Goal: Task Accomplishment & Management: Manage account settings

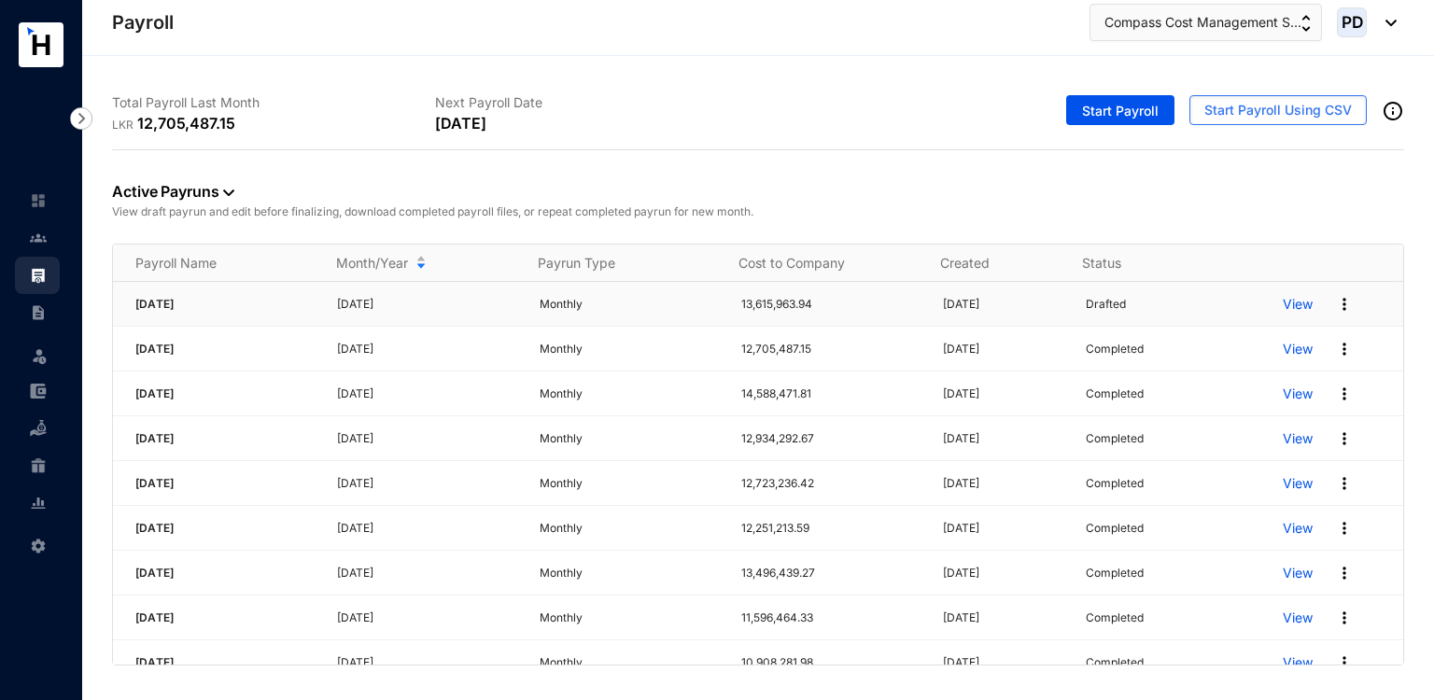
click at [1335, 307] on img at bounding box center [1344, 304] width 19 height 19
click at [1213, 337] on p "Delete" at bounding box center [1260, 342] width 132 height 32
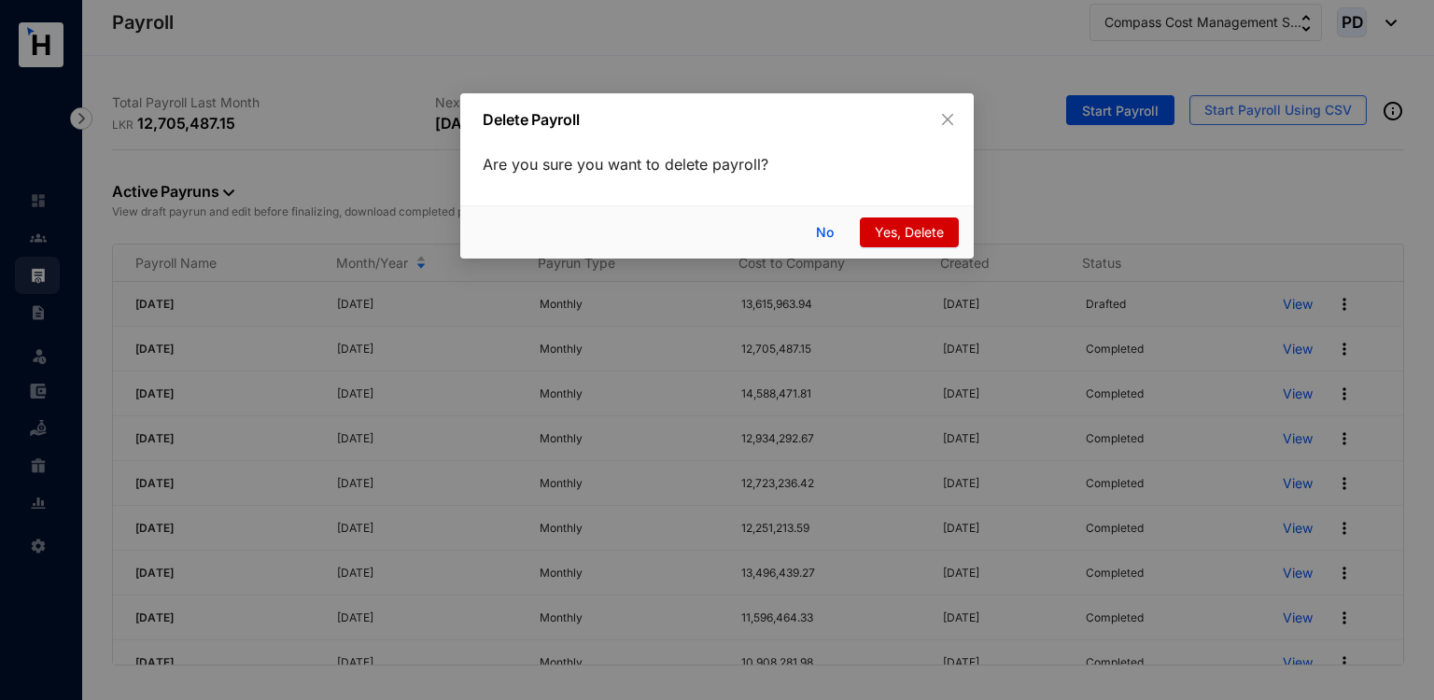
click at [910, 239] on span "Yes, Delete" at bounding box center [909, 232] width 69 height 21
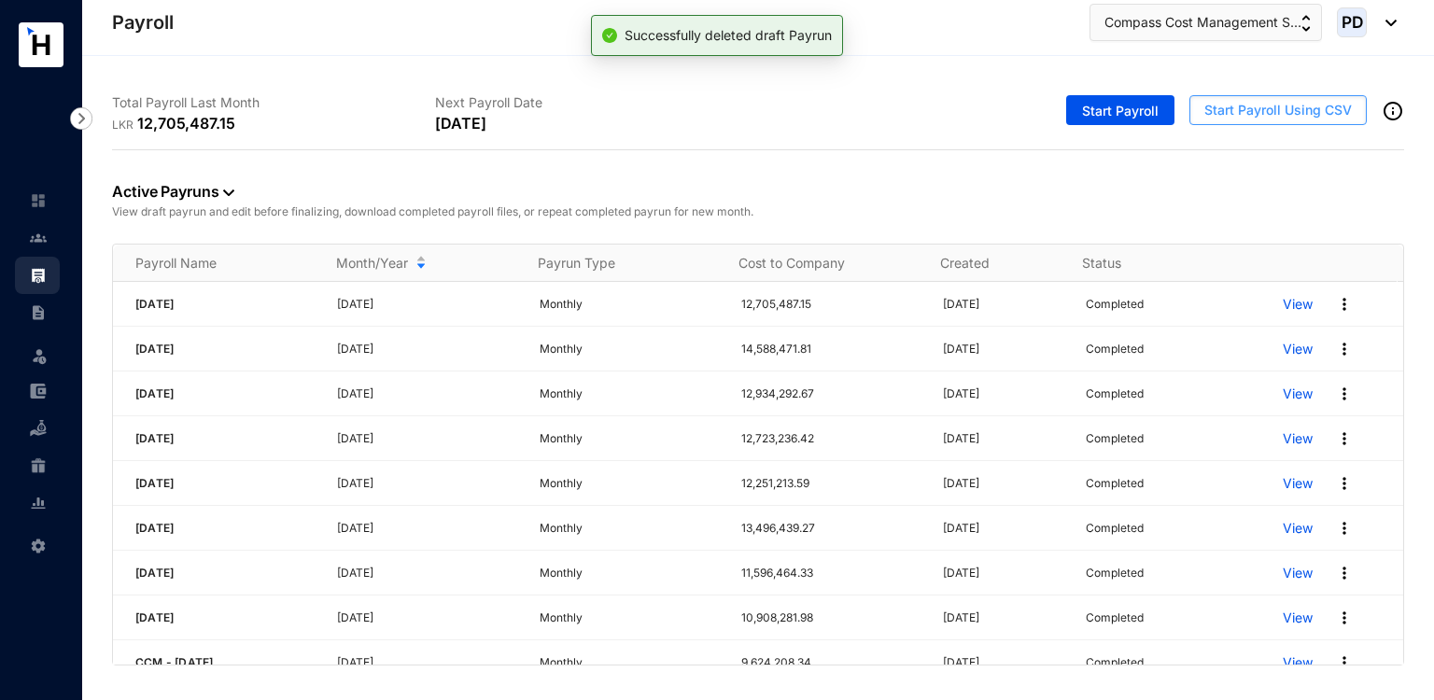
click at [1274, 106] on span "Start Payroll Using CSV" at bounding box center [1277, 110] width 147 height 19
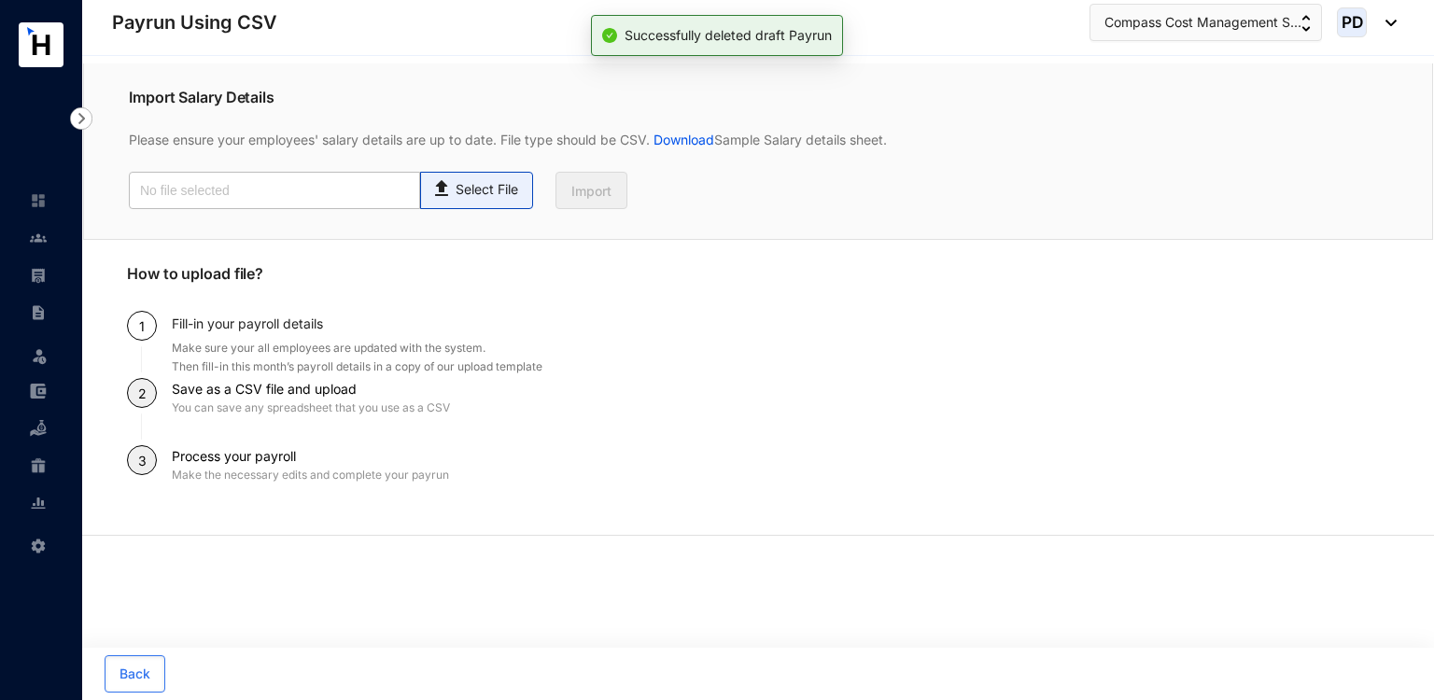
click at [453, 196] on img at bounding box center [442, 186] width 25 height 27
click at [0, 0] on input "Select File" at bounding box center [0, 0] width 0 height 0
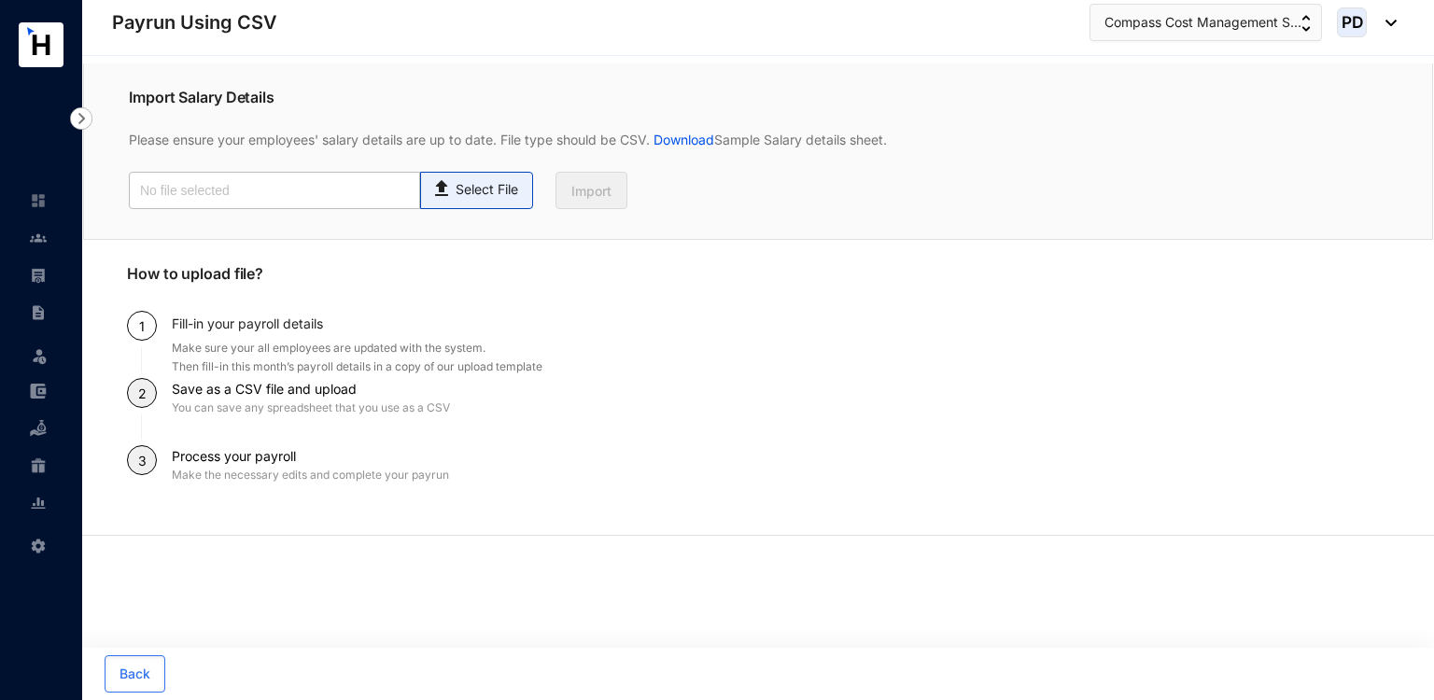
type input "Payroll Upload File - Revised.csv"
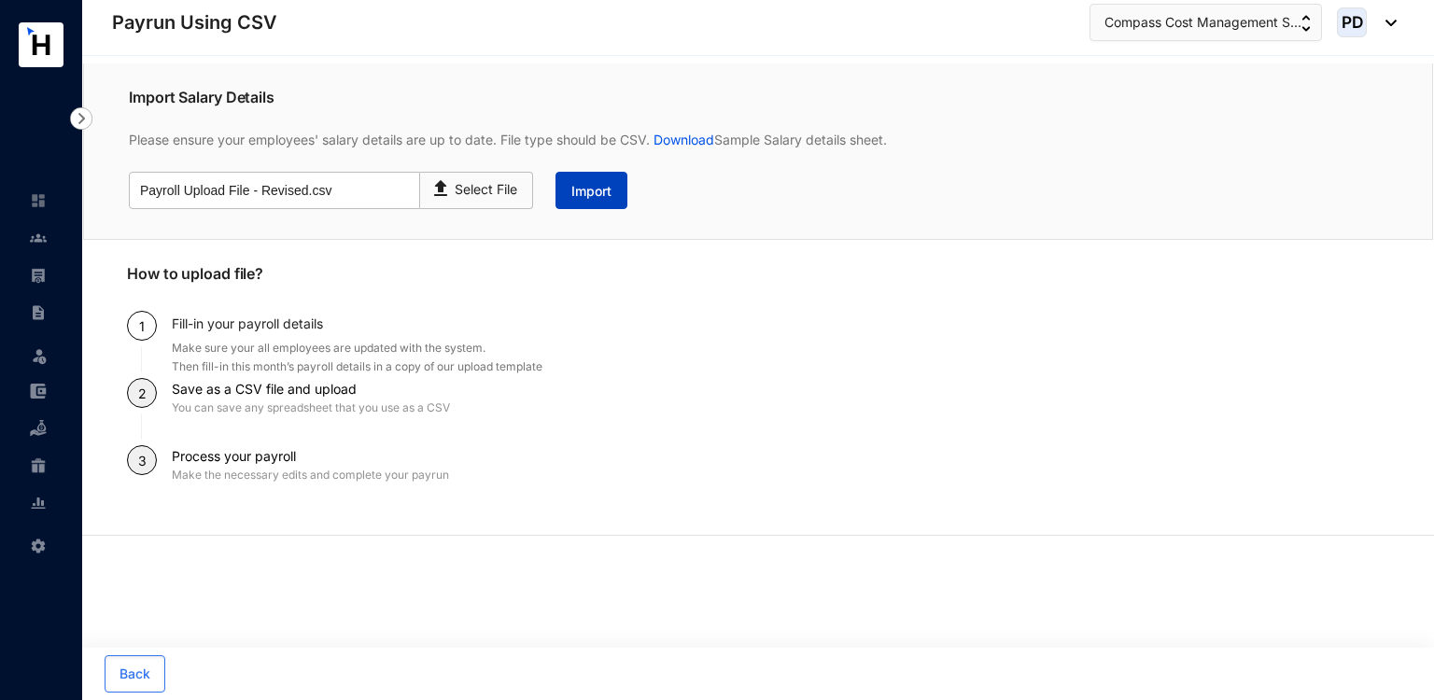
click at [582, 206] on button "Import" at bounding box center [591, 190] width 72 height 37
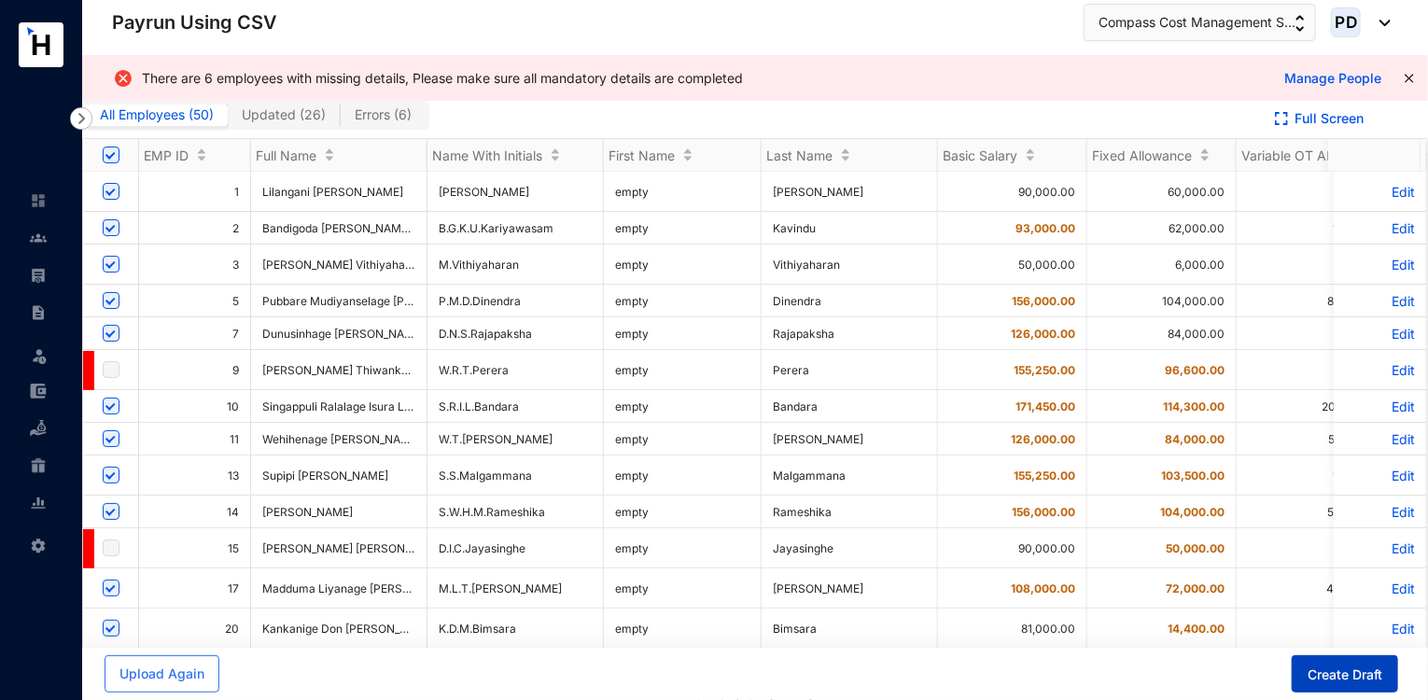
click at [1316, 670] on span "Create Draft" at bounding box center [1345, 674] width 75 height 19
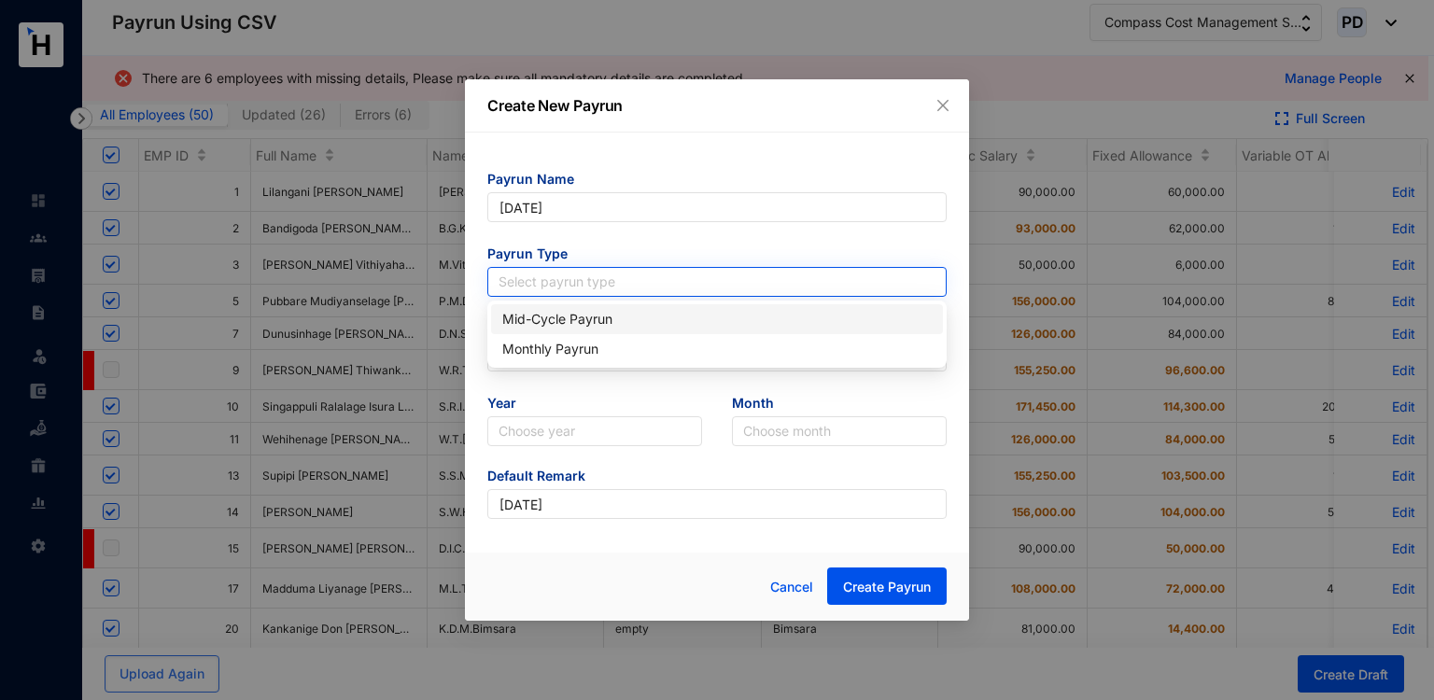
click at [623, 287] on input "search" at bounding box center [716, 282] width 437 height 28
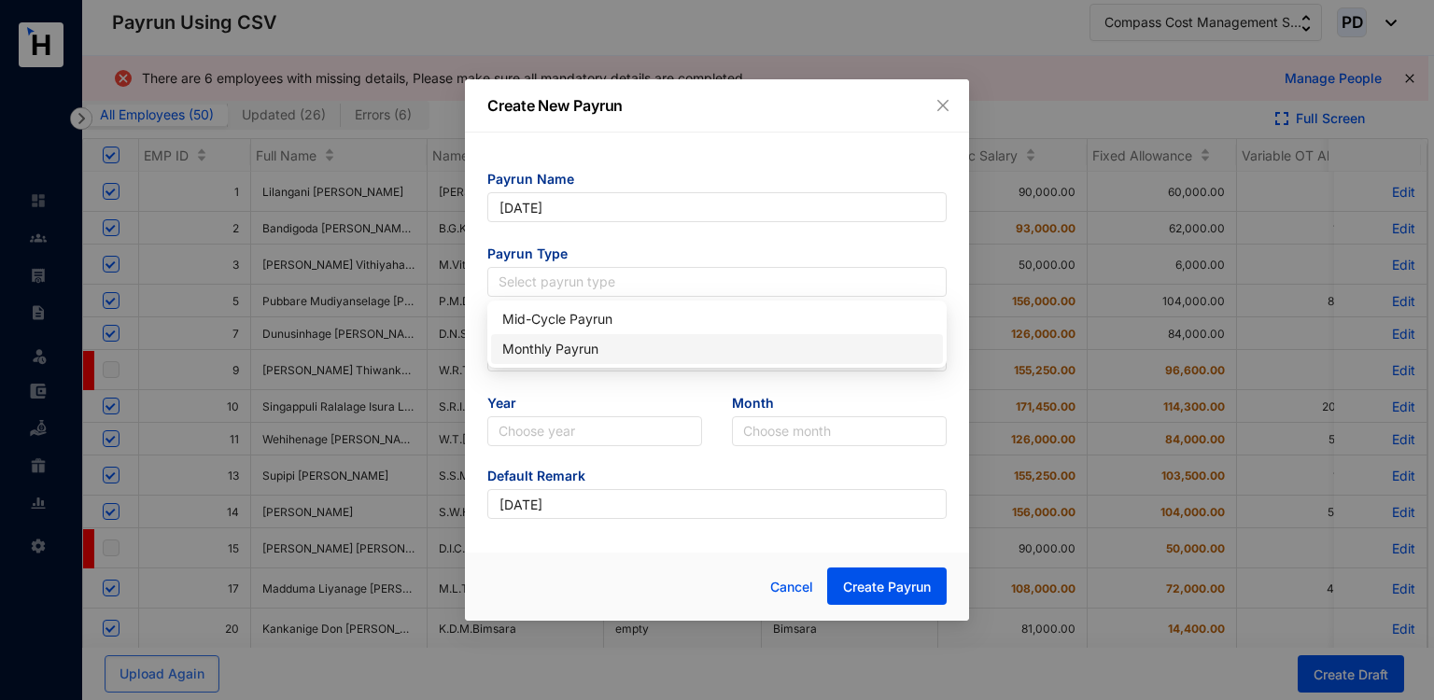
click at [553, 347] on div "Monthly Payrun" at bounding box center [716, 349] width 429 height 21
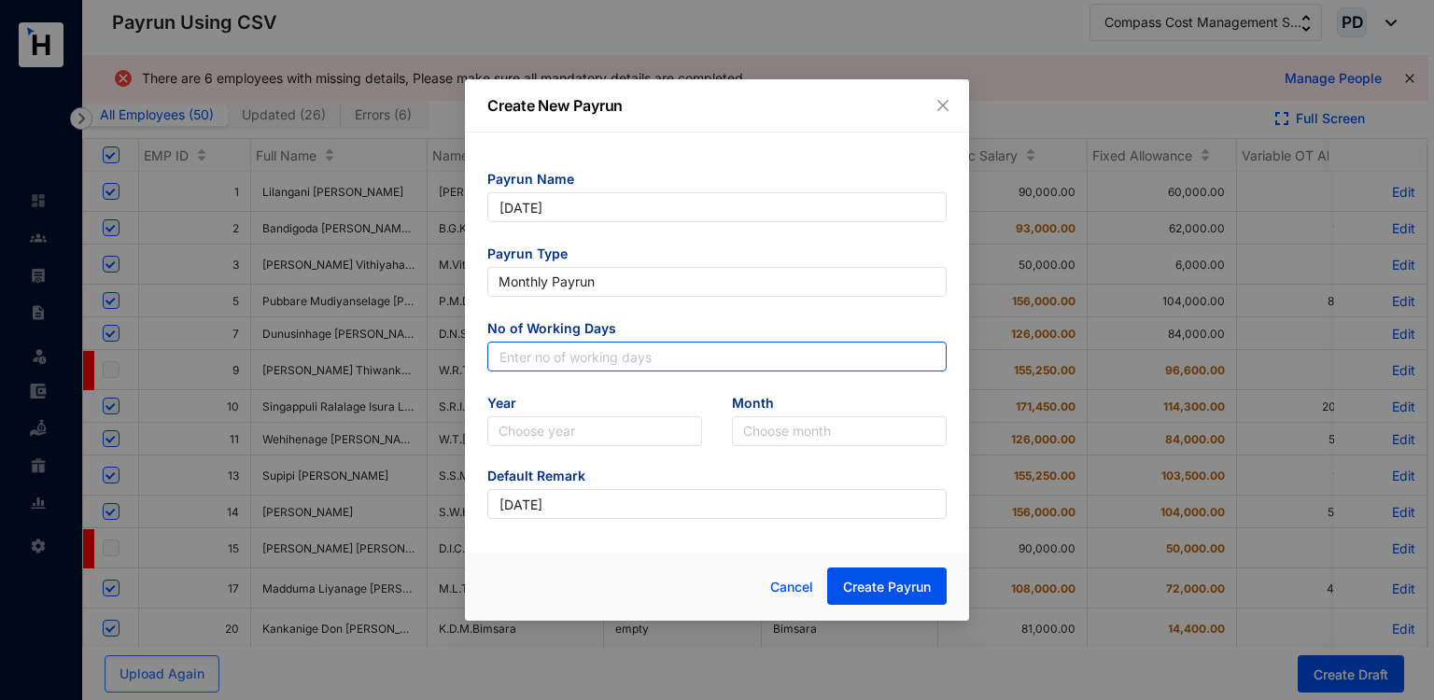
click at [527, 355] on input "text" at bounding box center [716, 357] width 459 height 30
type input "30"
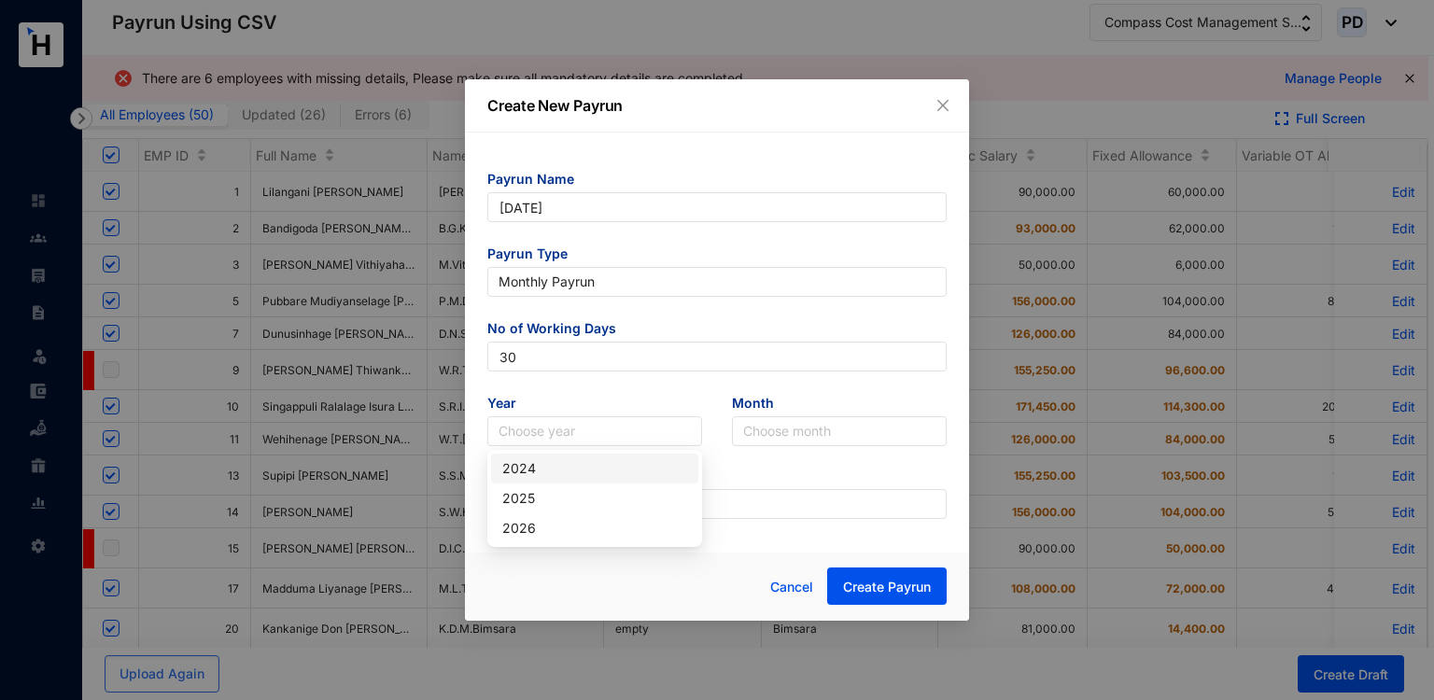
click at [493, 460] on div "2024" at bounding box center [594, 469] width 207 height 30
click at [547, 430] on span "2024" at bounding box center [594, 431] width 192 height 28
click at [536, 505] on div "2025" at bounding box center [594, 498] width 185 height 21
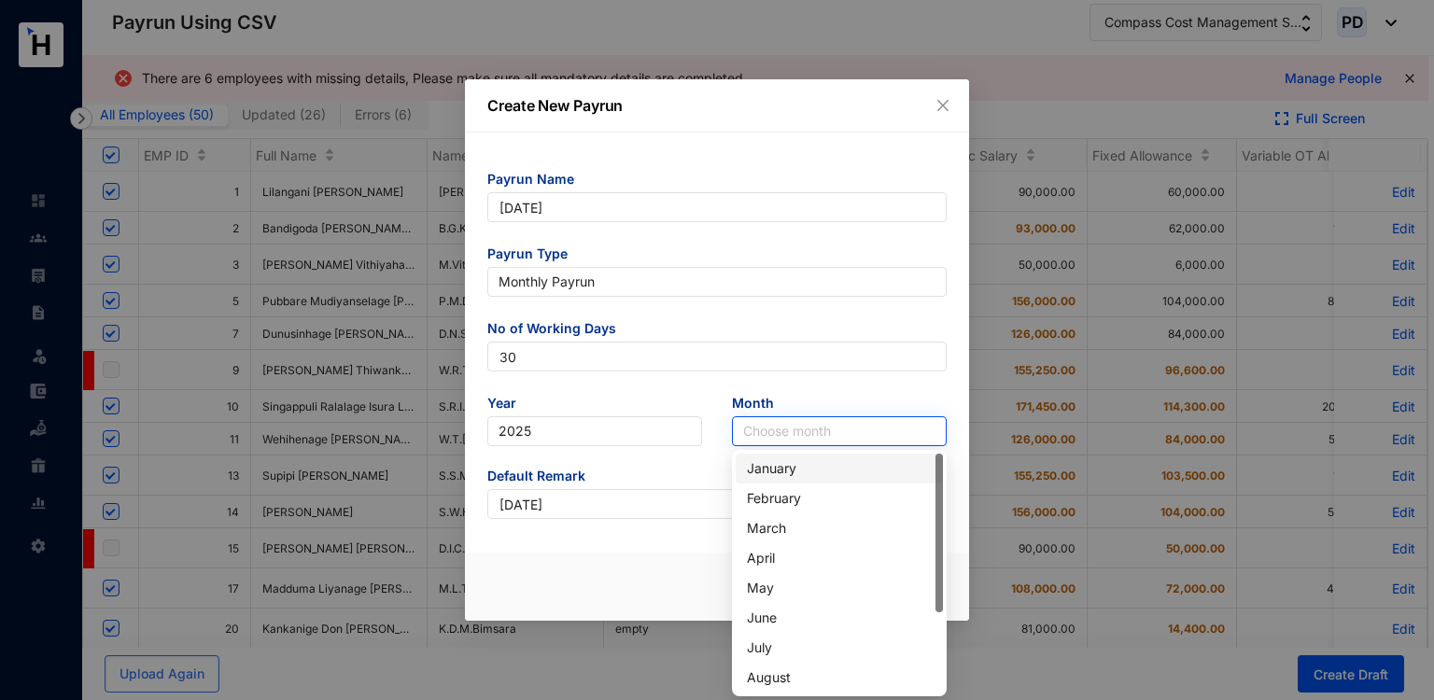
click at [743, 436] on input "search" at bounding box center [839, 431] width 192 height 28
click at [758, 684] on div "August" at bounding box center [839, 677] width 185 height 21
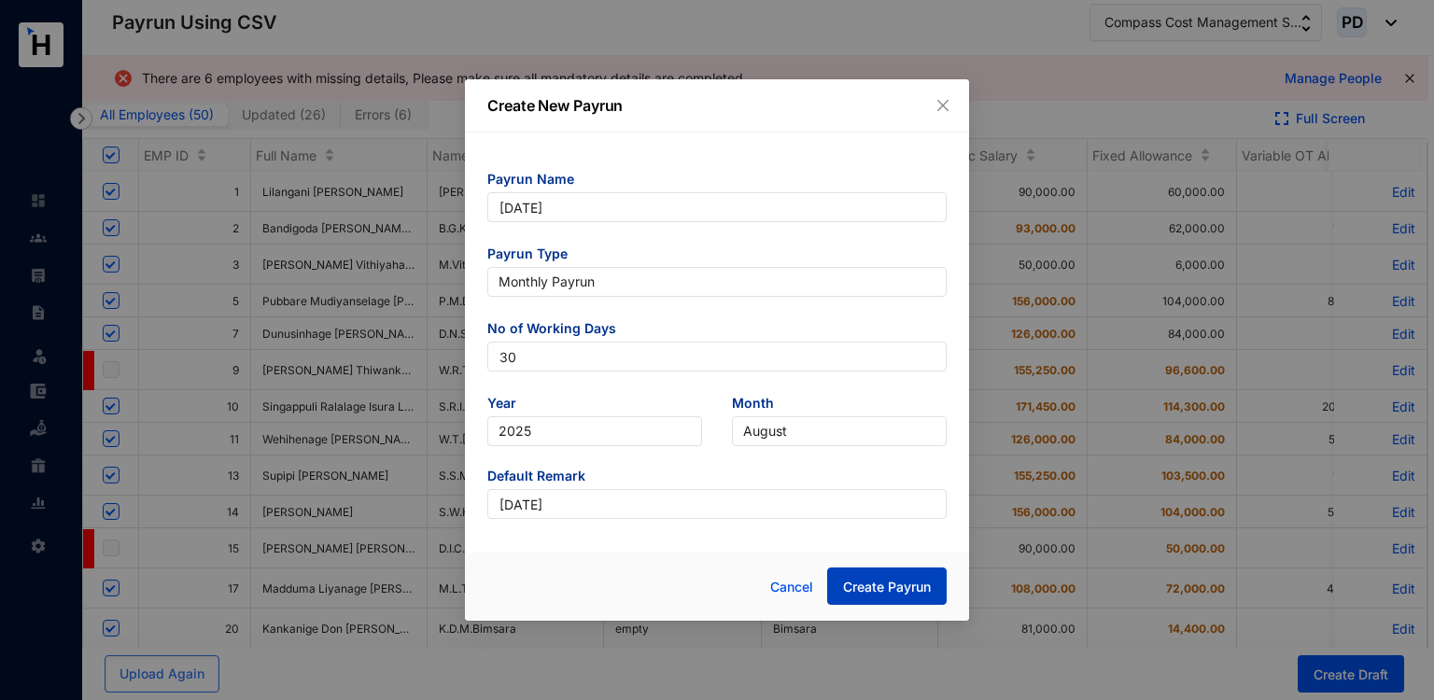
click at [859, 591] on span "Create Payrun" at bounding box center [887, 587] width 88 height 19
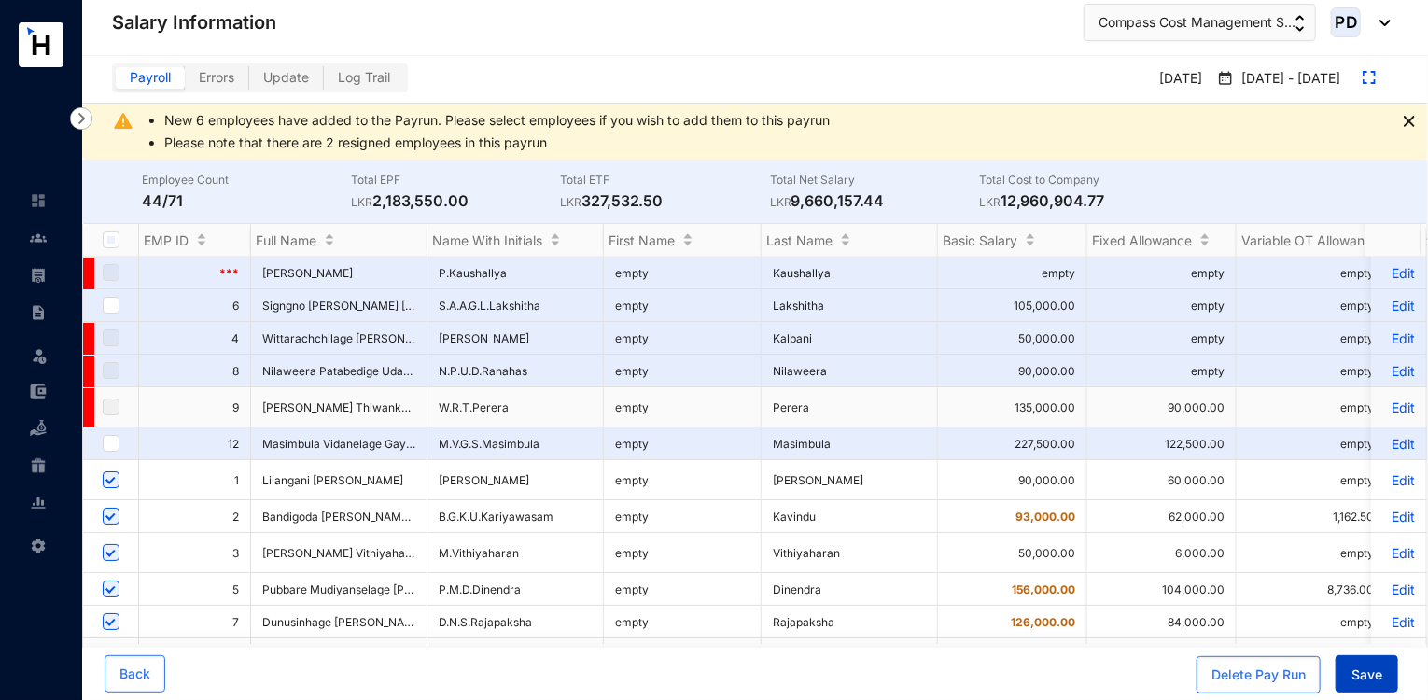
click at [1374, 678] on span "Save" at bounding box center [1367, 674] width 31 height 19
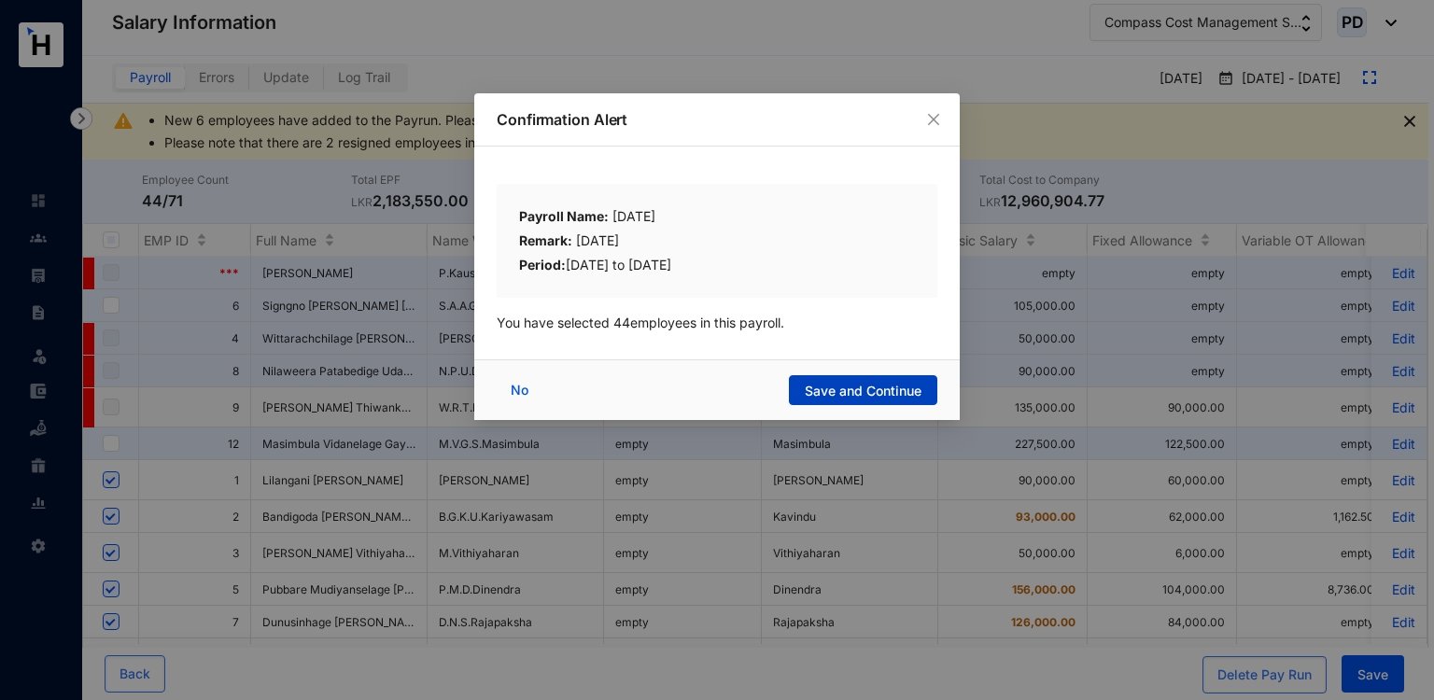
click at [907, 385] on span "Save and Continue" at bounding box center [863, 391] width 117 height 19
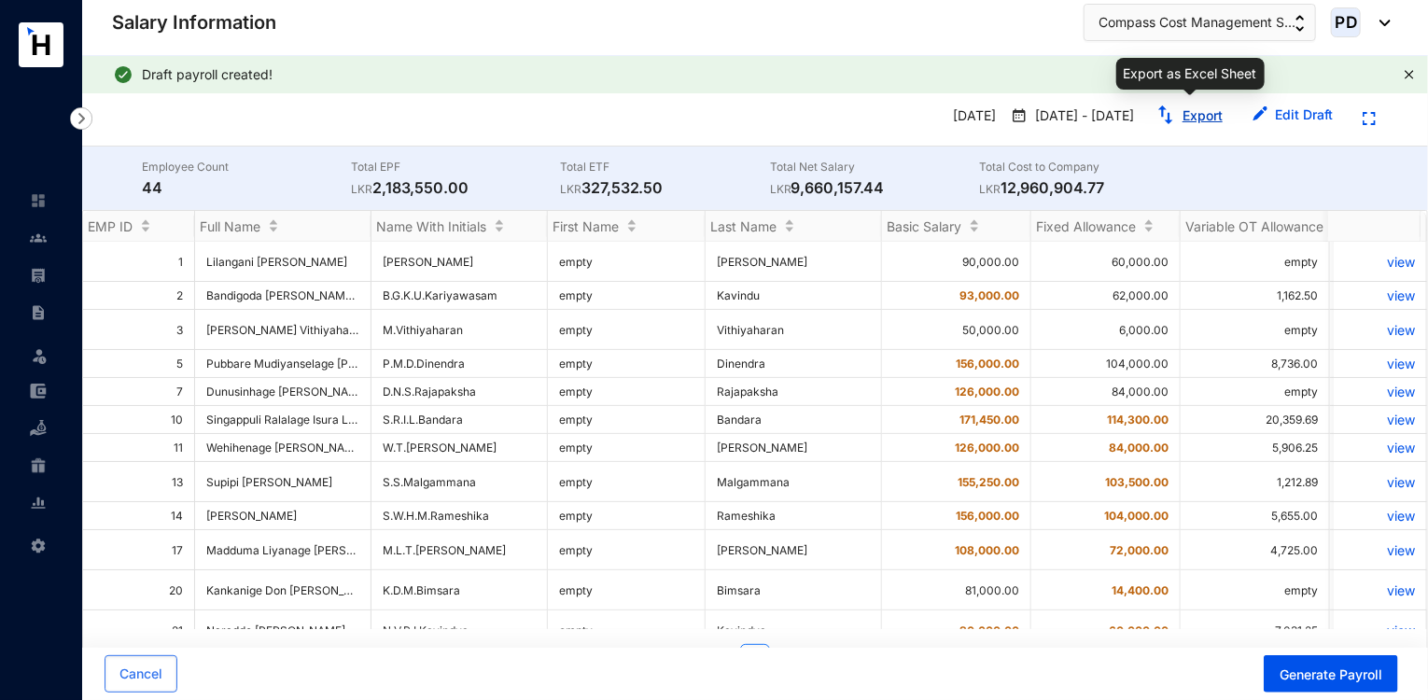
click at [1191, 120] on link "Export" at bounding box center [1203, 115] width 40 height 16
click at [30, 266] on link at bounding box center [53, 275] width 47 height 19
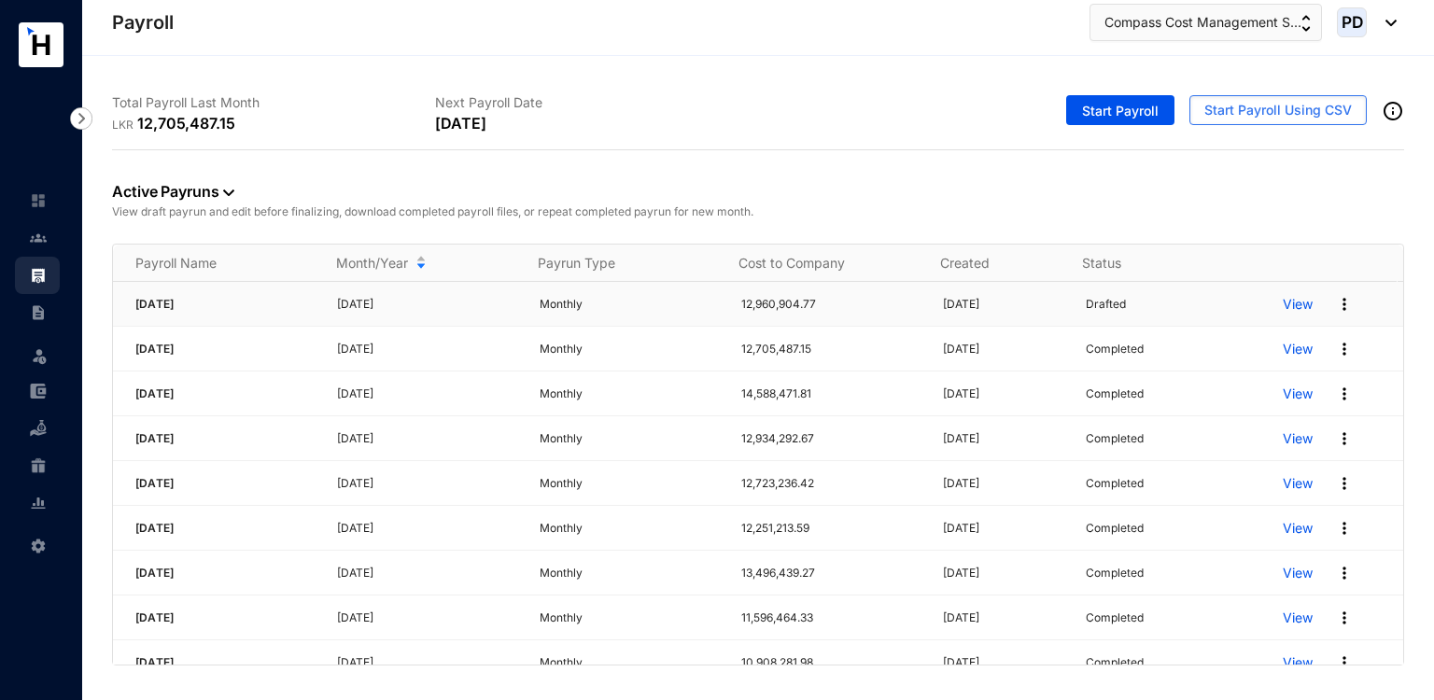
click at [1338, 301] on img at bounding box center [1344, 304] width 19 height 19
click at [1224, 332] on p "Delete" at bounding box center [1260, 342] width 132 height 32
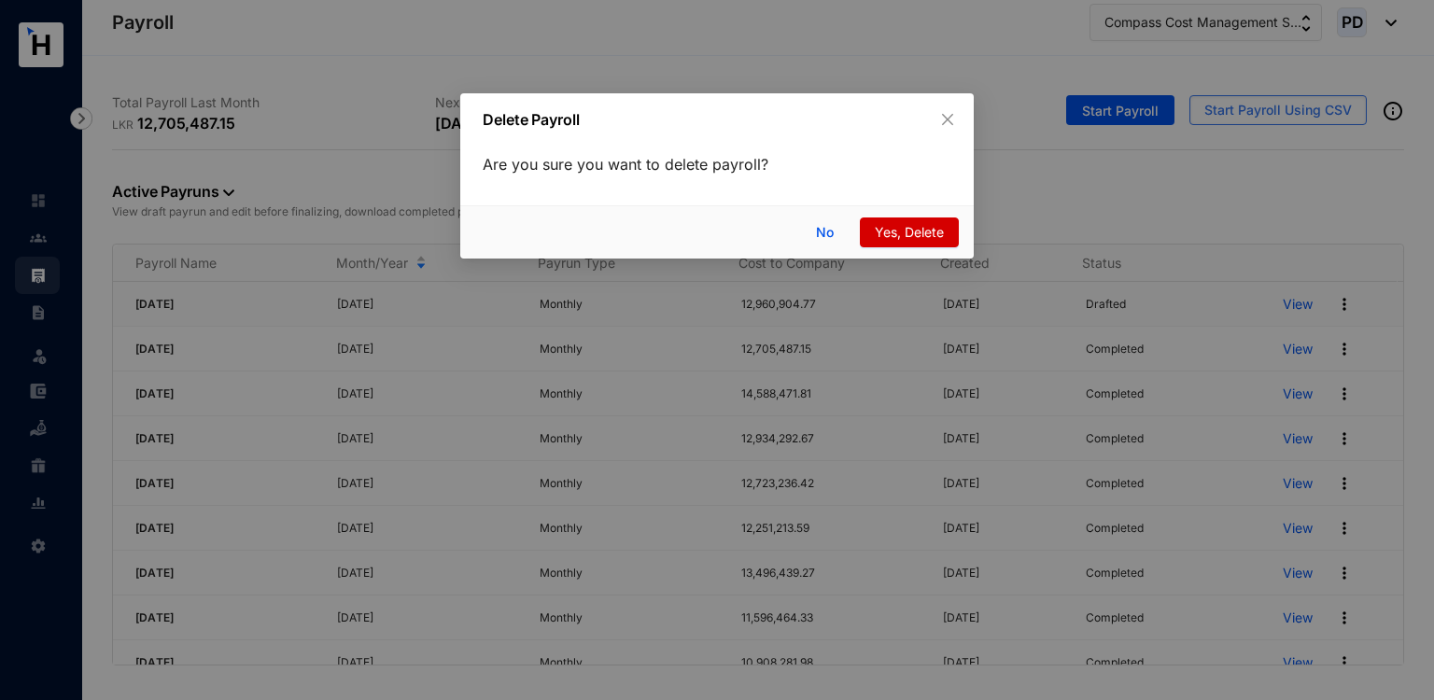
click at [926, 232] on span "Yes, Delete" at bounding box center [909, 232] width 69 height 21
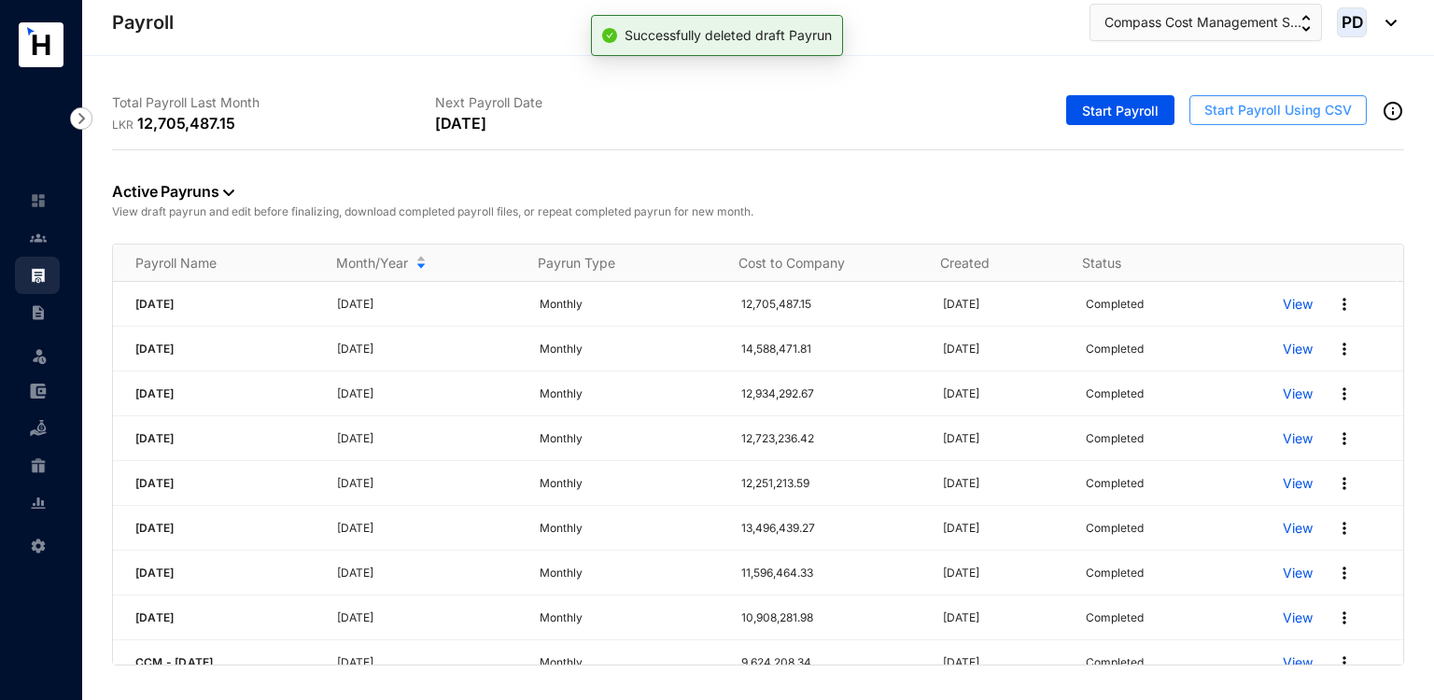
click at [1266, 106] on span "Start Payroll Using CSV" at bounding box center [1277, 110] width 147 height 19
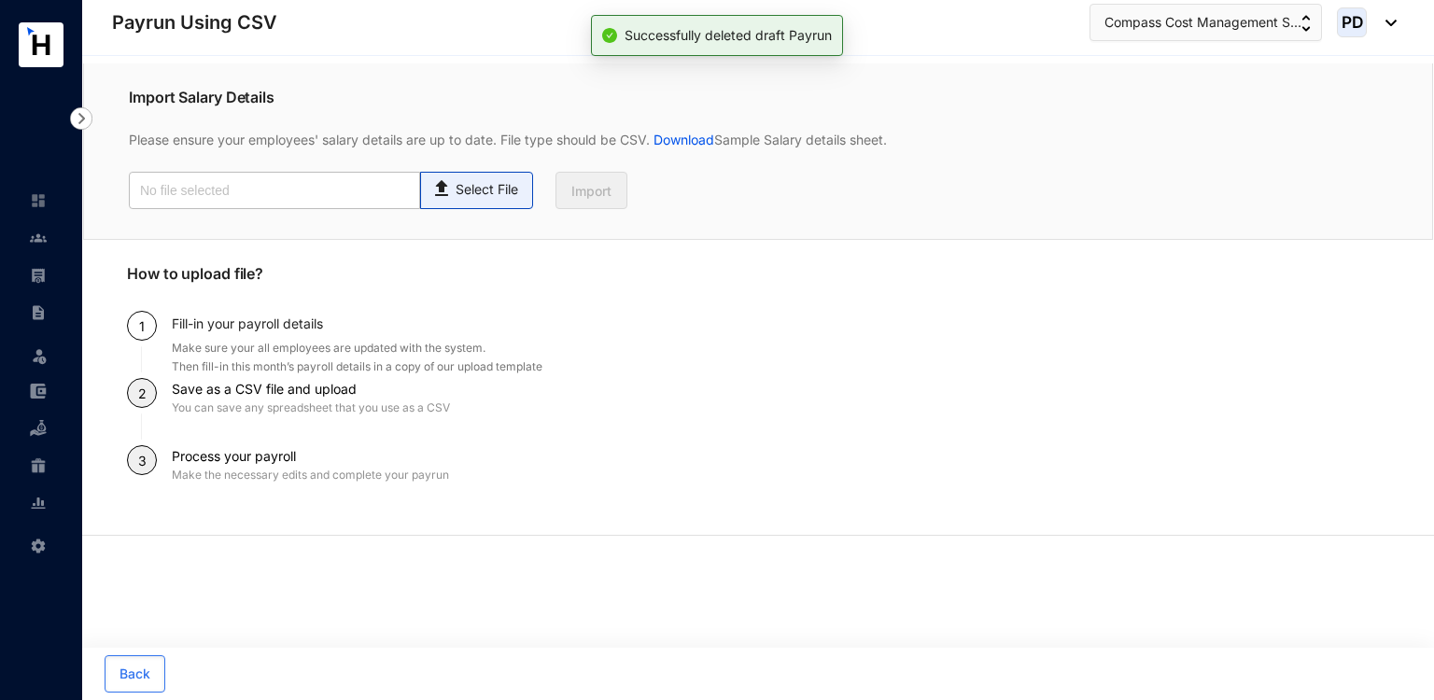
click at [500, 205] on span "Select File" at bounding box center [476, 190] width 113 height 37
click at [0, 0] on input "Select File" at bounding box center [0, 0] width 0 height 0
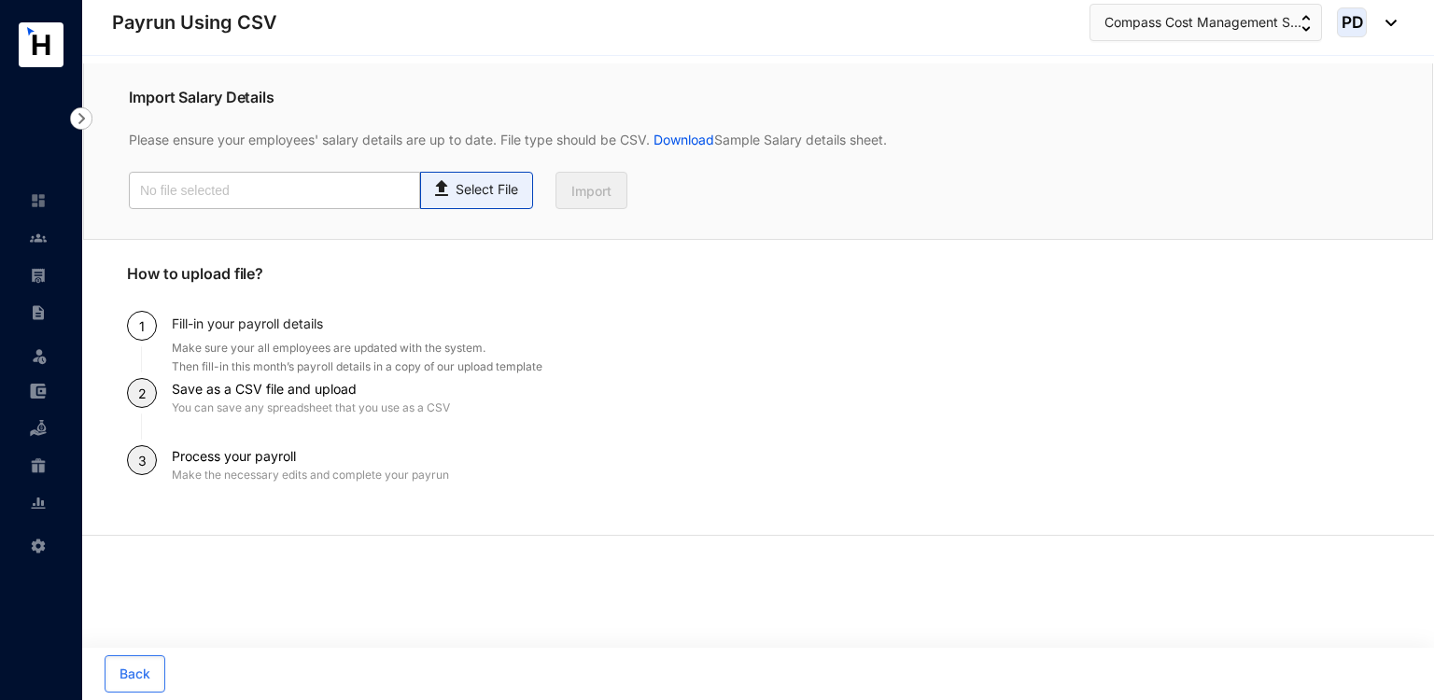
type input "Payroll Upload File - Revised.csv"
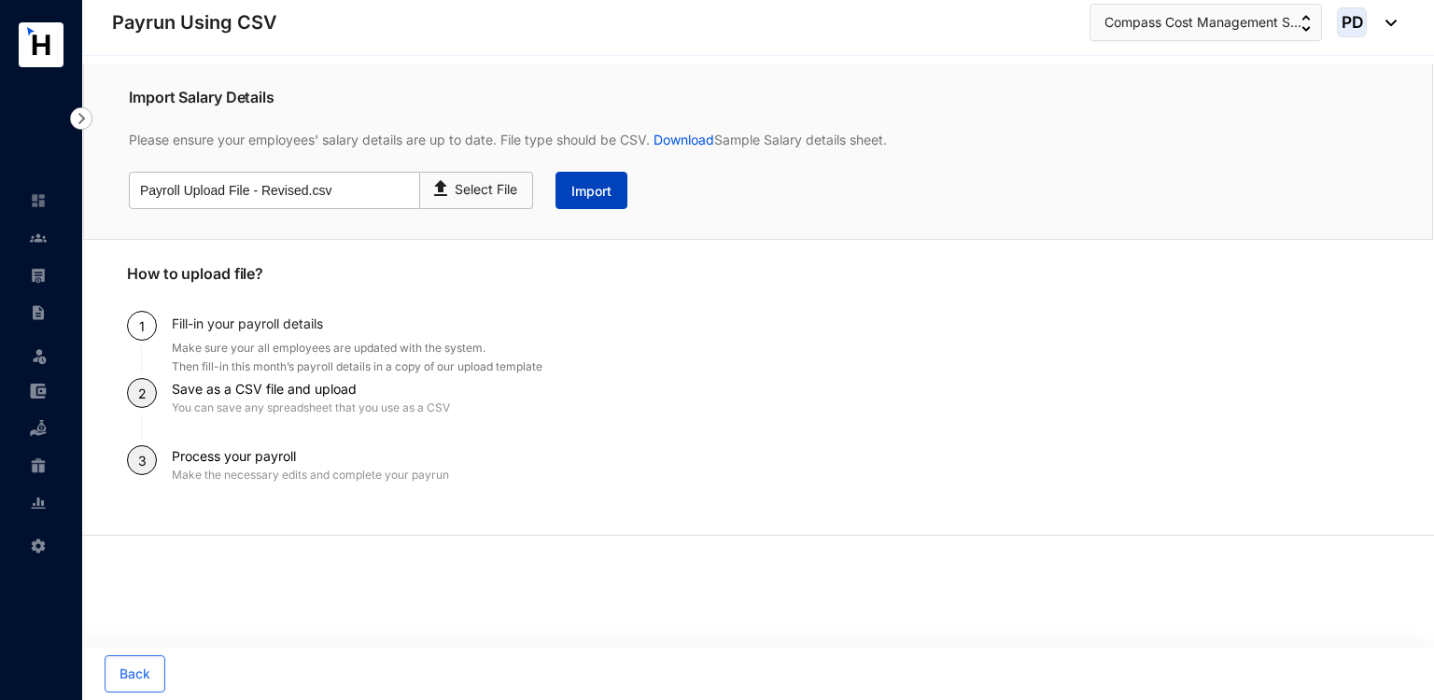
click at [602, 187] on span "Import" at bounding box center [591, 191] width 40 height 19
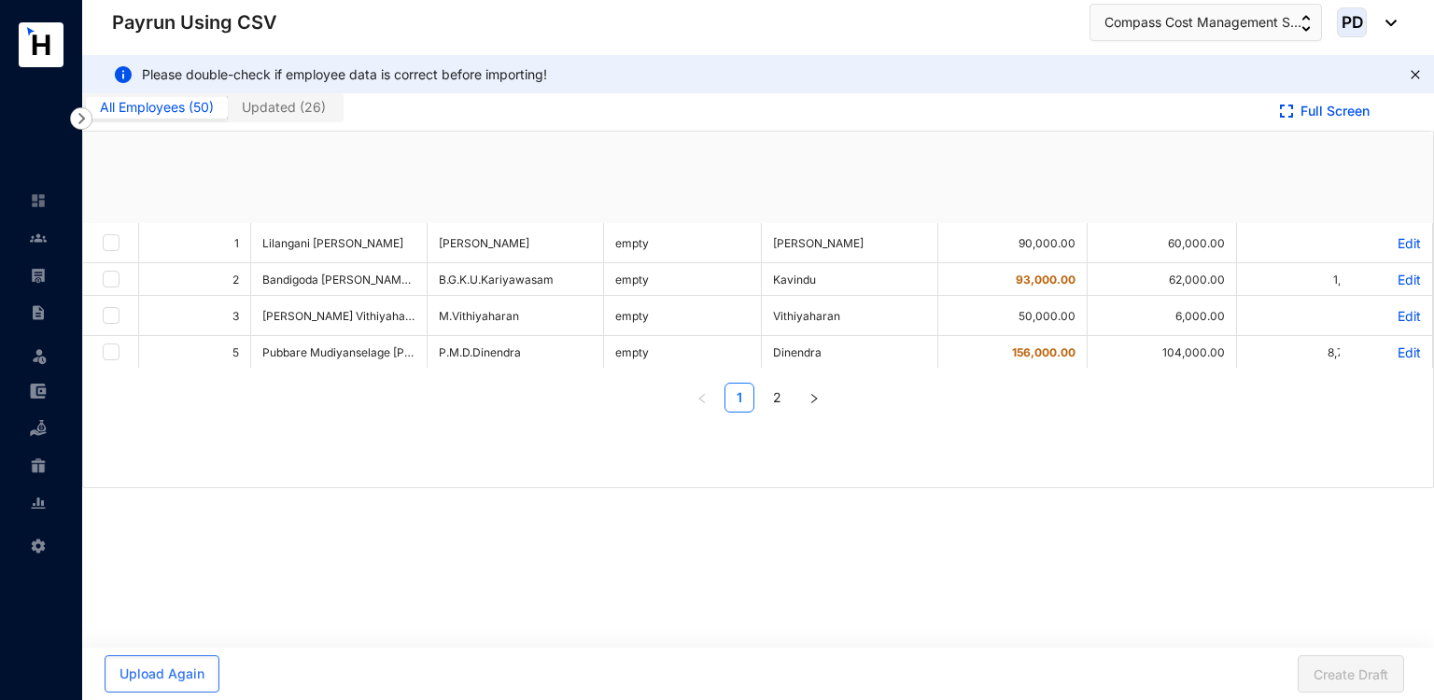
checkbox input "true"
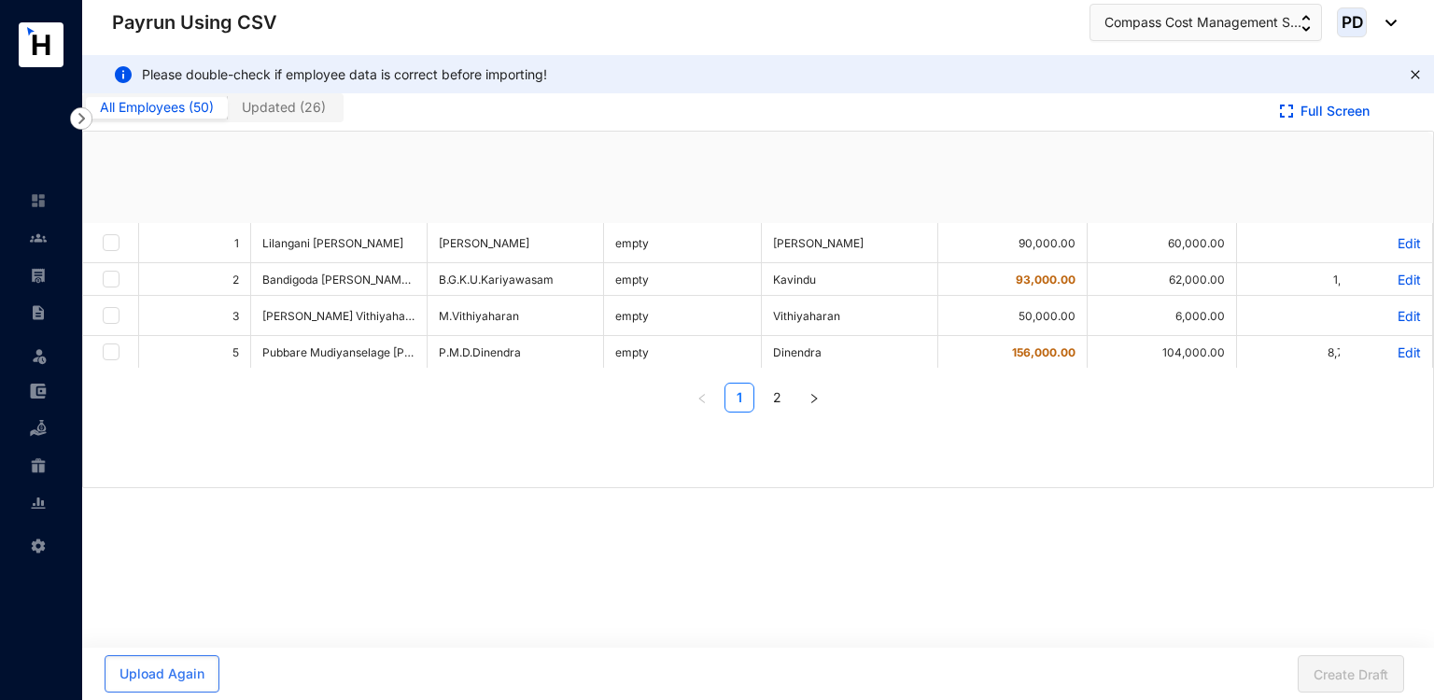
checkbox input "true"
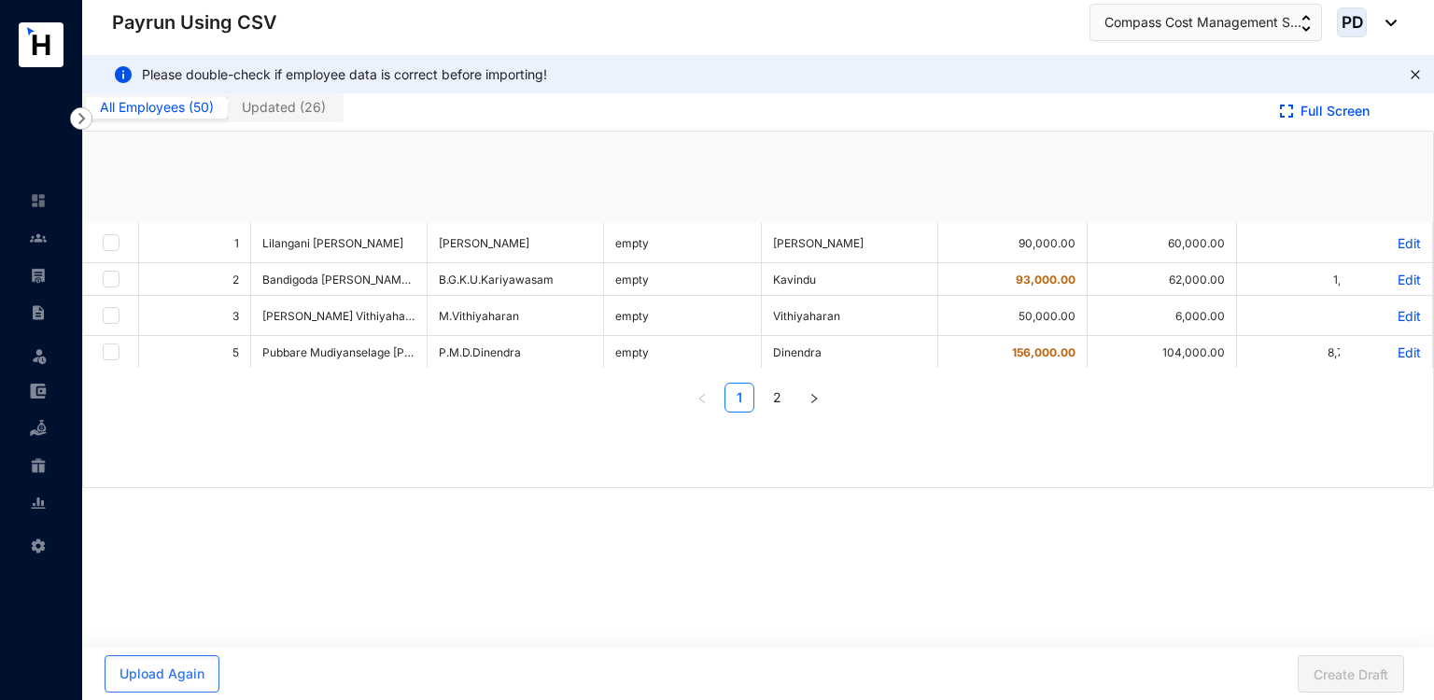
checkbox input "true"
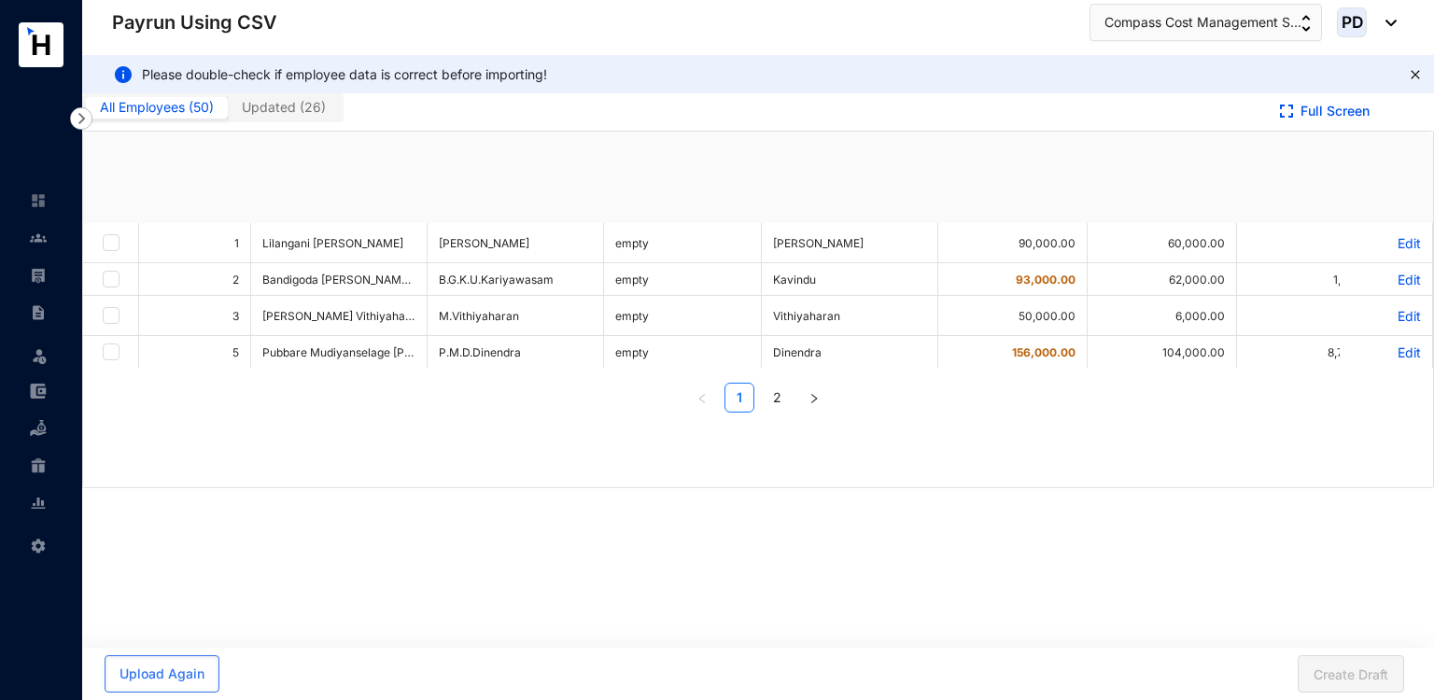
checkbox input "true"
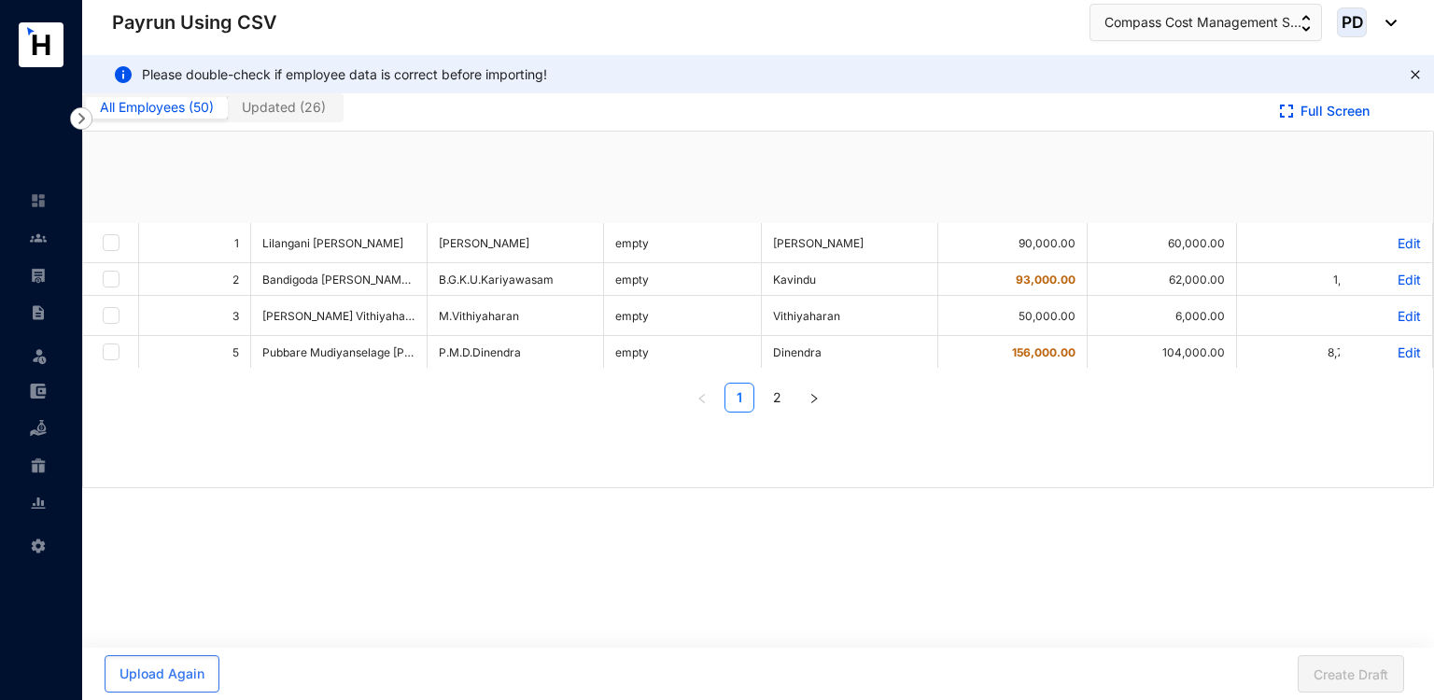
checkbox input "true"
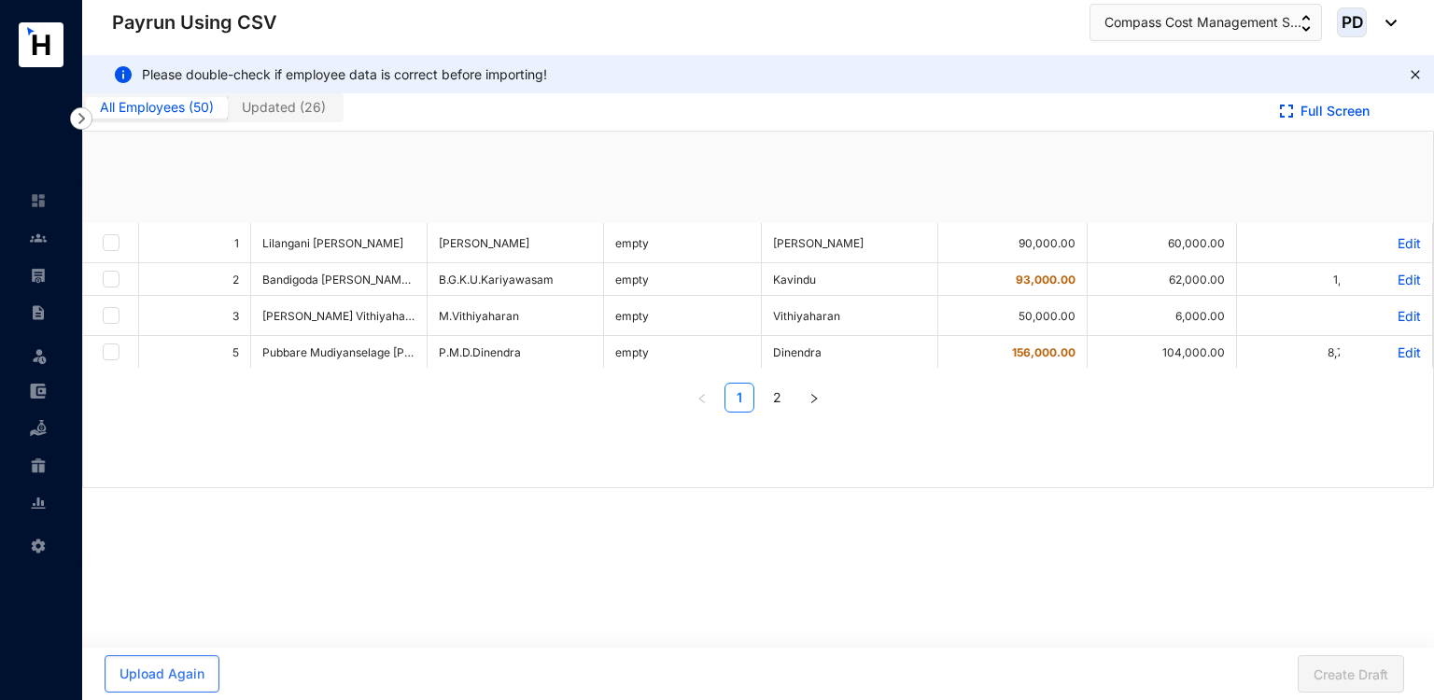
checkbox input "true"
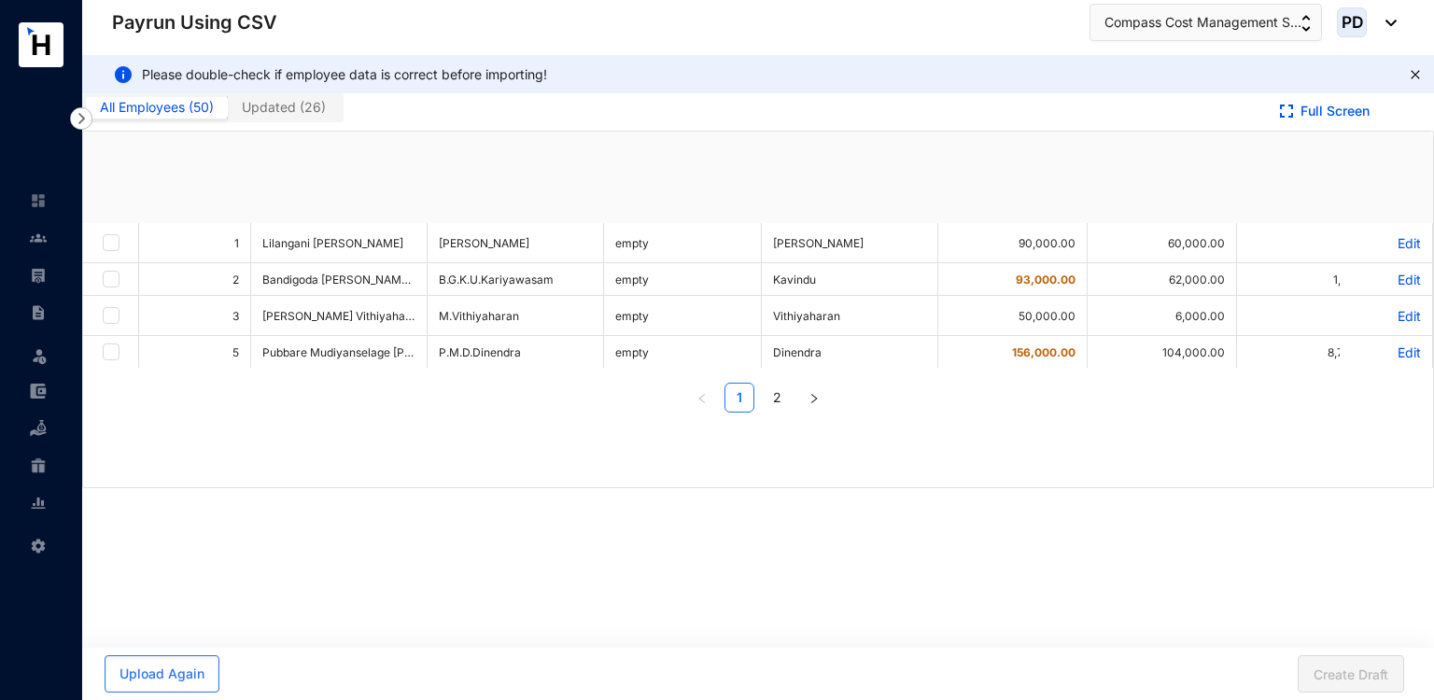
checkbox input "true"
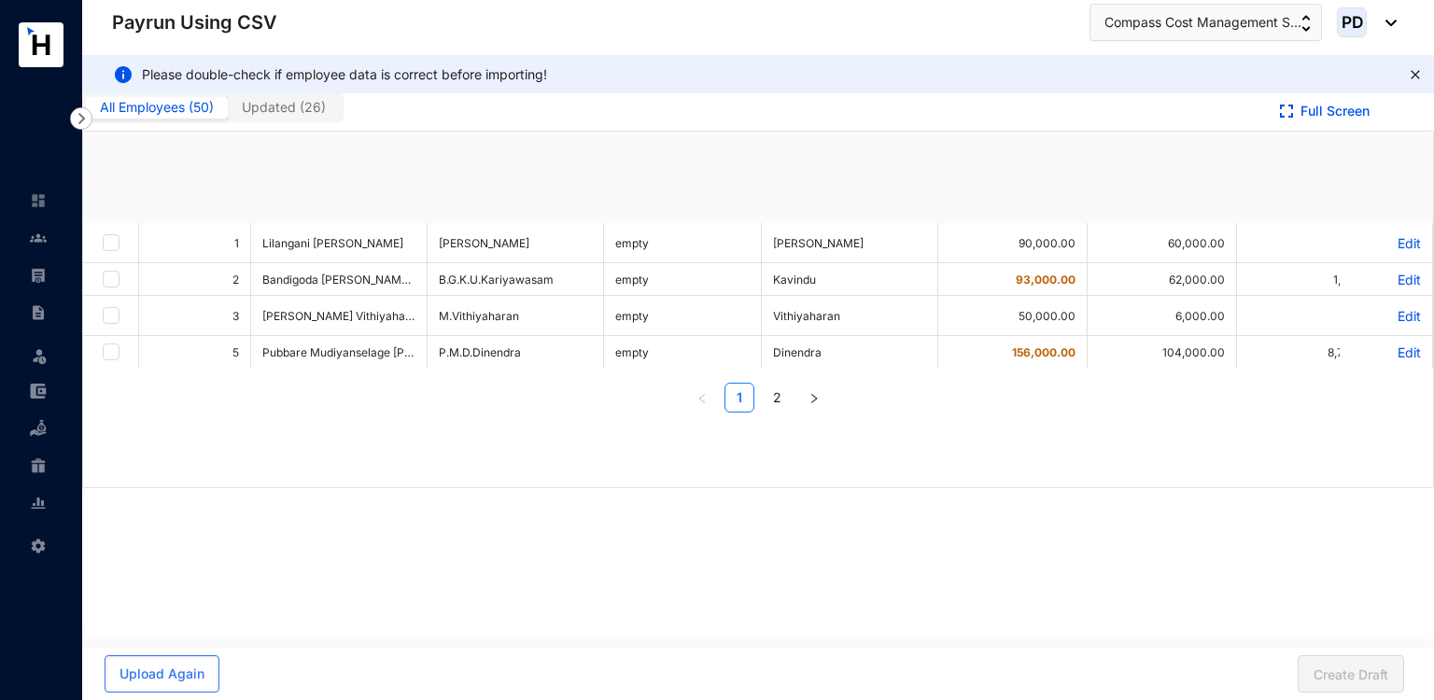
checkbox input "true"
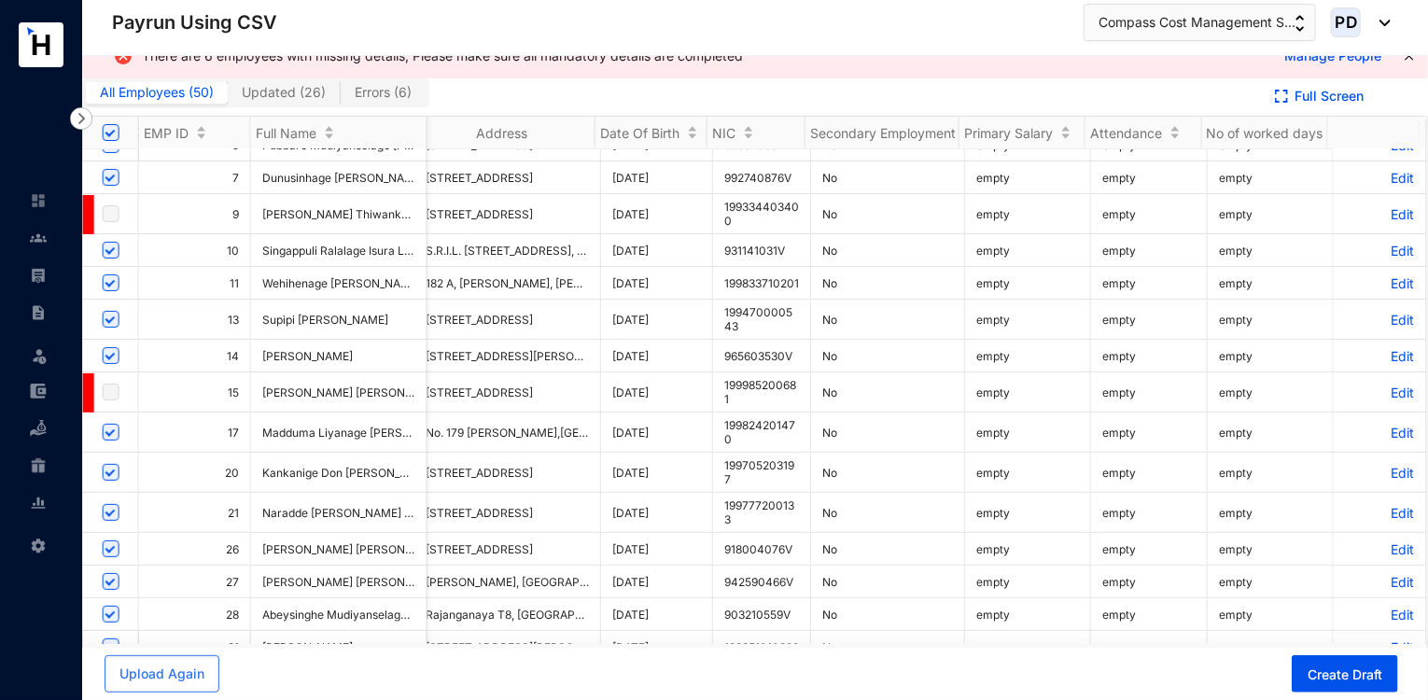
scroll to position [132, 4798]
click at [1378, 208] on p "Edit" at bounding box center [1380, 216] width 70 height 16
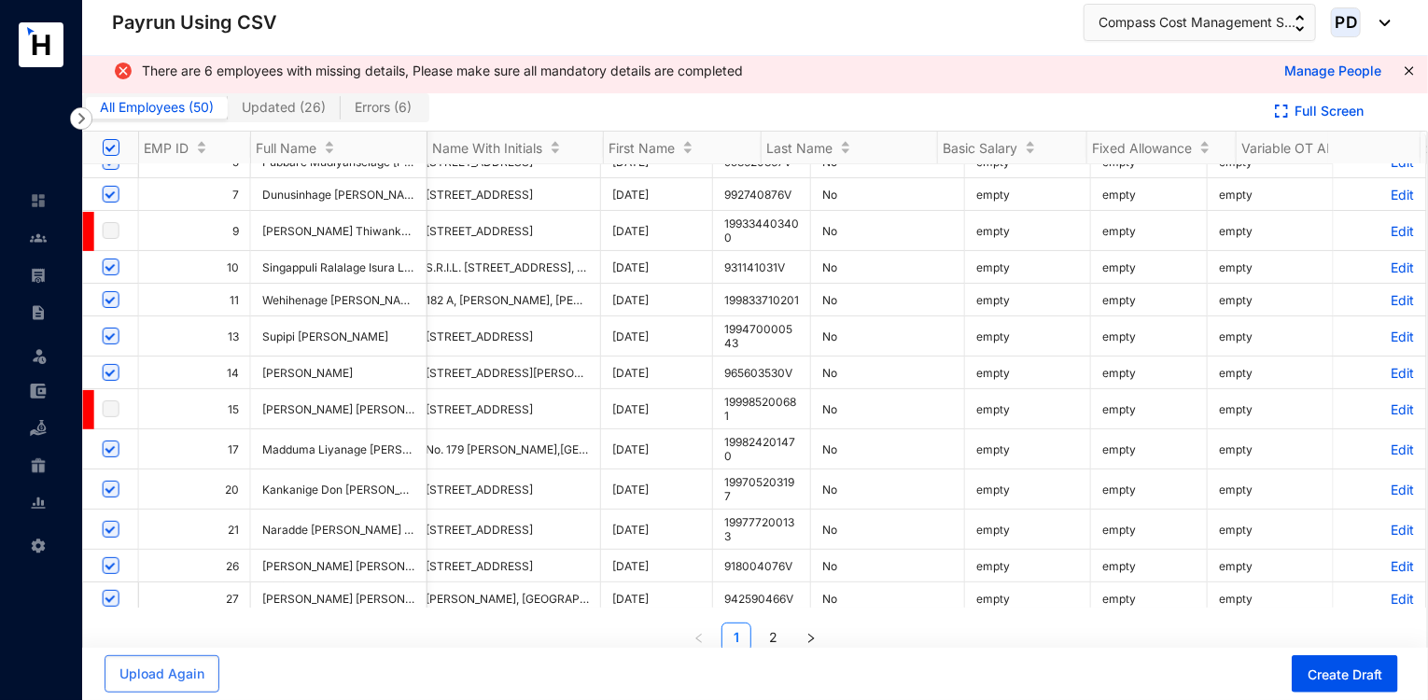
scroll to position [22, 0]
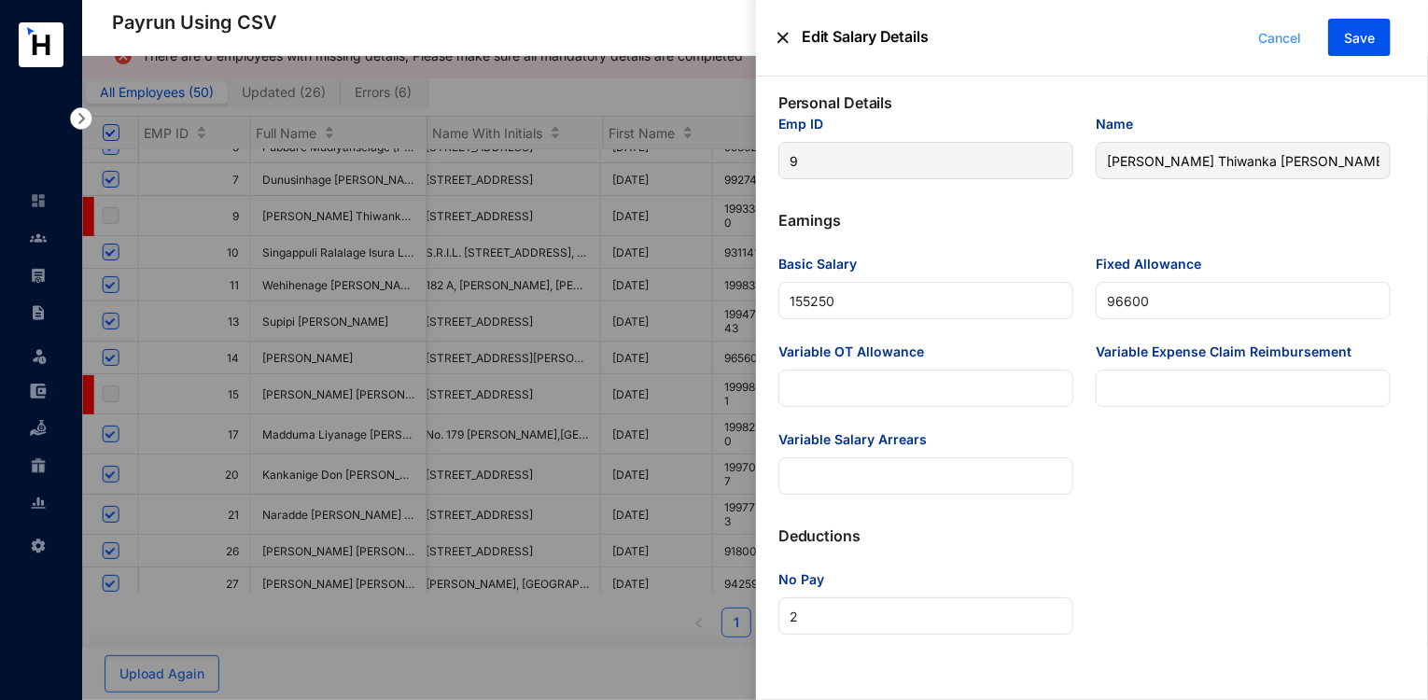
click at [1266, 38] on span "Cancel" at bounding box center [1279, 38] width 43 height 21
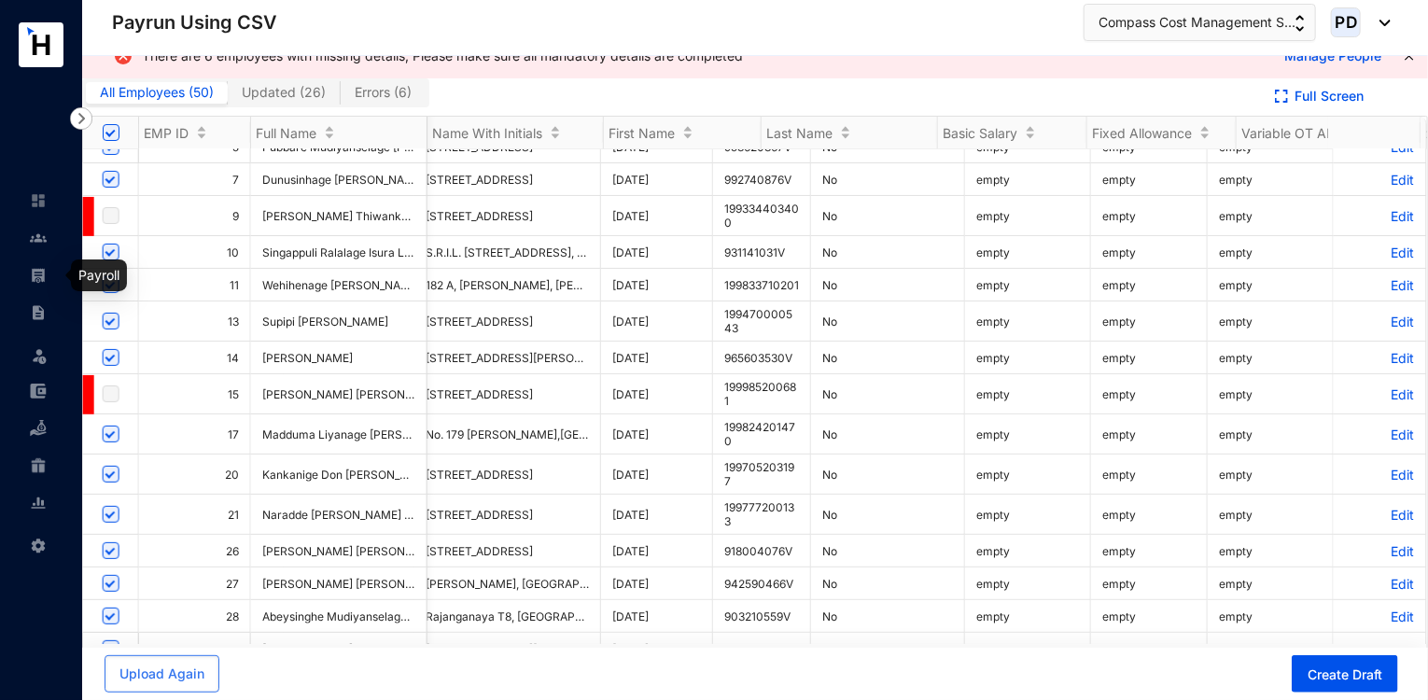
click at [43, 267] on img at bounding box center [38, 275] width 17 height 17
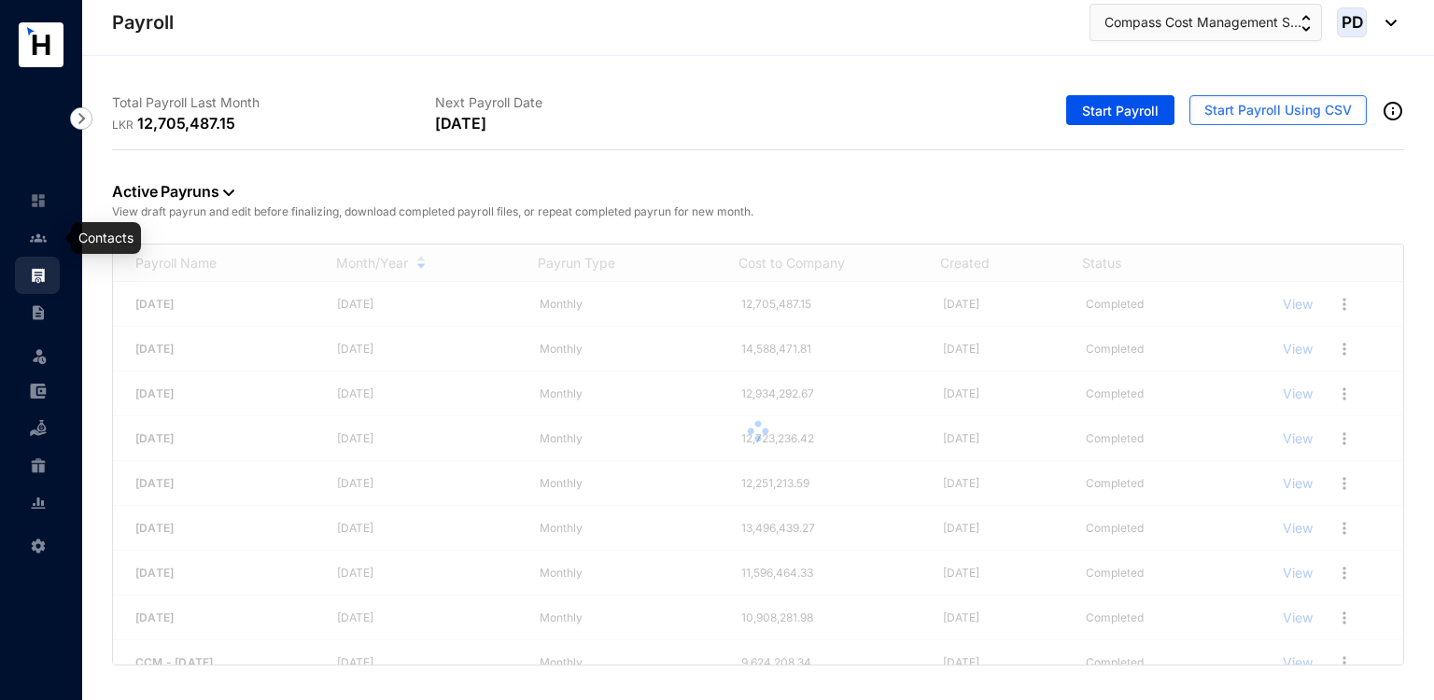
click at [33, 227] on div at bounding box center [38, 228] width 17 height 17
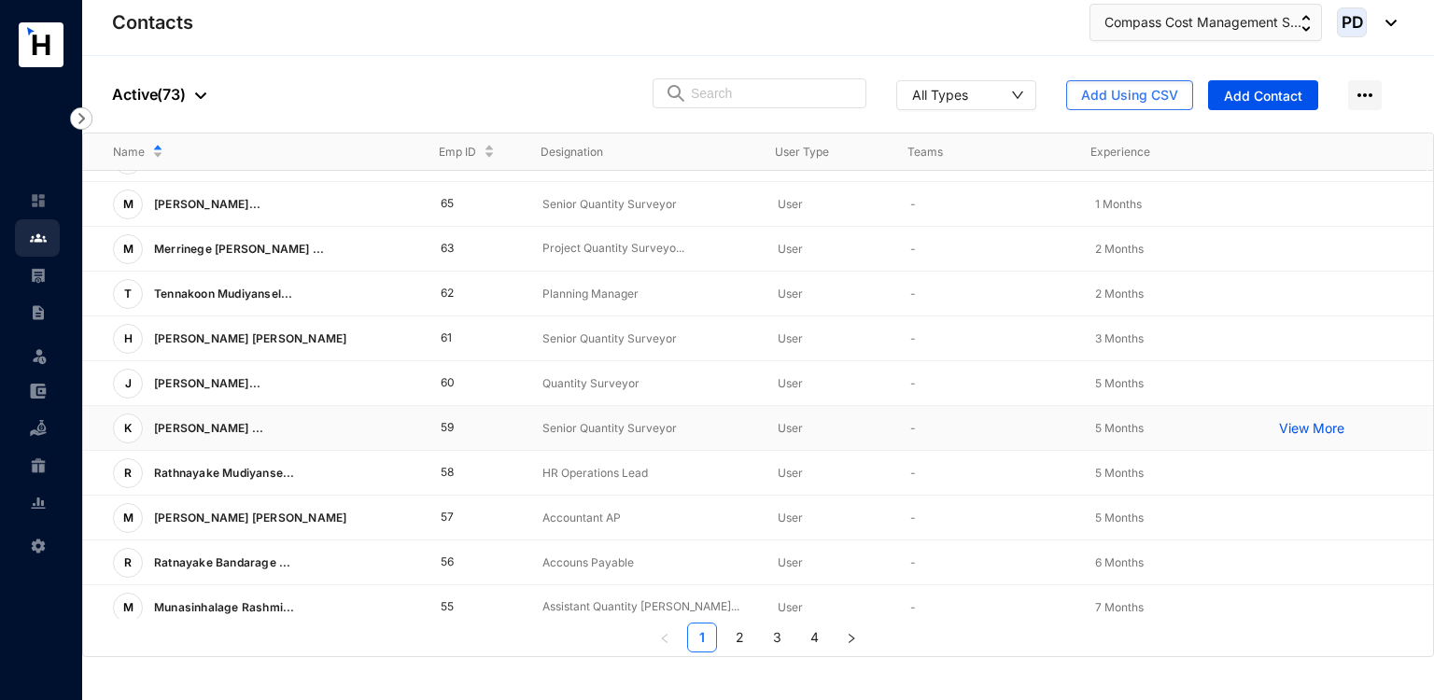
click at [611, 414] on td "Senior Quantity Surveyor" at bounding box center [629, 428] width 235 height 45
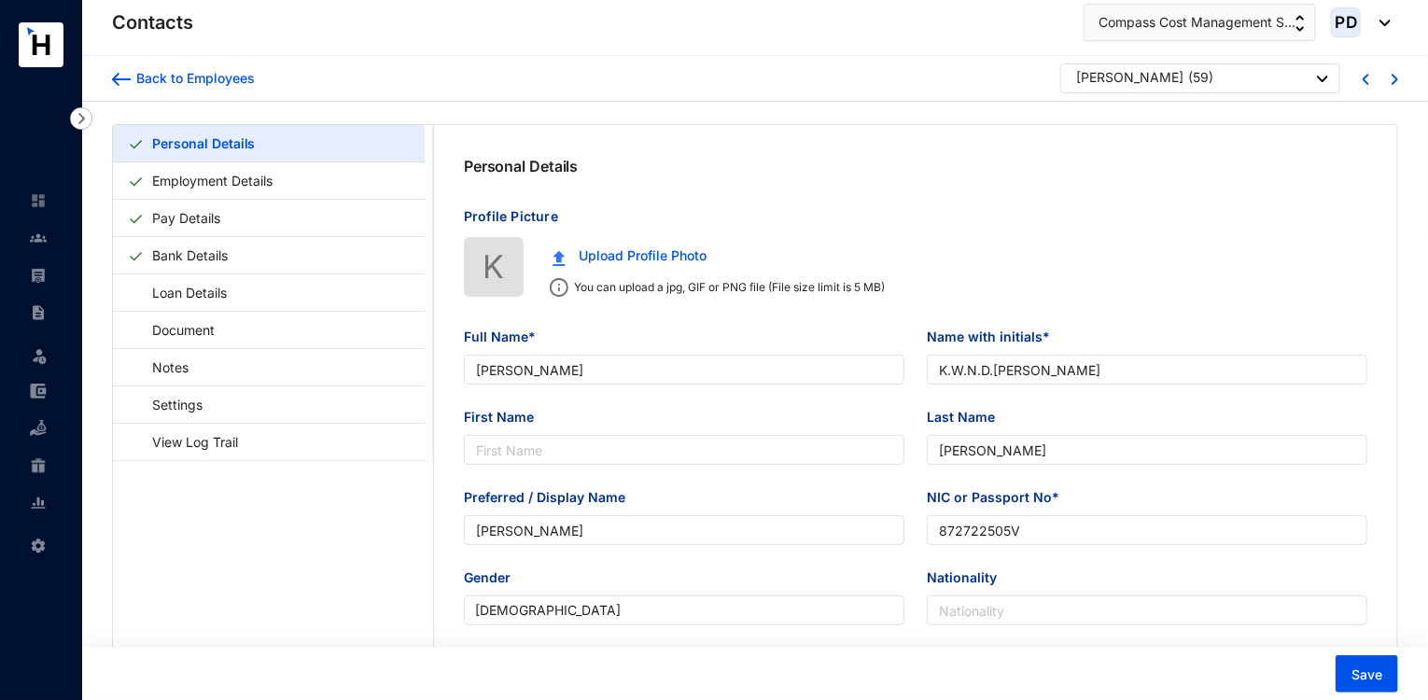
type input "[PERSON_NAME]"
type input "K.W.N.D.[PERSON_NAME]"
type input "[PERSON_NAME]"
type input "872722505V"
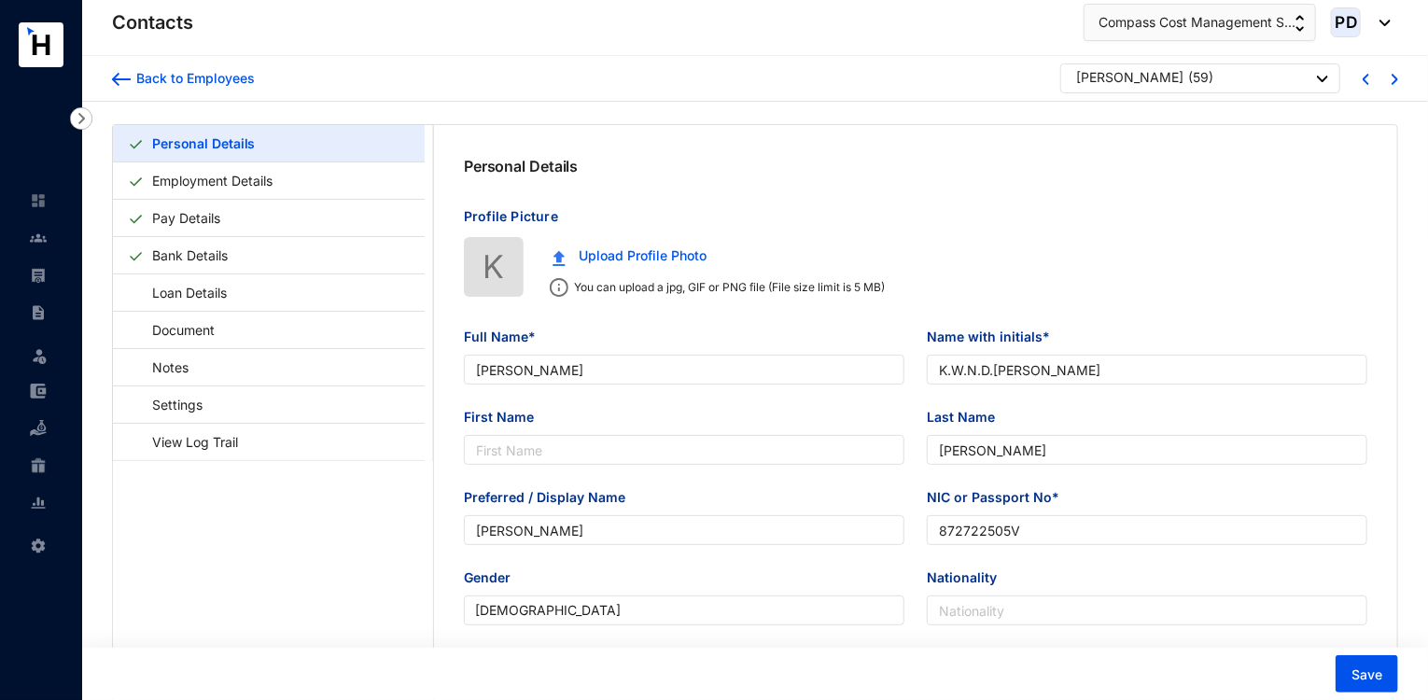
type input "779107687"
type input "[GEOGRAPHIC_DATA], [GEOGRAPHIC_DATA]"
type input "[DATE]"
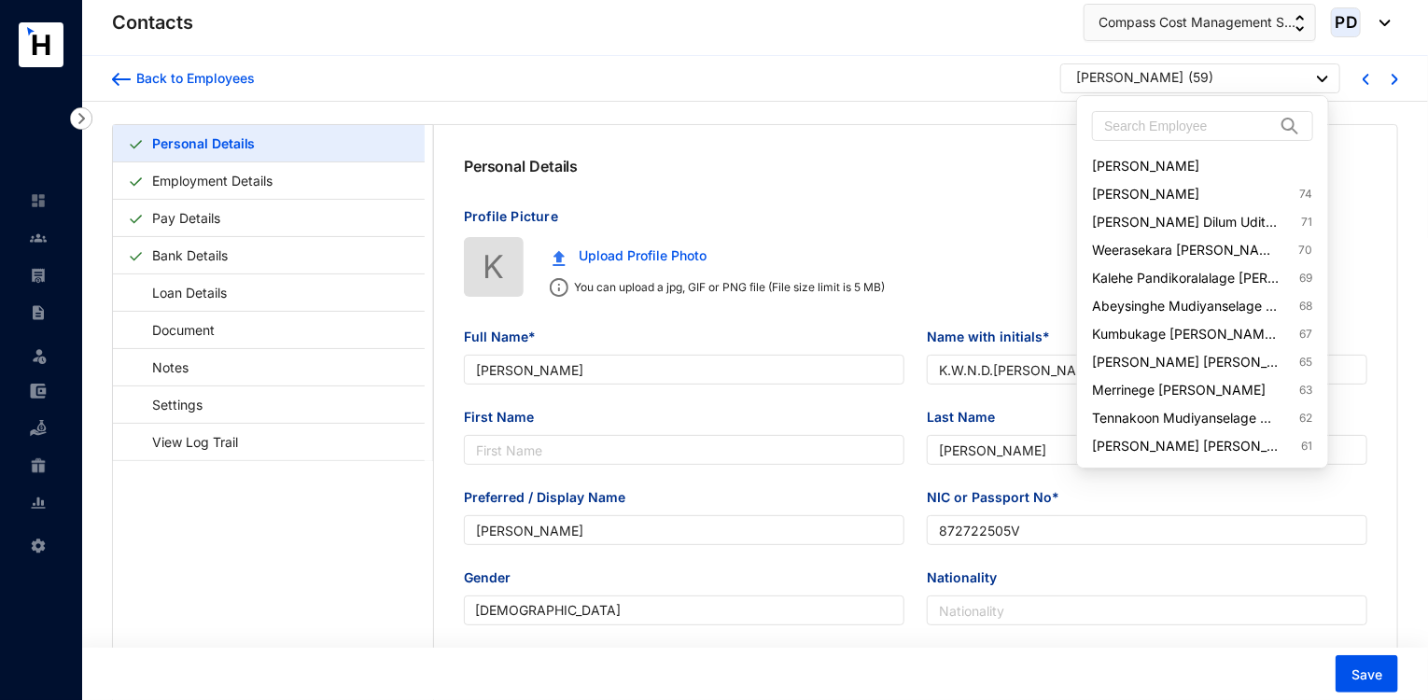
click at [1182, 81] on div "[PERSON_NAME]" at bounding box center [1129, 77] width 107 height 19
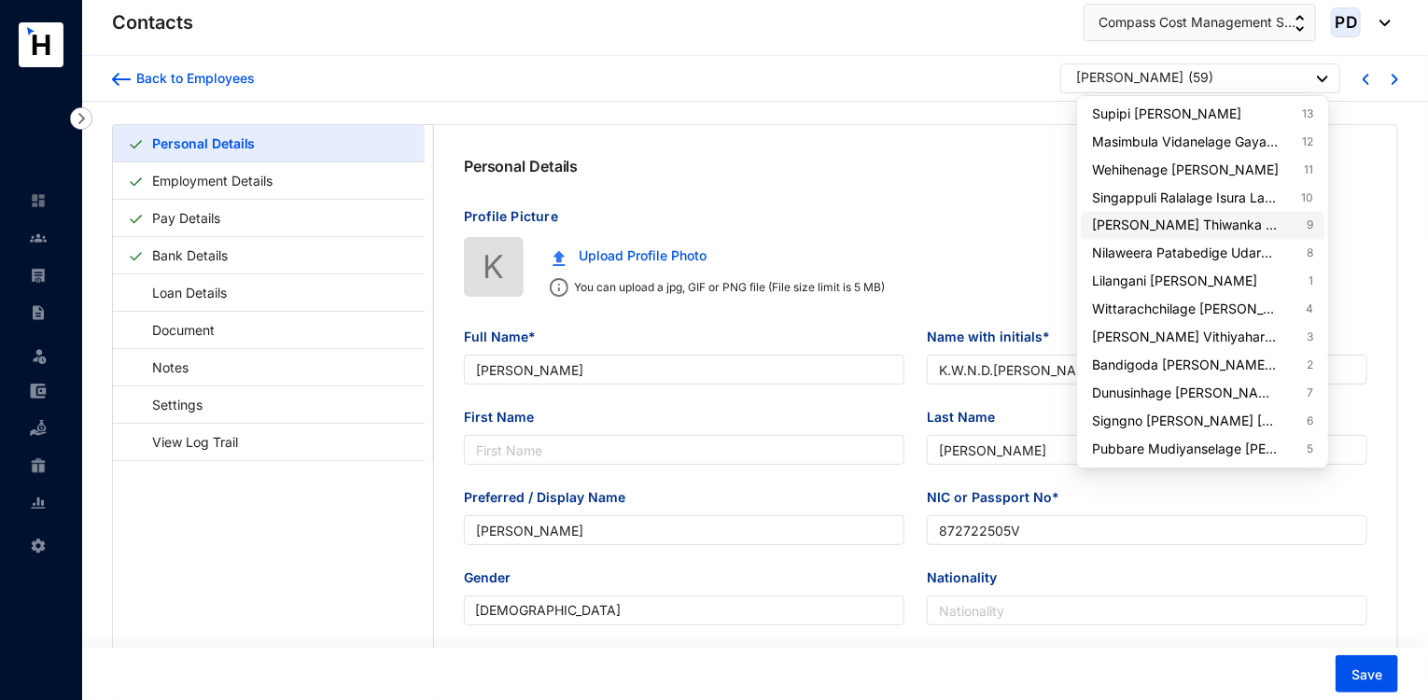
click at [1267, 220] on link "[PERSON_NAME] [PERSON_NAME] 9" at bounding box center [1202, 226] width 220 height 19
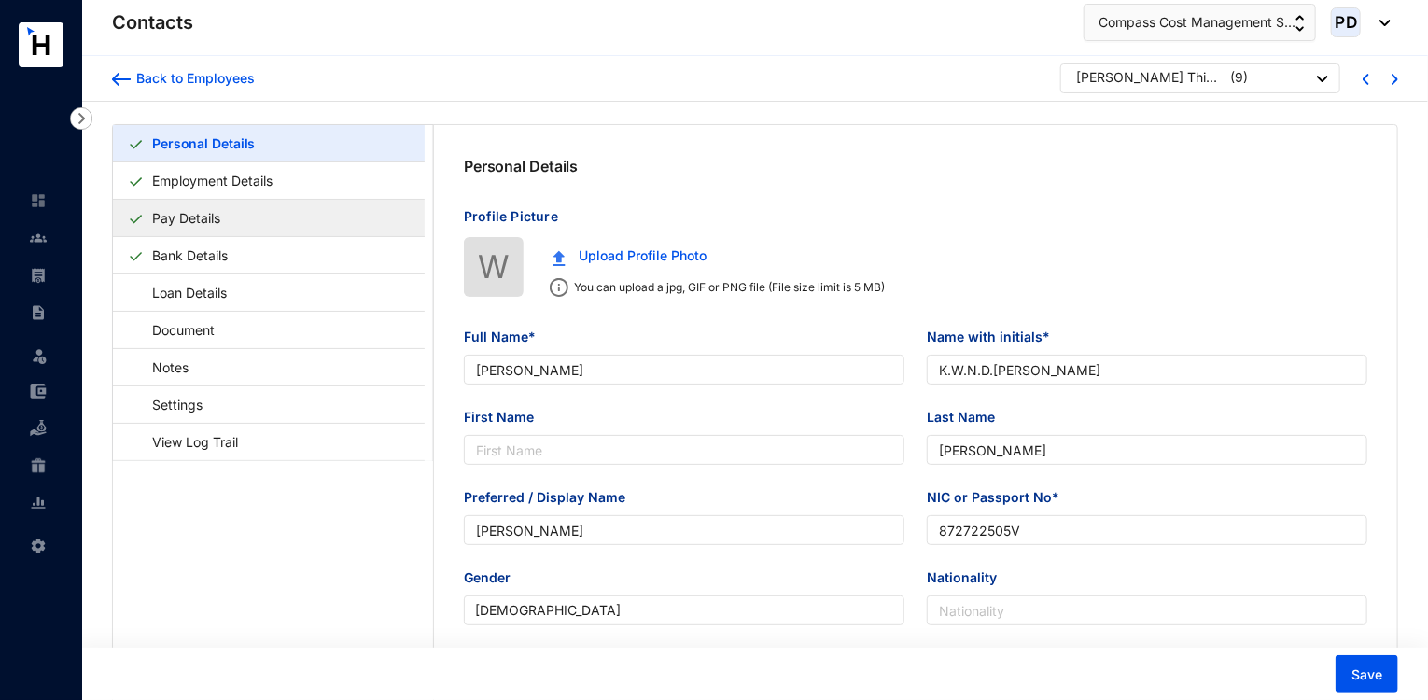
type input "[PERSON_NAME] Thiwanka [PERSON_NAME]"
type input "W.R.T.Perera"
type input "Perera"
type input "Thiwanka"
type input "199334403400"
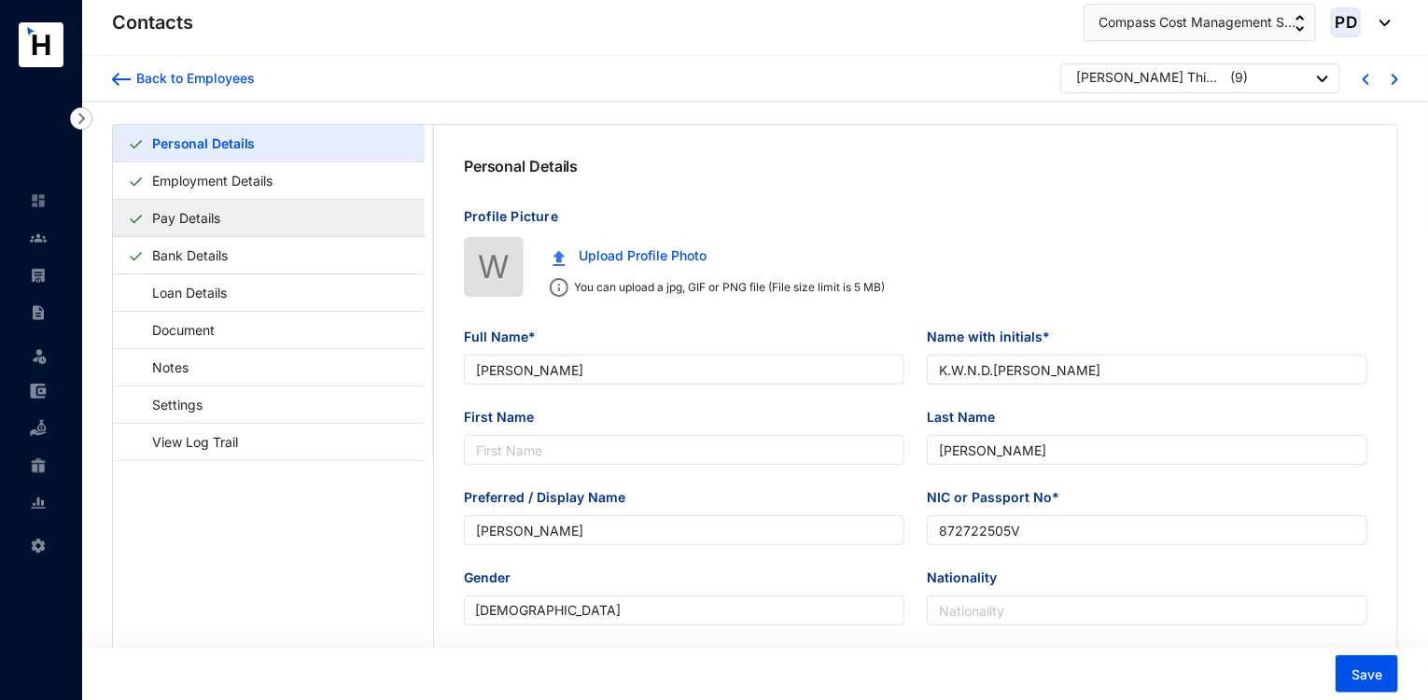
type input "751480745"
type input "[STREET_ADDRESS]"
type input "[DATE]"
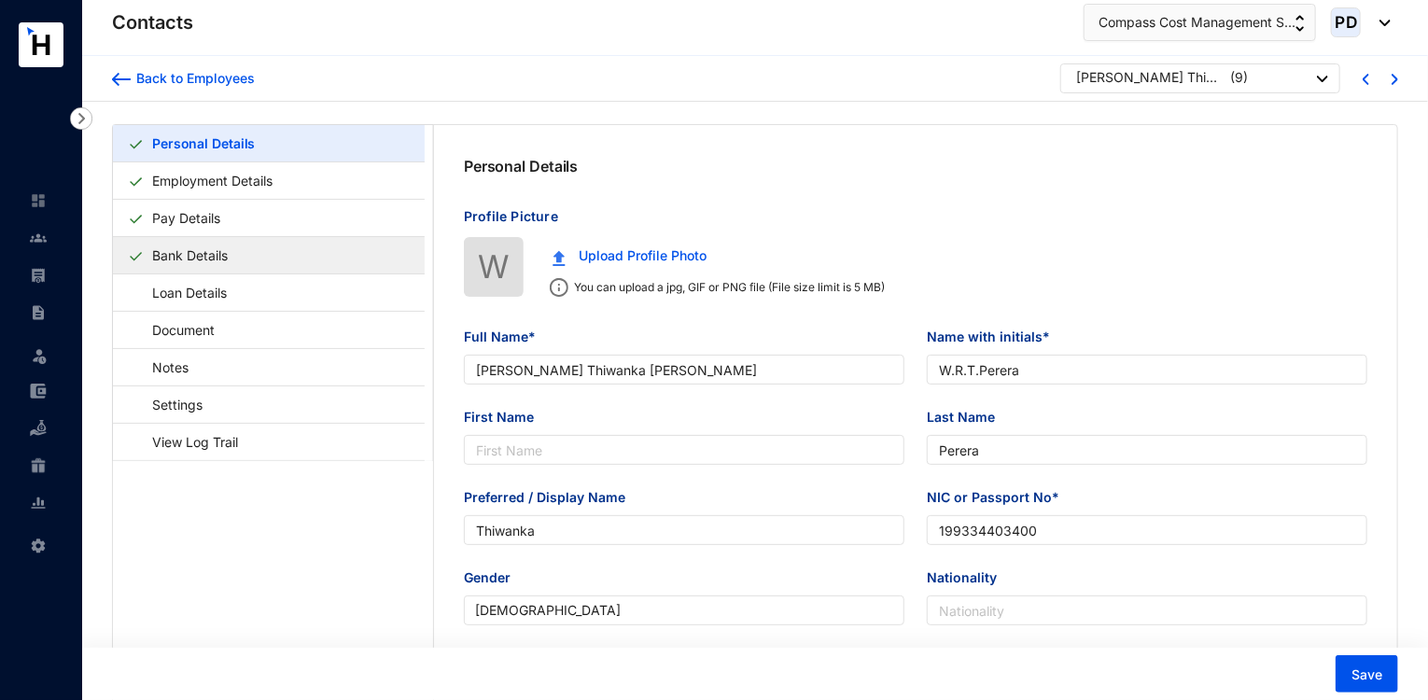
click at [235, 247] on link "Bank Details" at bounding box center [190, 255] width 91 height 38
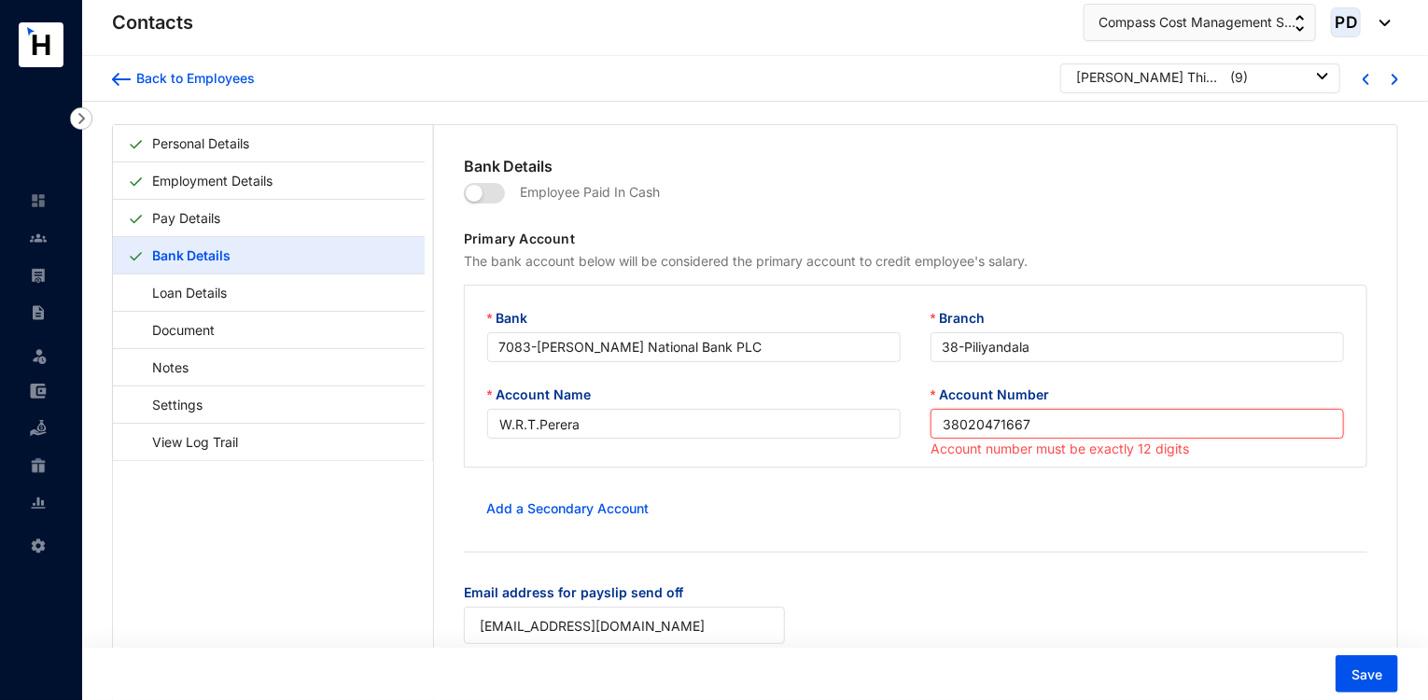
click at [936, 430] on input "38020471667" at bounding box center [1137, 424] width 413 height 30
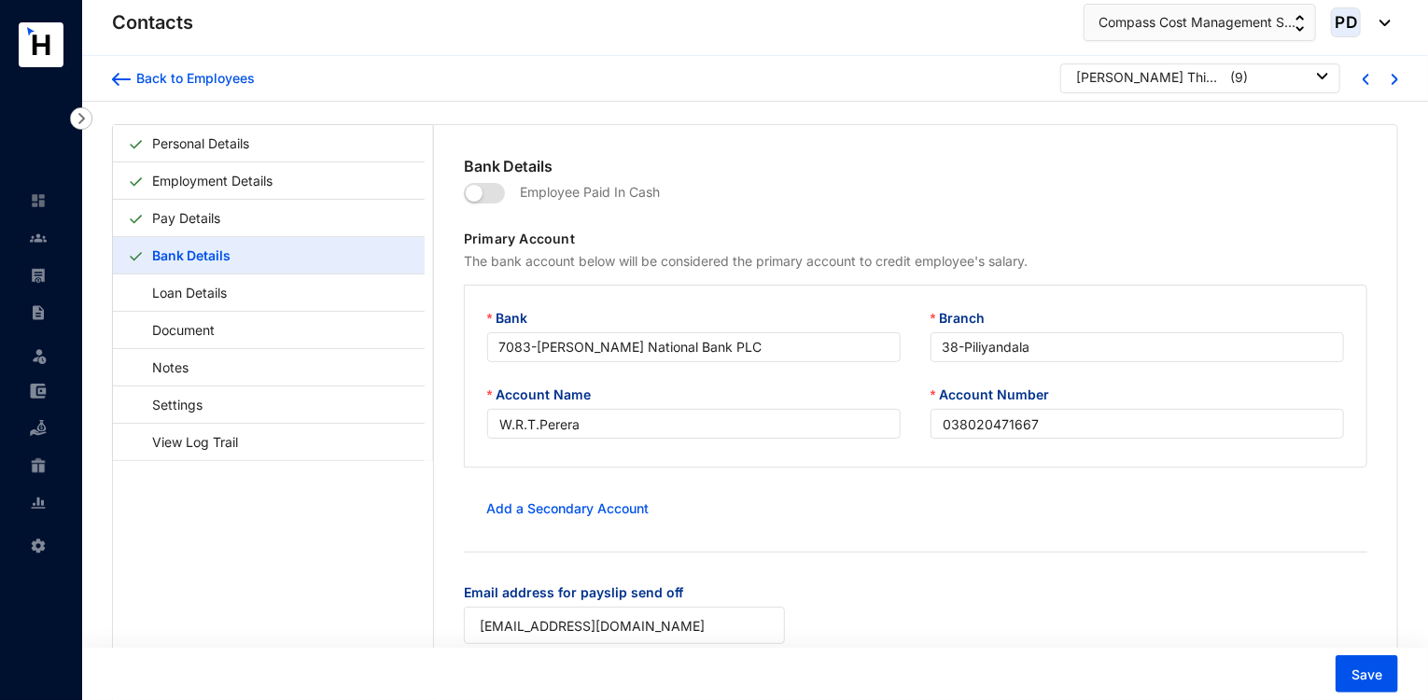
click at [1129, 564] on form "Employee Paid In Cash Primary Account The bank account below will be considered…" at bounding box center [916, 421] width 904 height 489
click at [1362, 670] on span "Save" at bounding box center [1367, 674] width 31 height 19
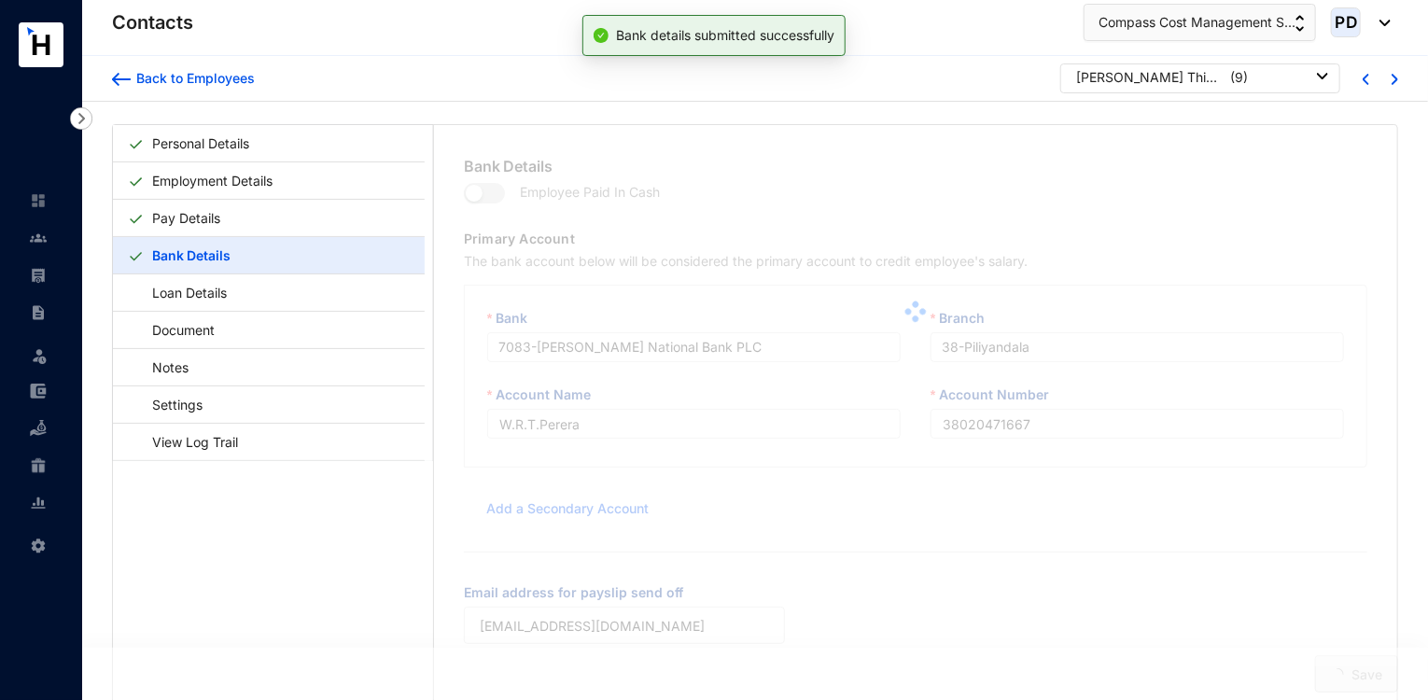
type input "038020471667"
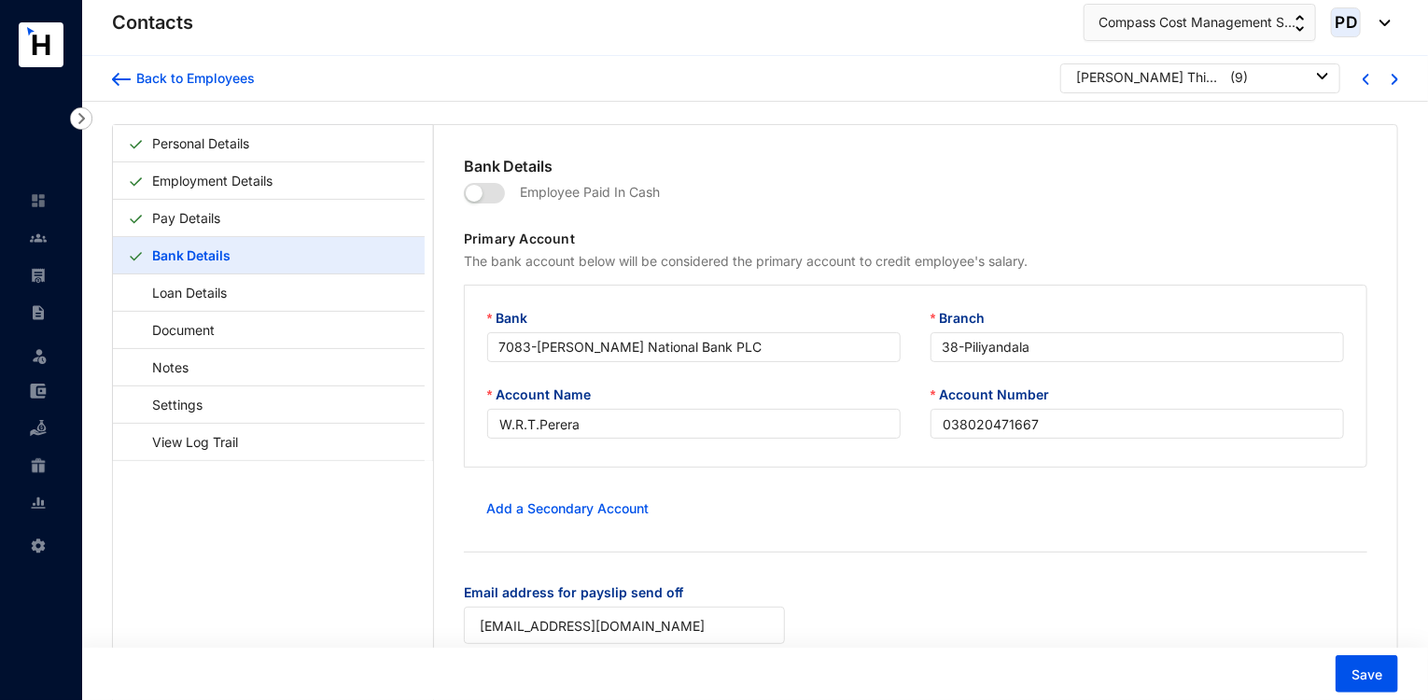
click at [1232, 88] on div "[PERSON_NAME] Thiwanka [PERSON_NAME] ( 9 )" at bounding box center [1200, 78] width 280 height 30
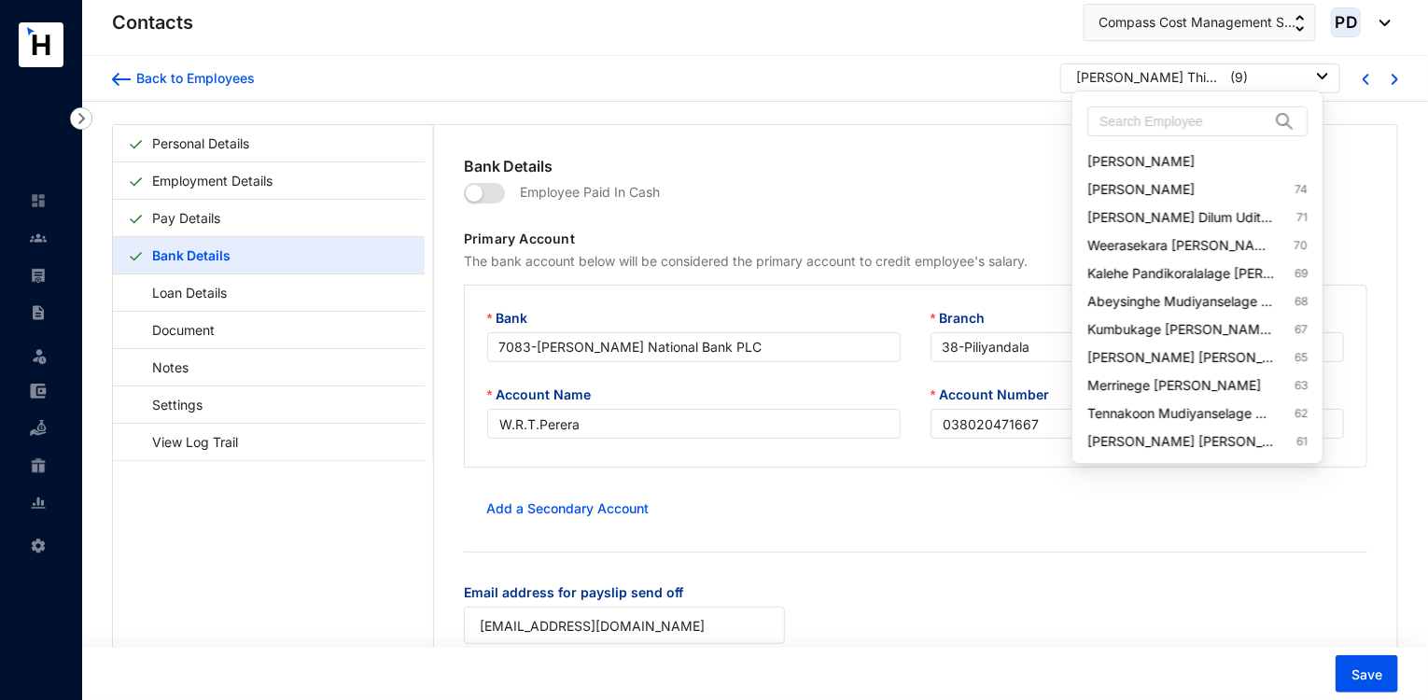
click at [1199, 83] on div "[PERSON_NAME] Thiwanka [PERSON_NAME]" at bounding box center [1150, 77] width 149 height 19
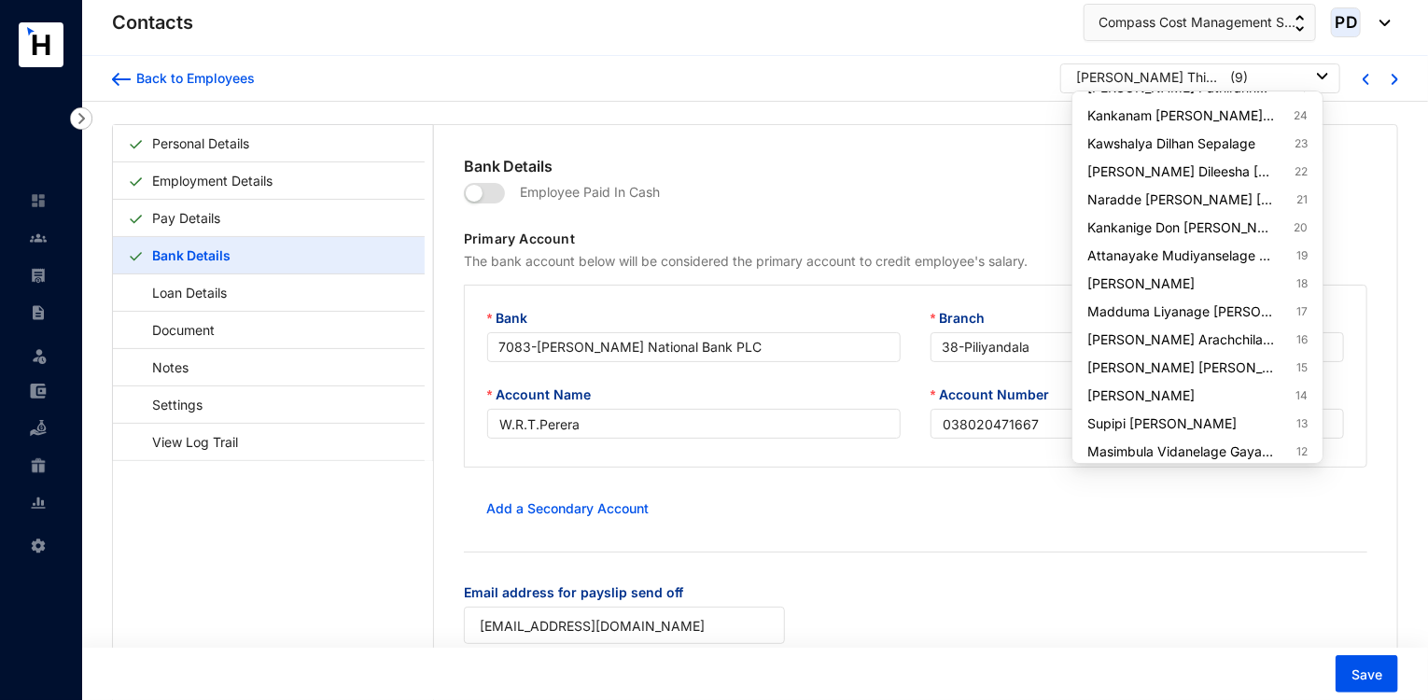
scroll to position [1363, 0]
click at [1226, 366] on link "[PERSON_NAME] [PERSON_NAME] 15" at bounding box center [1197, 366] width 220 height 19
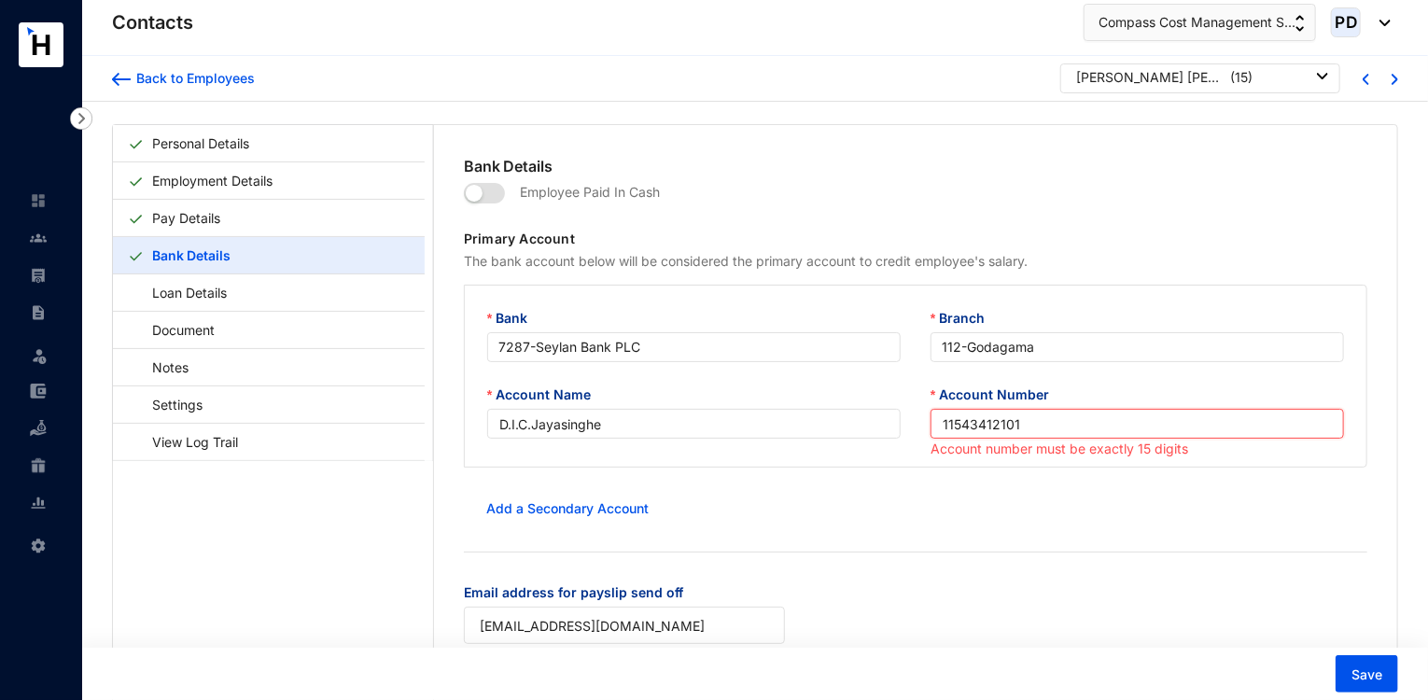
click at [935, 427] on input "11543412101" at bounding box center [1137, 424] width 413 height 30
click at [1001, 515] on div "Add a Secondary Account" at bounding box center [916, 508] width 904 height 37
click at [1235, 553] on div at bounding box center [916, 552] width 904 height 1
click at [1142, 490] on form "Employee Paid In Cash Primary Account The bank account below will be considered…" at bounding box center [916, 421] width 904 height 489
click at [1090, 497] on div "Add a Secondary Account" at bounding box center [916, 508] width 904 height 37
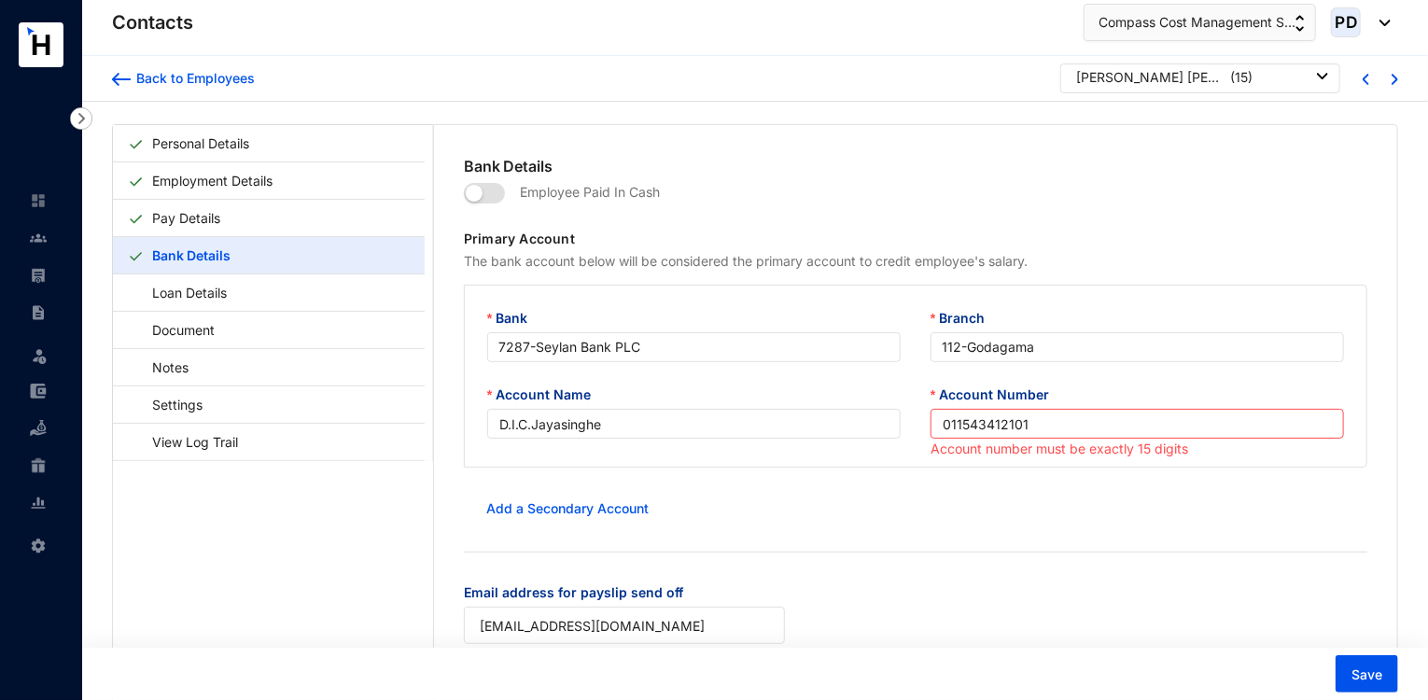
click at [1090, 497] on div "Add a Secondary Account" at bounding box center [916, 508] width 904 height 37
click at [971, 477] on form "Employee Paid In Cash Primary Account The bank account below will be considered…" at bounding box center [916, 421] width 904 height 489
click at [1346, 662] on button "Save" at bounding box center [1367, 673] width 63 height 37
click at [1361, 659] on button "Save" at bounding box center [1367, 673] width 63 height 37
drag, startPoint x: 1197, startPoint y: 404, endPoint x: 1197, endPoint y: 414, distance: 10.3
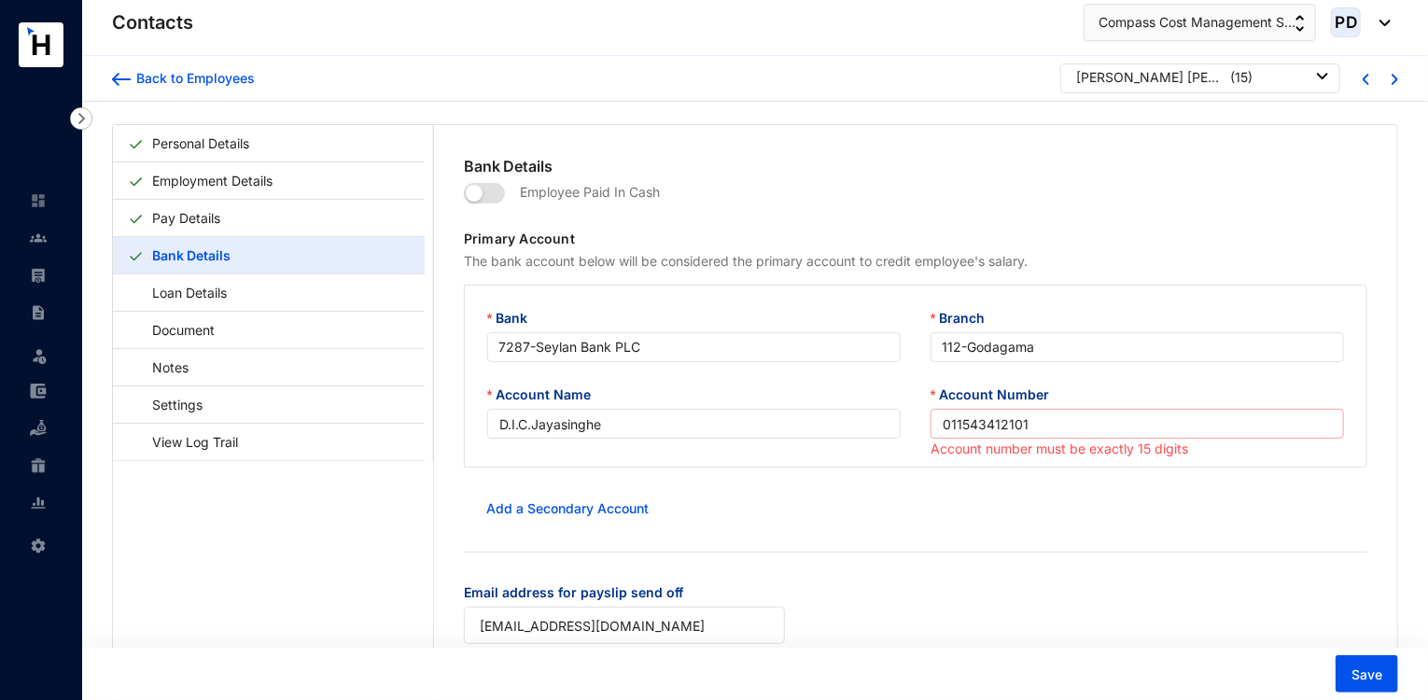
click at [1197, 414] on div "Account Number 011543412101 Account number must be exactly 15 digits" at bounding box center [1137, 423] width 413 height 77
click at [1197, 414] on input "011543412101" at bounding box center [1137, 424] width 413 height 30
click at [948, 427] on input "011543412101" at bounding box center [1137, 424] width 413 height 30
click at [994, 558] on form "Employee Paid In Cash Primary Account The bank account below will be considered…" at bounding box center [916, 421] width 904 height 489
click at [719, 431] on input "D.I.C.Jayasinghe" at bounding box center [693, 424] width 413 height 30
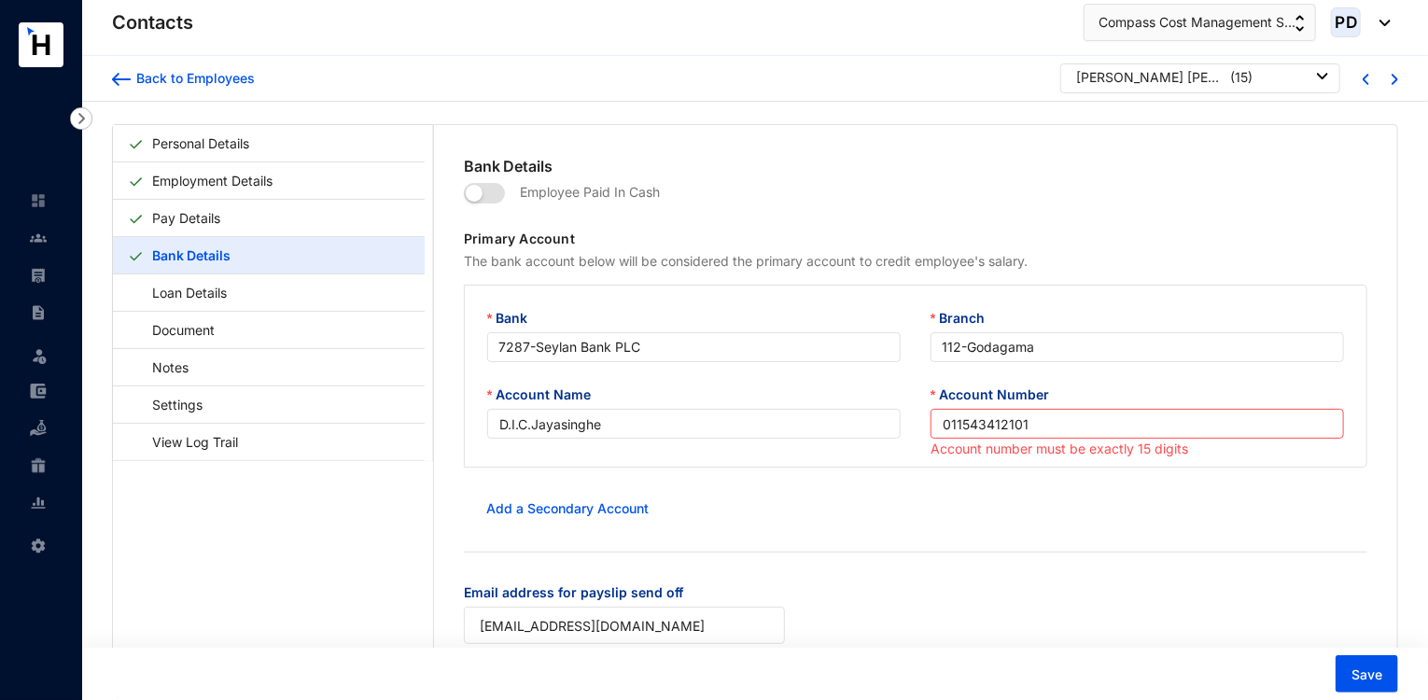
click at [948, 616] on div "Email address for payslip send off [EMAIL_ADDRESS][DOMAIN_NAME]" at bounding box center [915, 624] width 933 height 84
click at [1366, 669] on span "Save" at bounding box center [1367, 674] width 31 height 19
drag, startPoint x: 1030, startPoint y: 423, endPoint x: 738, endPoint y: 438, distance: 292.5
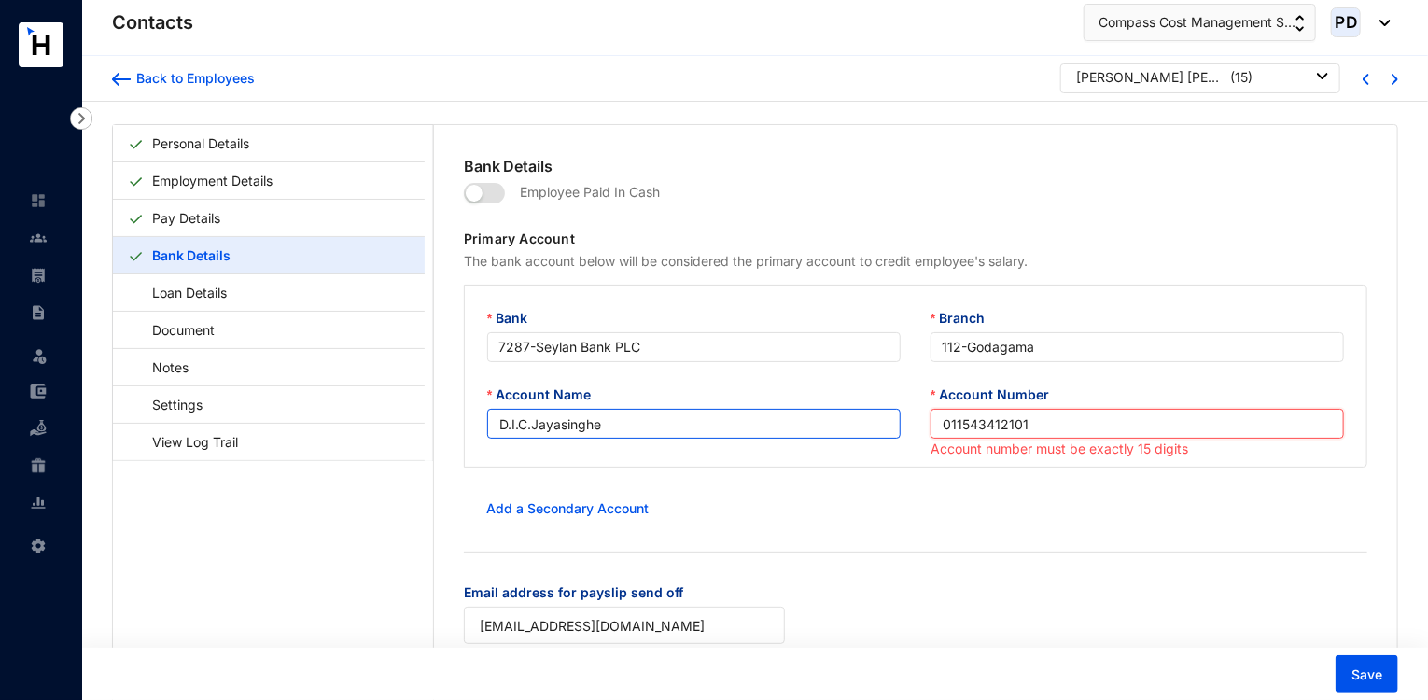
click at [738, 438] on div "Account Name D.I.C.Jayasinghe Account Number 011543412101 Account number must b…" at bounding box center [915, 423] width 887 height 77
paste input "text"
click at [937, 428] on input "11543412101" at bounding box center [1137, 424] width 413 height 30
type input "011543412101"
click at [1023, 538] on form "Employee Paid In Cash Primary Account The bank account below will be considered…" at bounding box center [916, 421] width 904 height 489
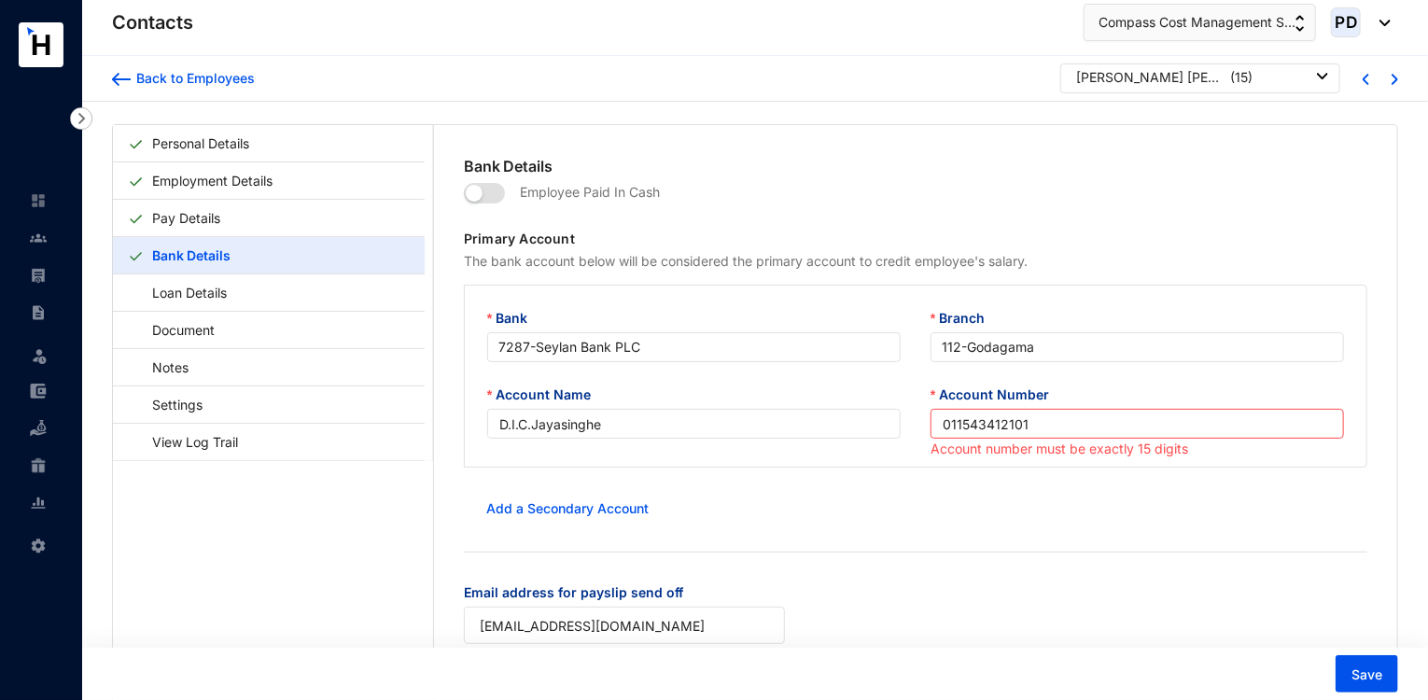
click at [1021, 534] on form "Employee Paid In Cash Primary Account The bank account below will be considered…" at bounding box center [916, 421] width 904 height 489
click at [1373, 695] on div "Save" at bounding box center [751, 674] width 1353 height 52
click at [1374, 673] on span "Save" at bounding box center [1367, 674] width 31 height 19
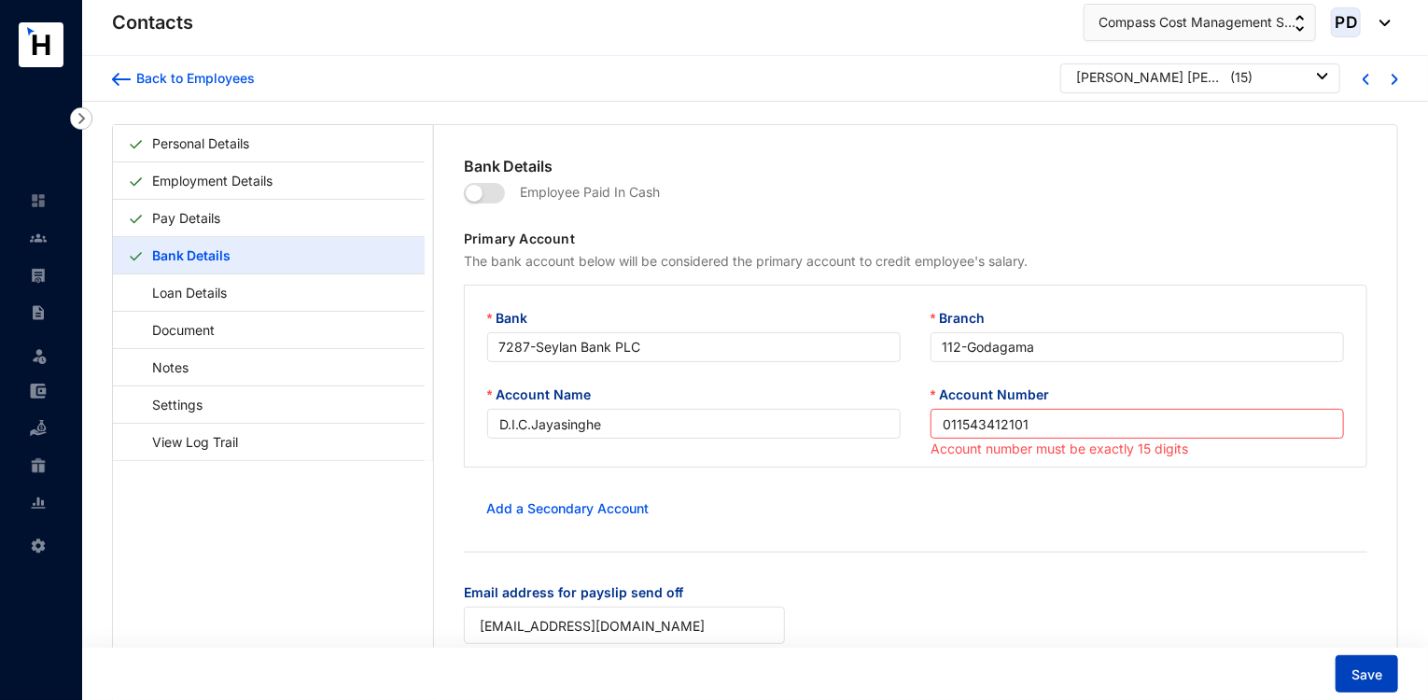
click at [1374, 673] on span "Save" at bounding box center [1367, 674] width 31 height 19
click at [1229, 87] on div "[PERSON_NAME] [PERSON_NAME] ( 15 )" at bounding box center [1200, 78] width 280 height 30
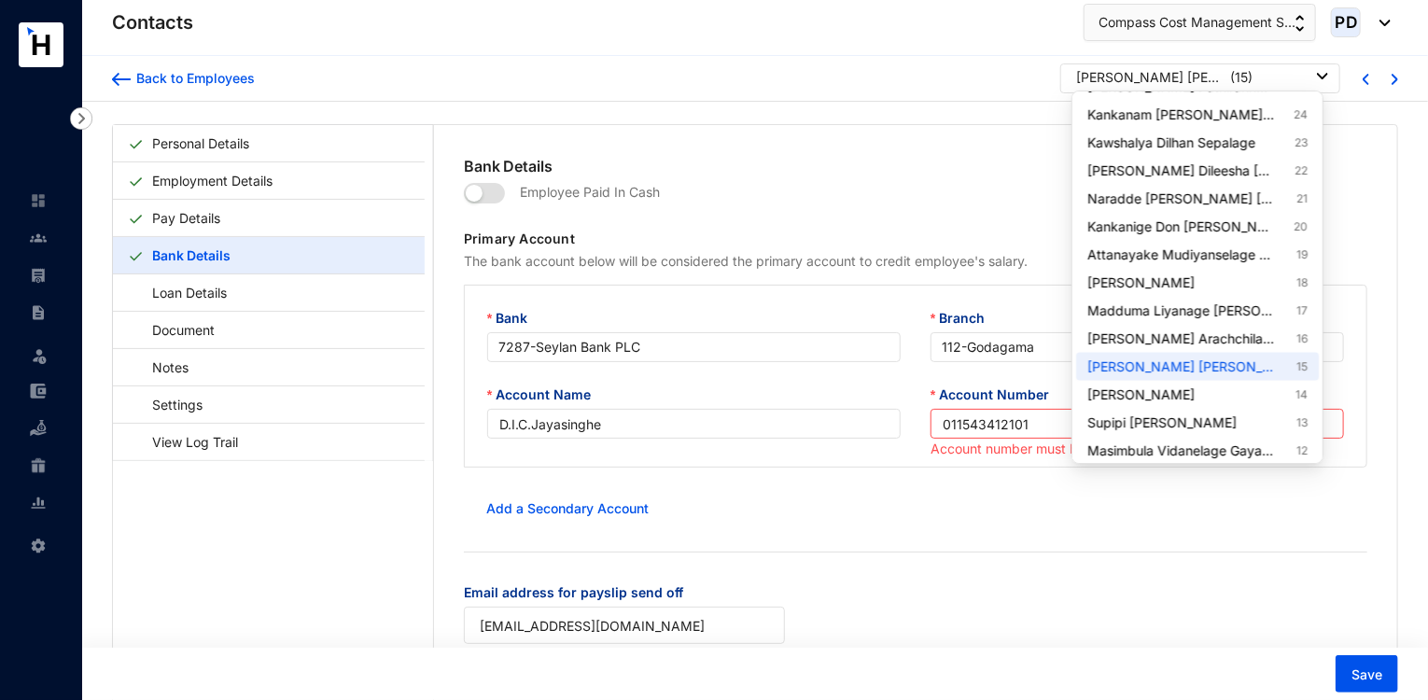
click at [1230, 77] on p "( 15 )" at bounding box center [1241, 77] width 22 height 19
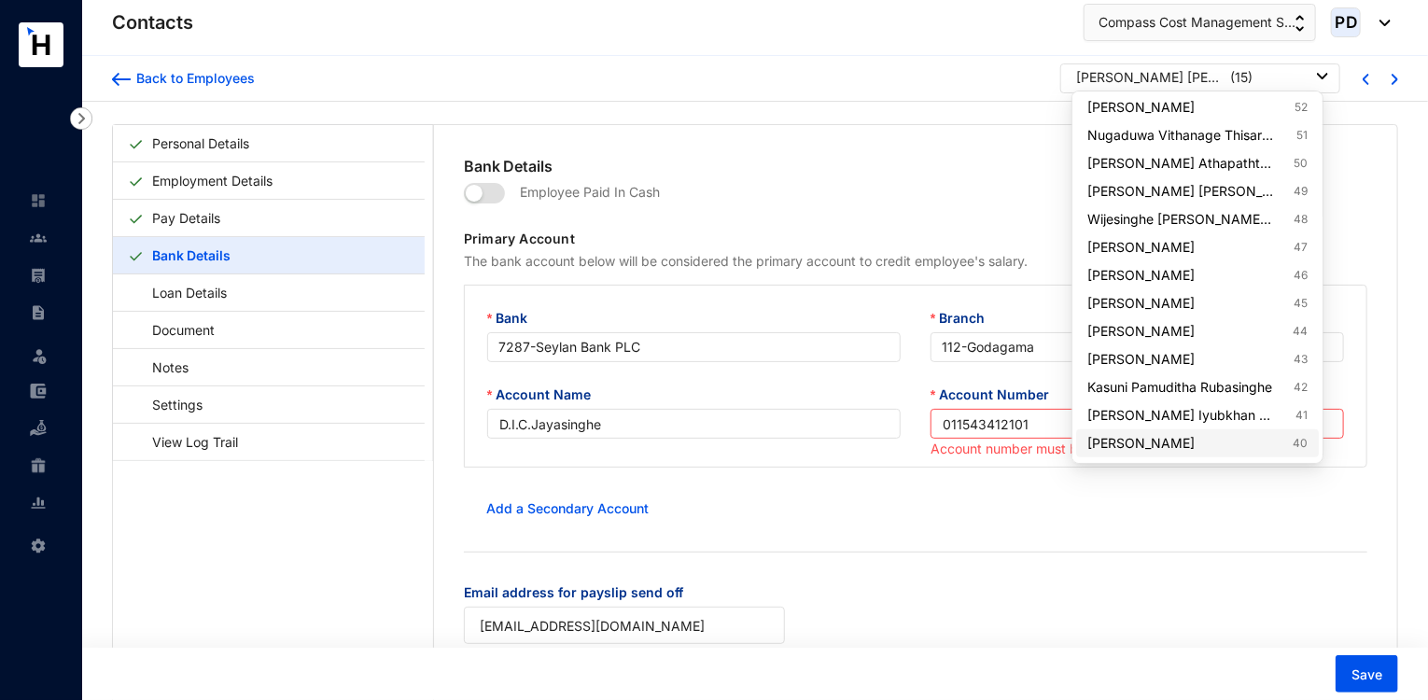
scroll to position [588, 0]
click at [1250, 242] on link "[PERSON_NAME] Infas 47" at bounding box center [1197, 245] width 220 height 19
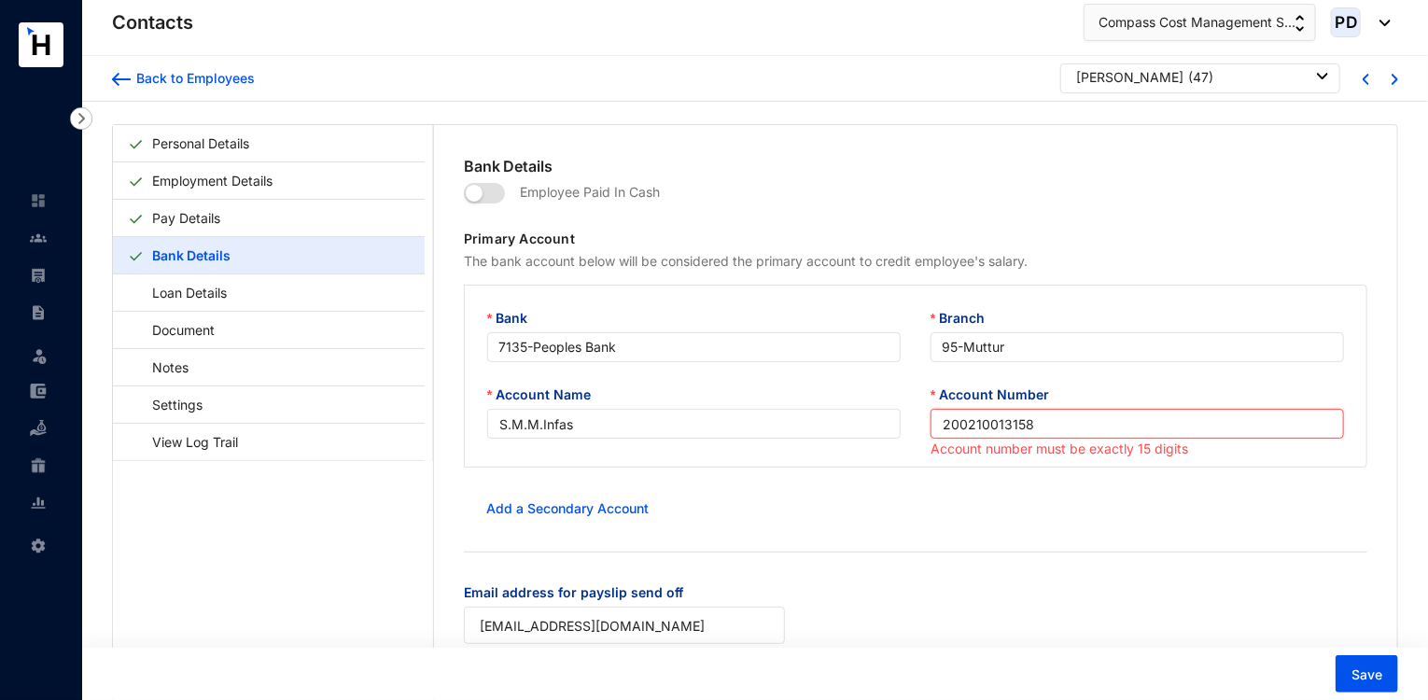
click at [937, 430] on input "200210013158" at bounding box center [1137, 424] width 413 height 30
click at [1044, 567] on form "Employee Paid In Cash Primary Account The bank account below will be considered…" at bounding box center [916, 421] width 904 height 489
click at [1002, 496] on div "Add a Secondary Account" at bounding box center [916, 508] width 904 height 37
click at [949, 427] on input "0200210013158" at bounding box center [1137, 424] width 413 height 30
click at [1009, 611] on div "Email address for payslip send off [EMAIL_ADDRESS][DOMAIN_NAME]" at bounding box center [915, 624] width 933 height 84
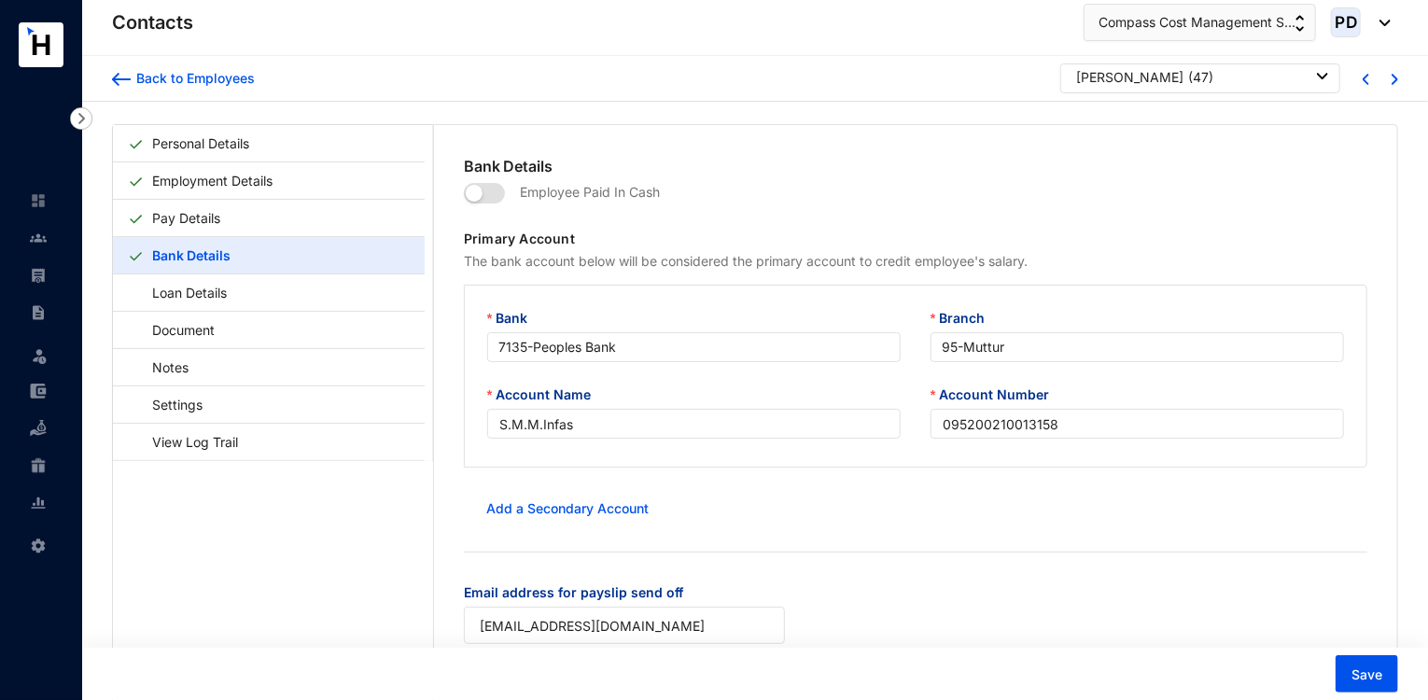
drag, startPoint x: 1009, startPoint y: 611, endPoint x: 1034, endPoint y: 573, distance: 45.8
click at [1034, 573] on form "Employee Paid In Cash Primary Account The bank account below will be considered…" at bounding box center [916, 421] width 904 height 489
click at [1367, 665] on span "Save" at bounding box center [1367, 674] width 31 height 19
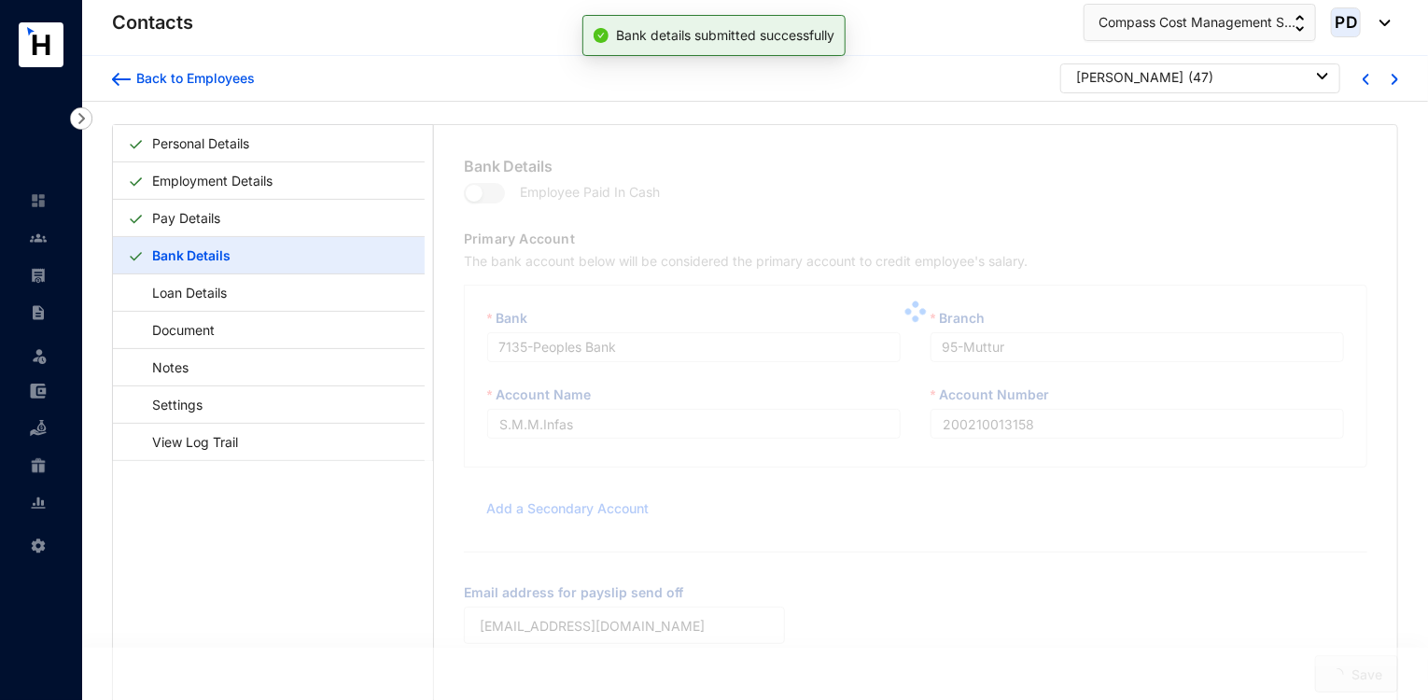
type input "095200210013158"
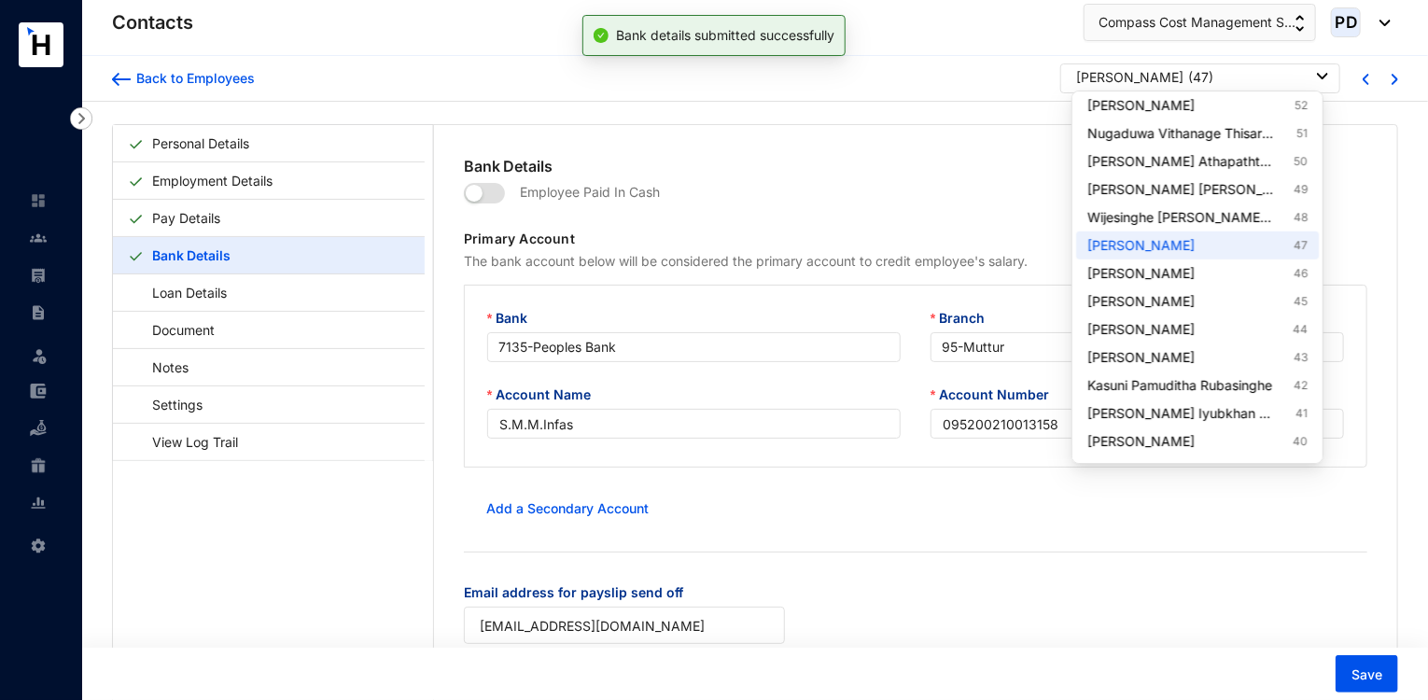
click at [1213, 77] on p "( 47 )" at bounding box center [1200, 77] width 25 height 19
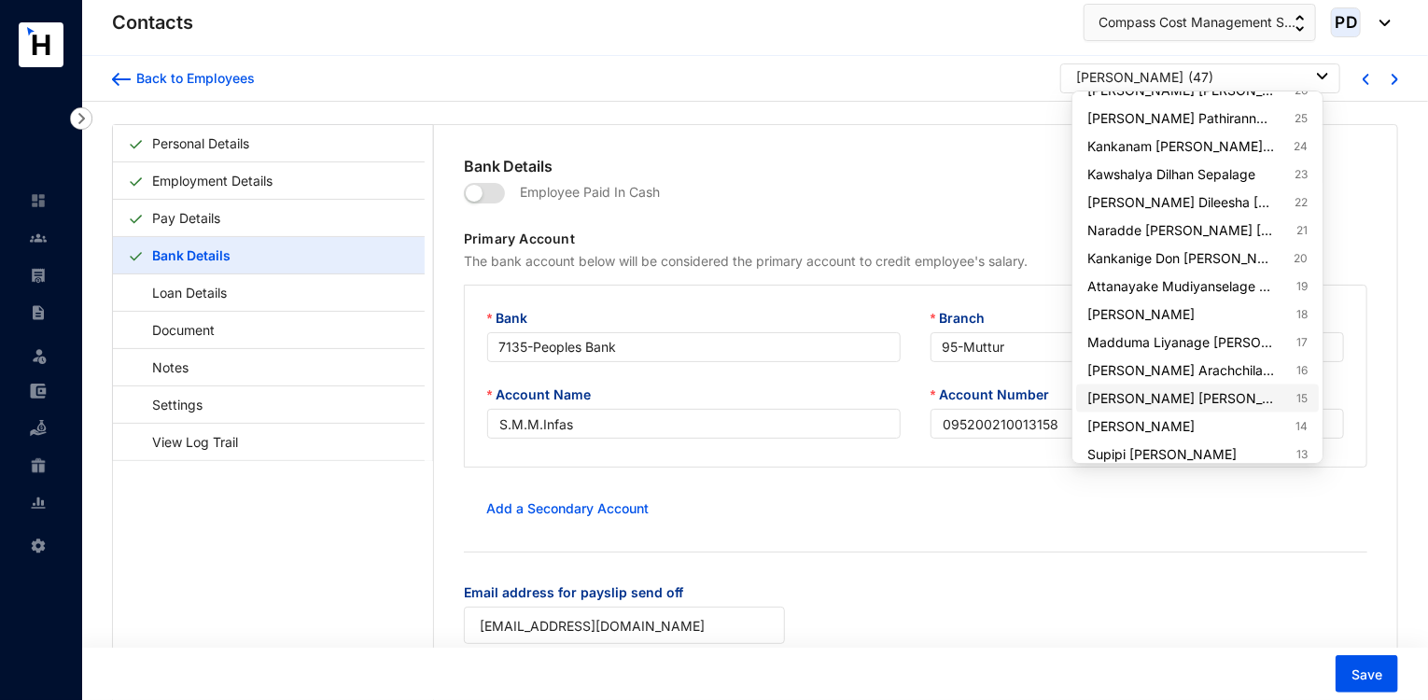
scroll to position [1332, 0]
click at [1218, 401] on link "[PERSON_NAME] [PERSON_NAME] 15" at bounding box center [1197, 397] width 220 height 19
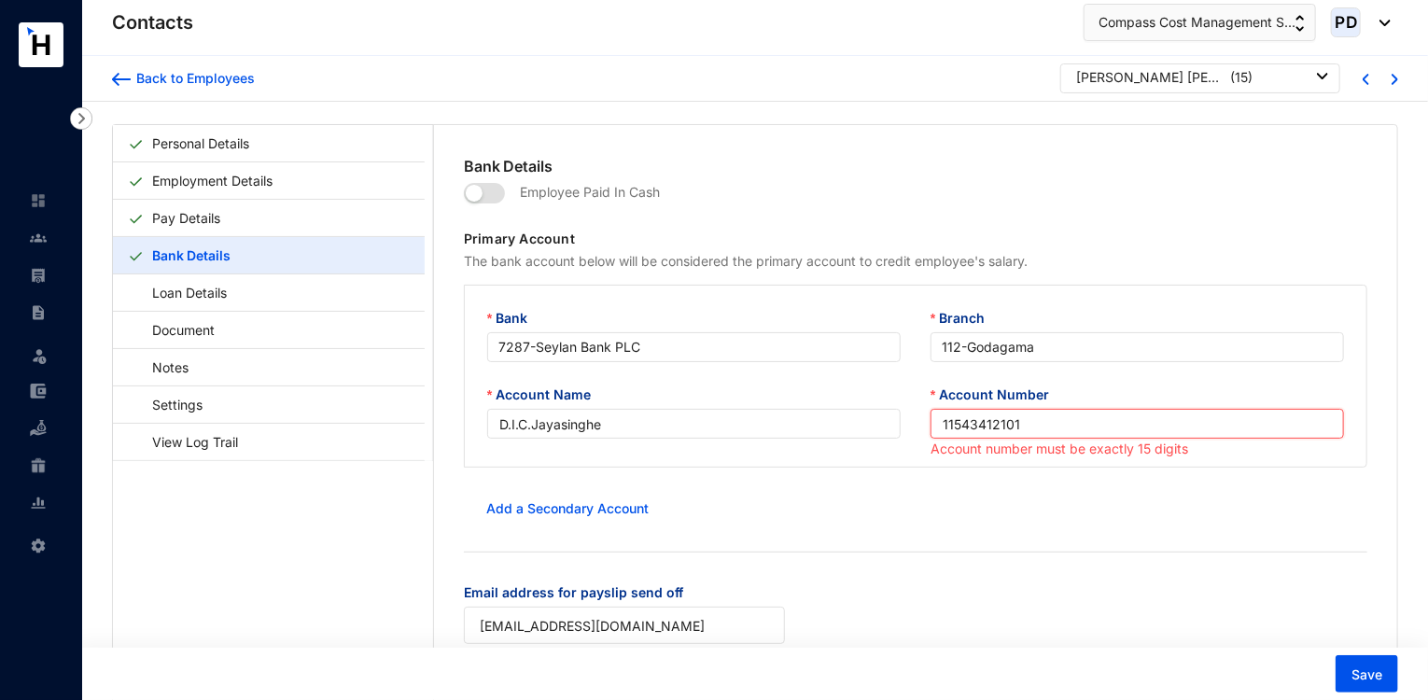
click at [935, 417] on input "11543412101" at bounding box center [1137, 424] width 413 height 30
click at [1046, 550] on form "Employee Paid In Cash Primary Account The bank account below will be considered…" at bounding box center [916, 421] width 904 height 489
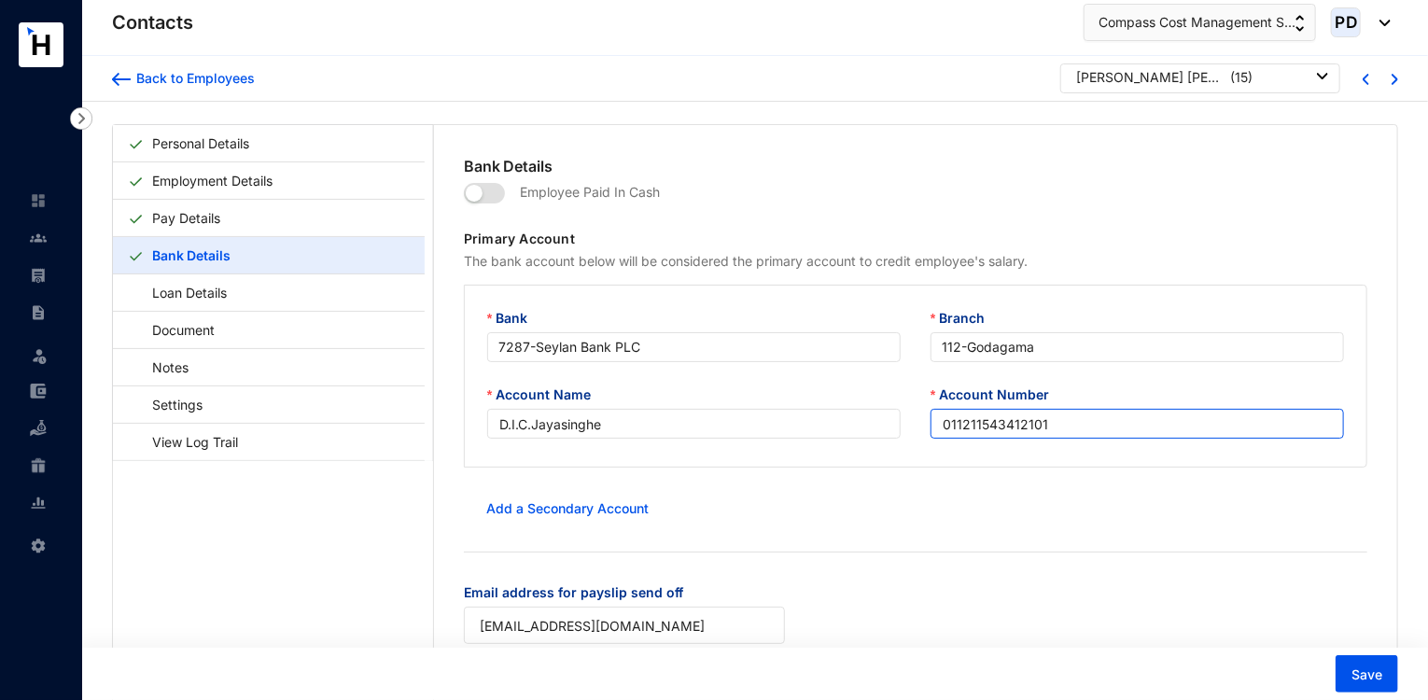
drag, startPoint x: 963, startPoint y: 427, endPoint x: 1052, endPoint y: 423, distance: 88.8
click at [1052, 423] on input "011211543412101" at bounding box center [1137, 424] width 413 height 30
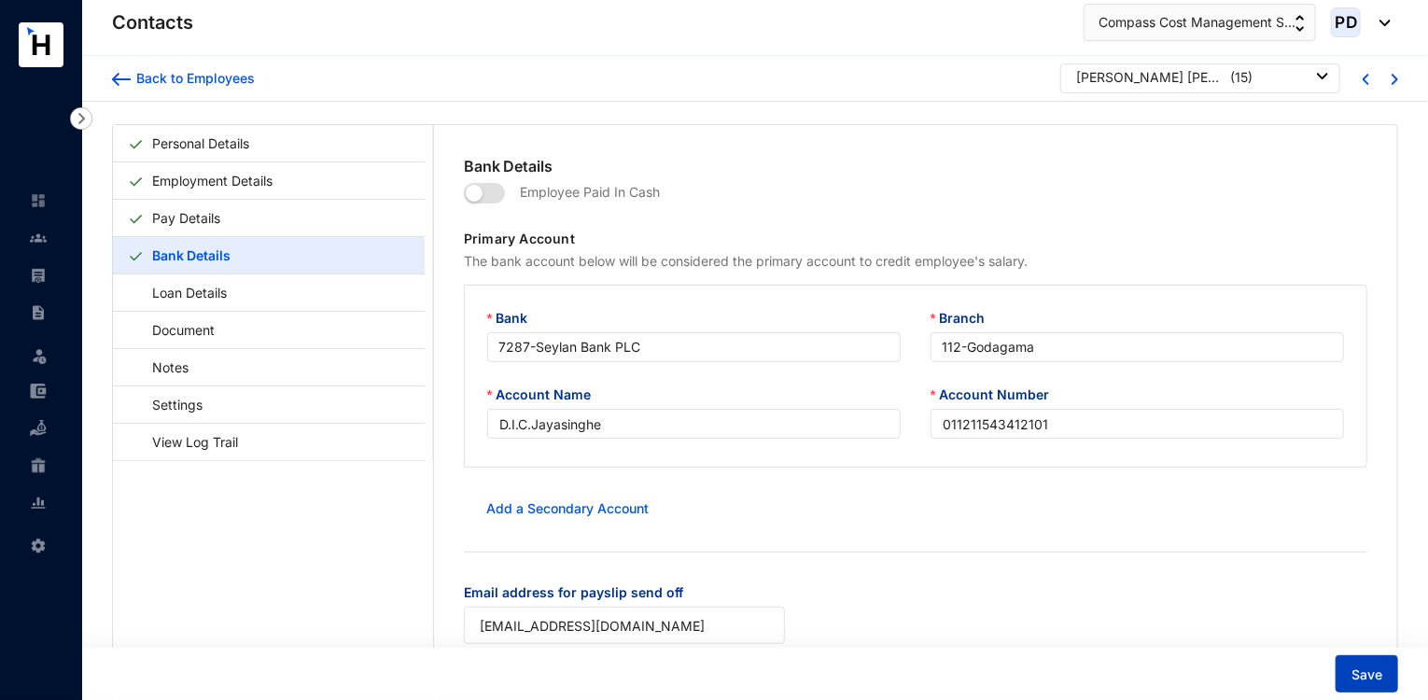
click at [1386, 692] on button "Save" at bounding box center [1367, 673] width 63 height 37
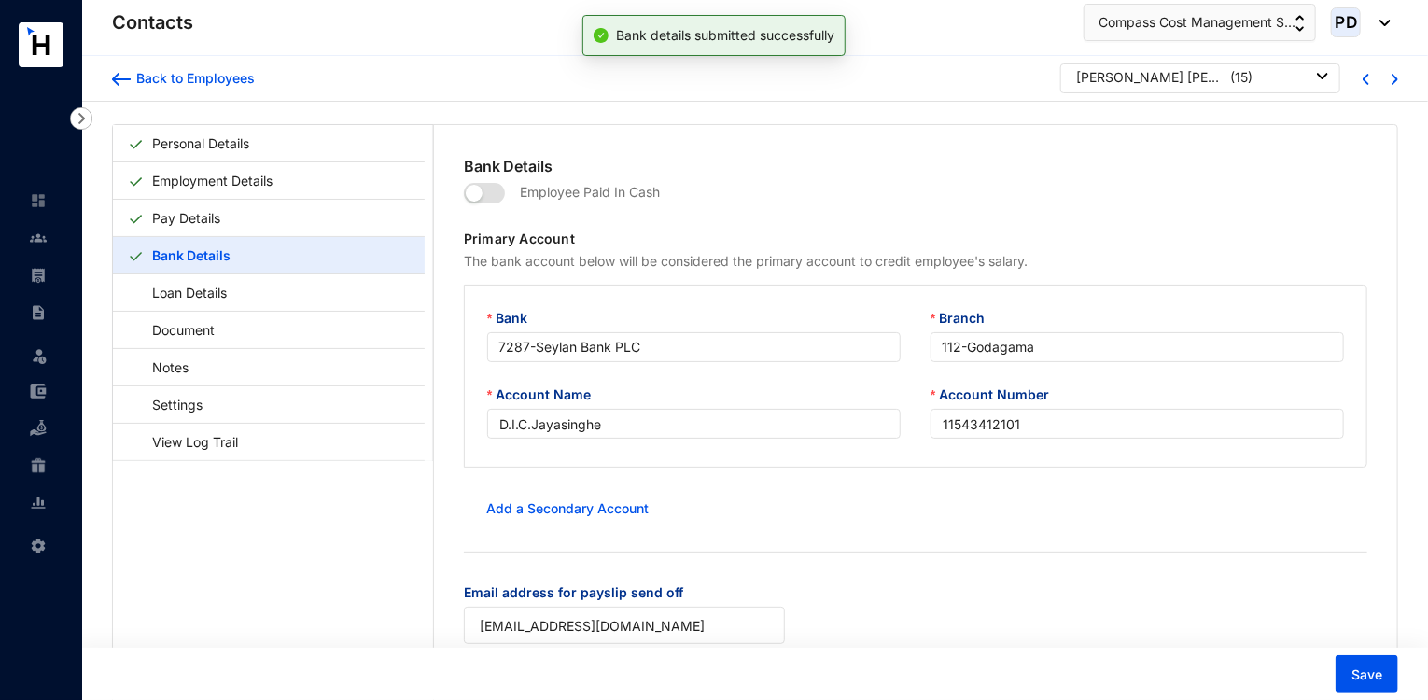
type input "011211543412101"
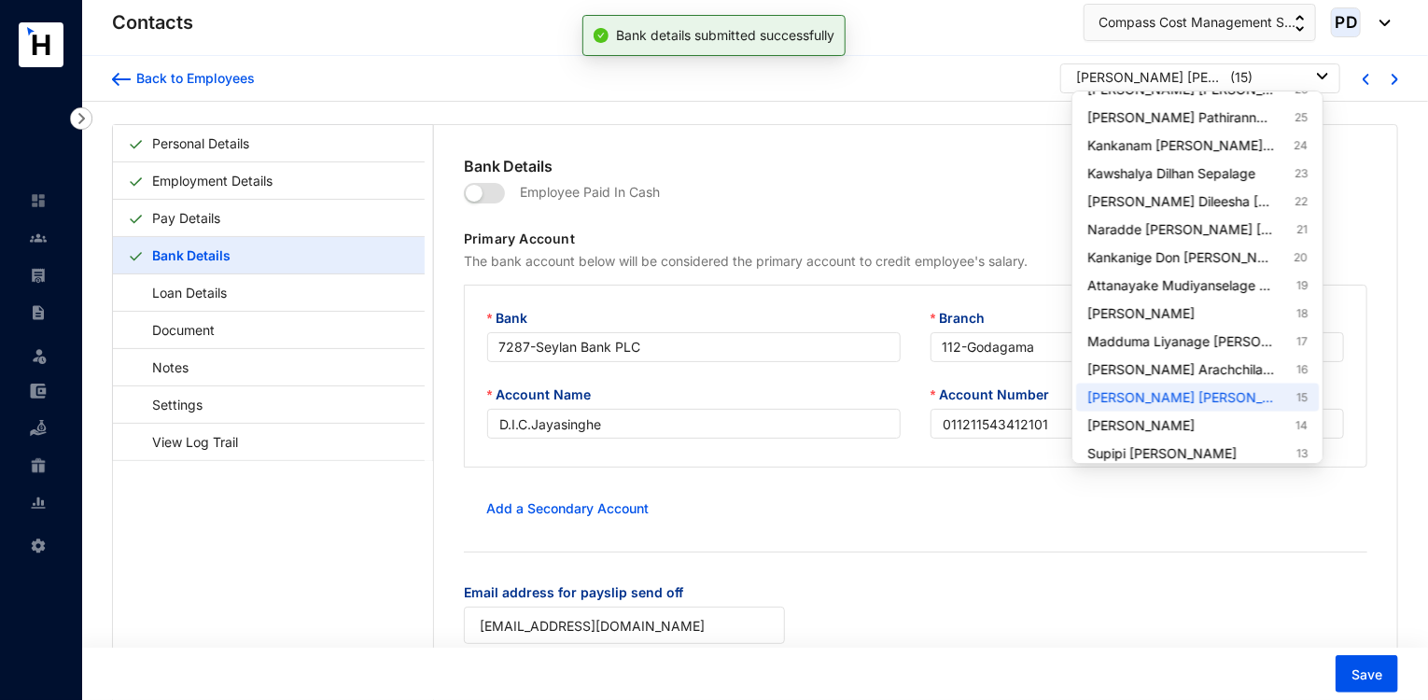
click at [1230, 82] on p "( 15 )" at bounding box center [1241, 77] width 22 height 19
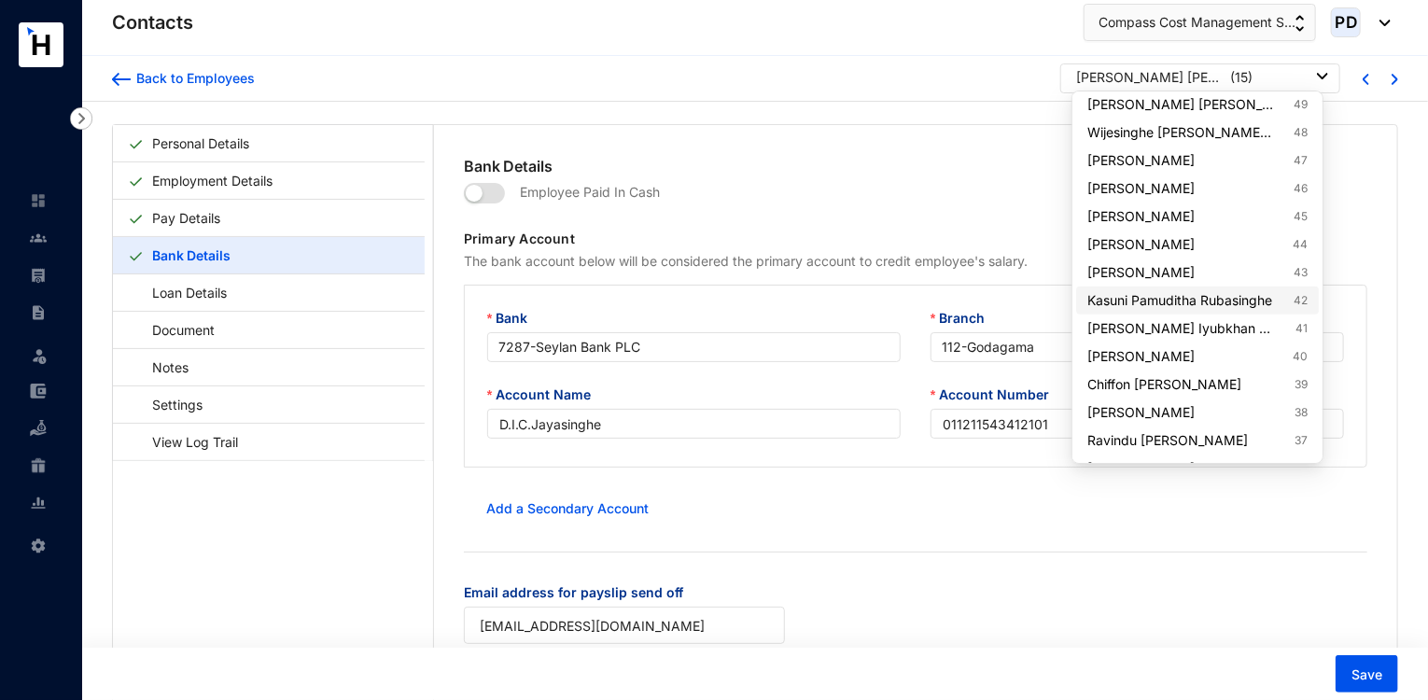
scroll to position [667, 0]
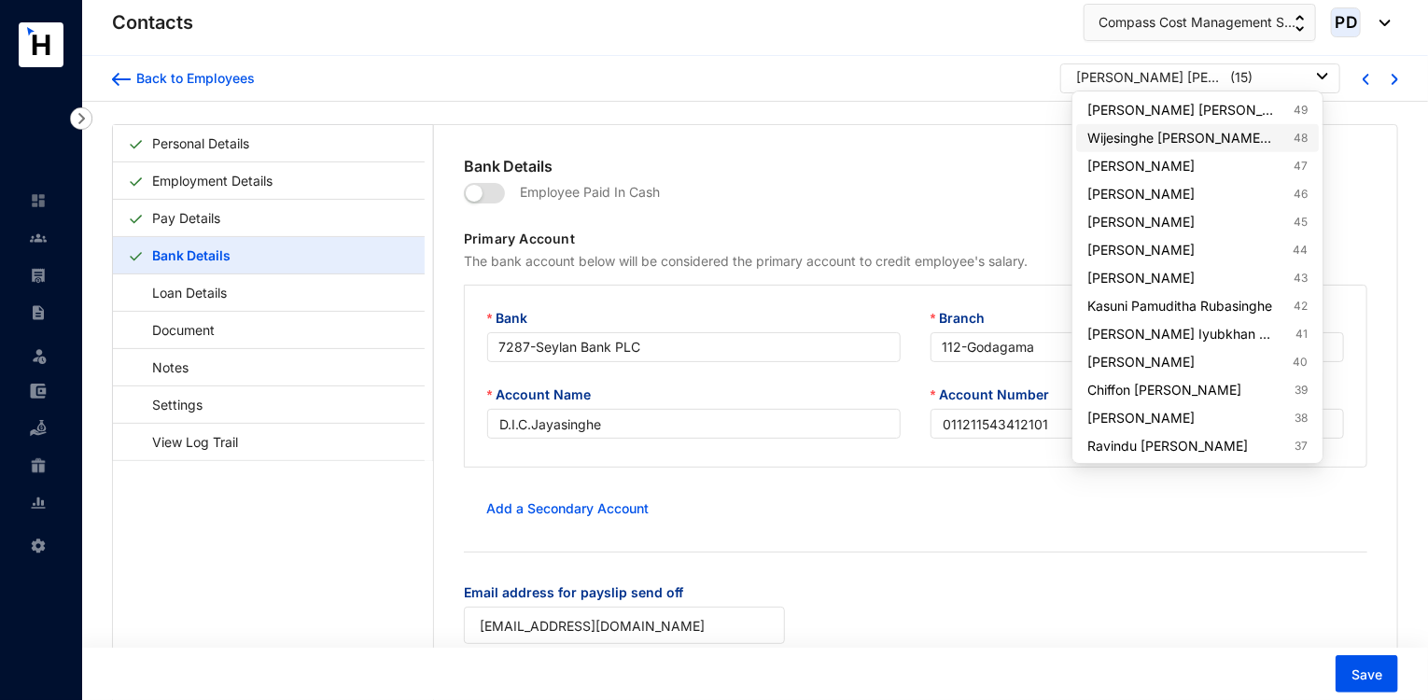
click at [1210, 143] on link "Wijesinghe [PERSON_NAME] [PERSON_NAME] 48" at bounding box center [1197, 138] width 220 height 19
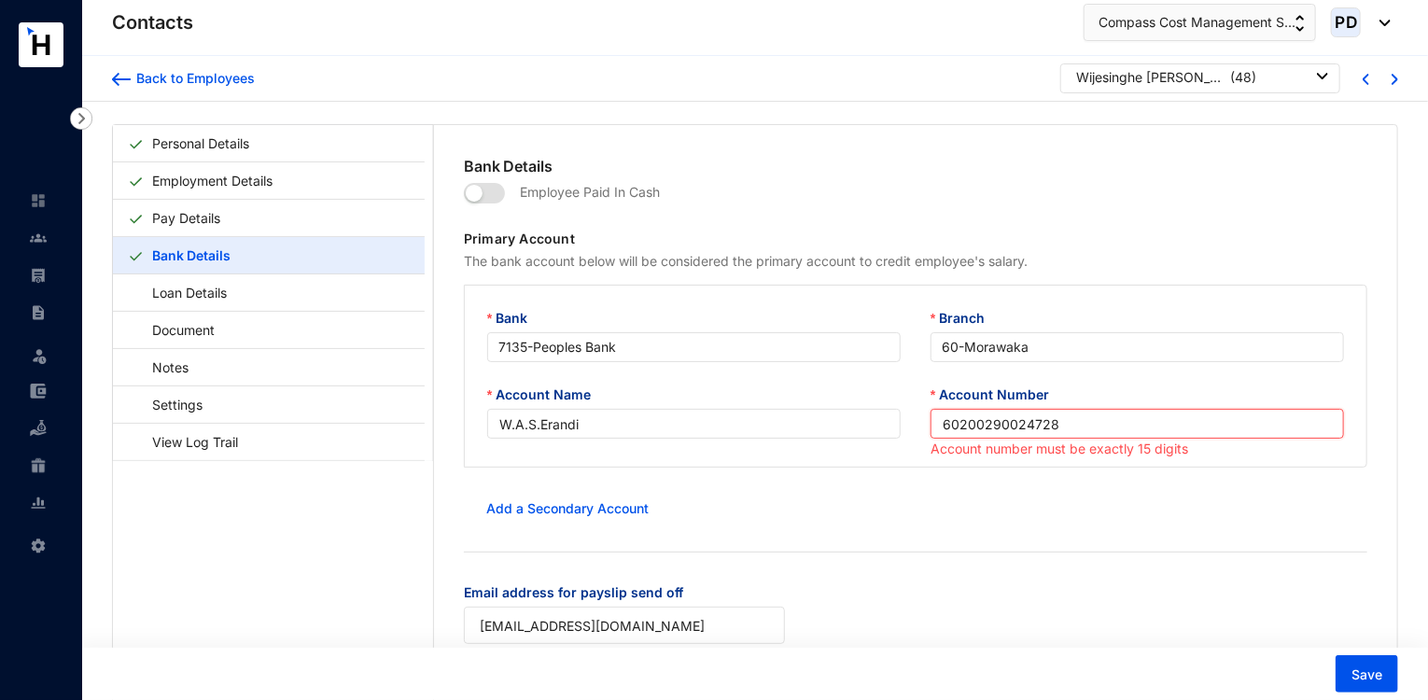
click at [936, 428] on input "60200290024728" at bounding box center [1137, 424] width 413 height 30
click at [1055, 581] on form "Employee Paid In Cash Primary Account The bank account below will be considered…" at bounding box center [916, 421] width 904 height 489
click at [1054, 527] on div "Add a Secondary Account" at bounding box center [916, 508] width 904 height 37
click at [1057, 513] on div "Add a Secondary Account" at bounding box center [916, 508] width 904 height 37
drag, startPoint x: 960, startPoint y: 423, endPoint x: 904, endPoint y: 429, distance: 56.4
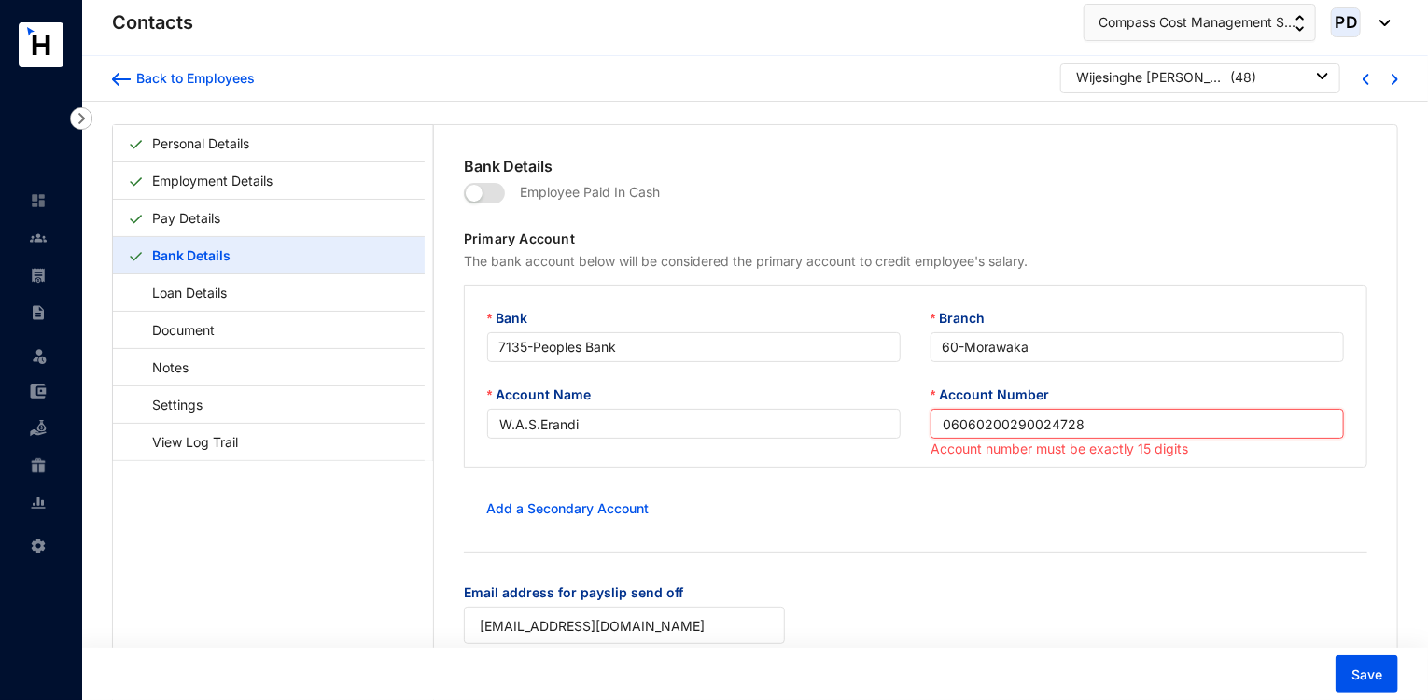
click at [904, 429] on div "Account Name W.A.S.Erandi Account Number 06060200290024728 Account number must …" at bounding box center [915, 423] width 887 height 77
click at [955, 427] on input "60200290024728" at bounding box center [1137, 424] width 413 height 30
click at [1069, 521] on div "Add a Secondary Account" at bounding box center [916, 508] width 904 height 37
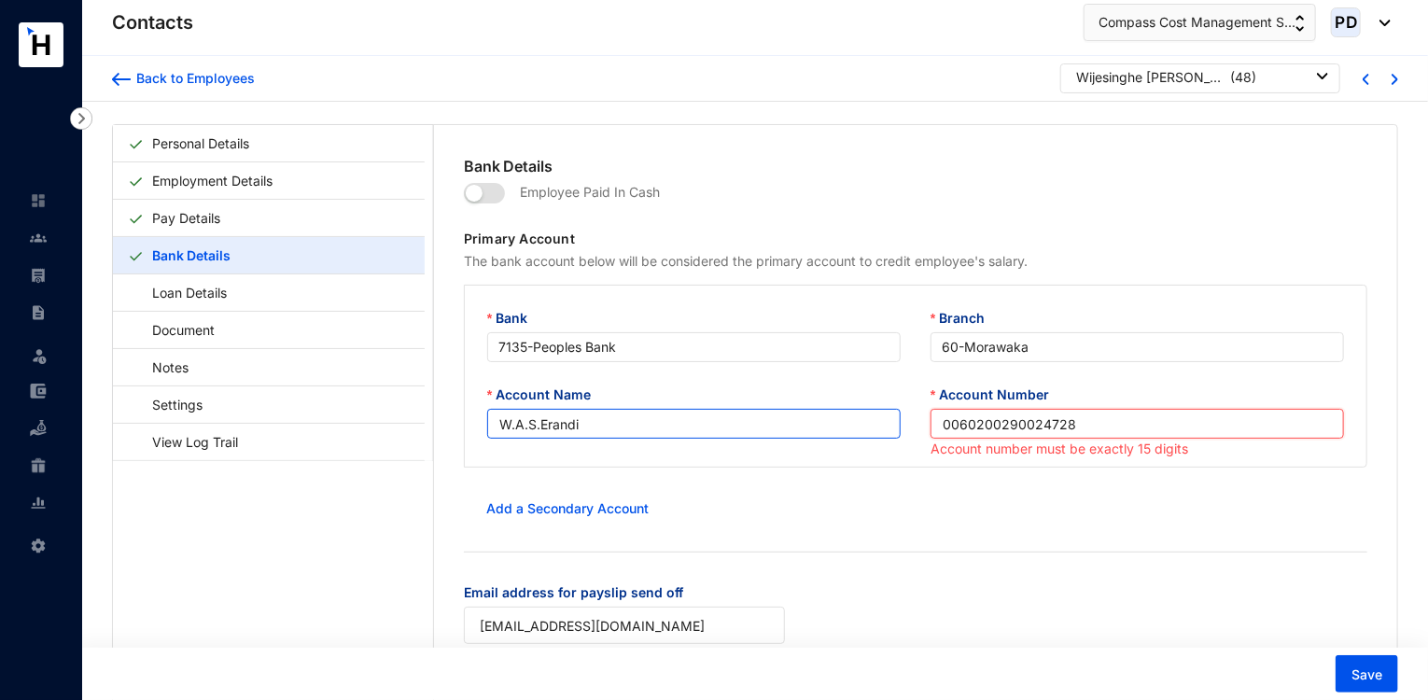
drag, startPoint x: 974, startPoint y: 428, endPoint x: 835, endPoint y: 437, distance: 138.4
click at [835, 437] on div "Account Name W.A.S.Erandi Account Number 0060200290024728 Account number must b…" at bounding box center [915, 423] width 887 height 77
click at [988, 501] on div "Add a Secondary Account" at bounding box center [916, 508] width 904 height 37
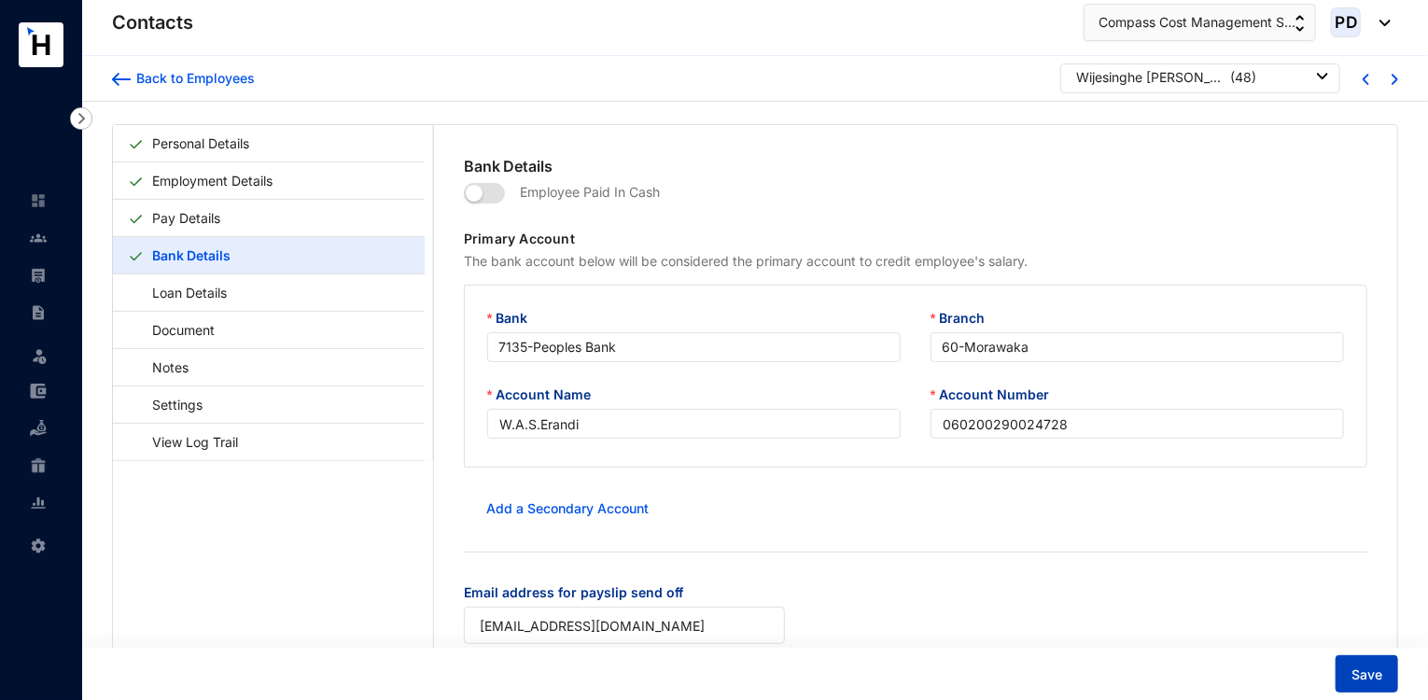
click at [1360, 671] on span "Save" at bounding box center [1367, 674] width 31 height 19
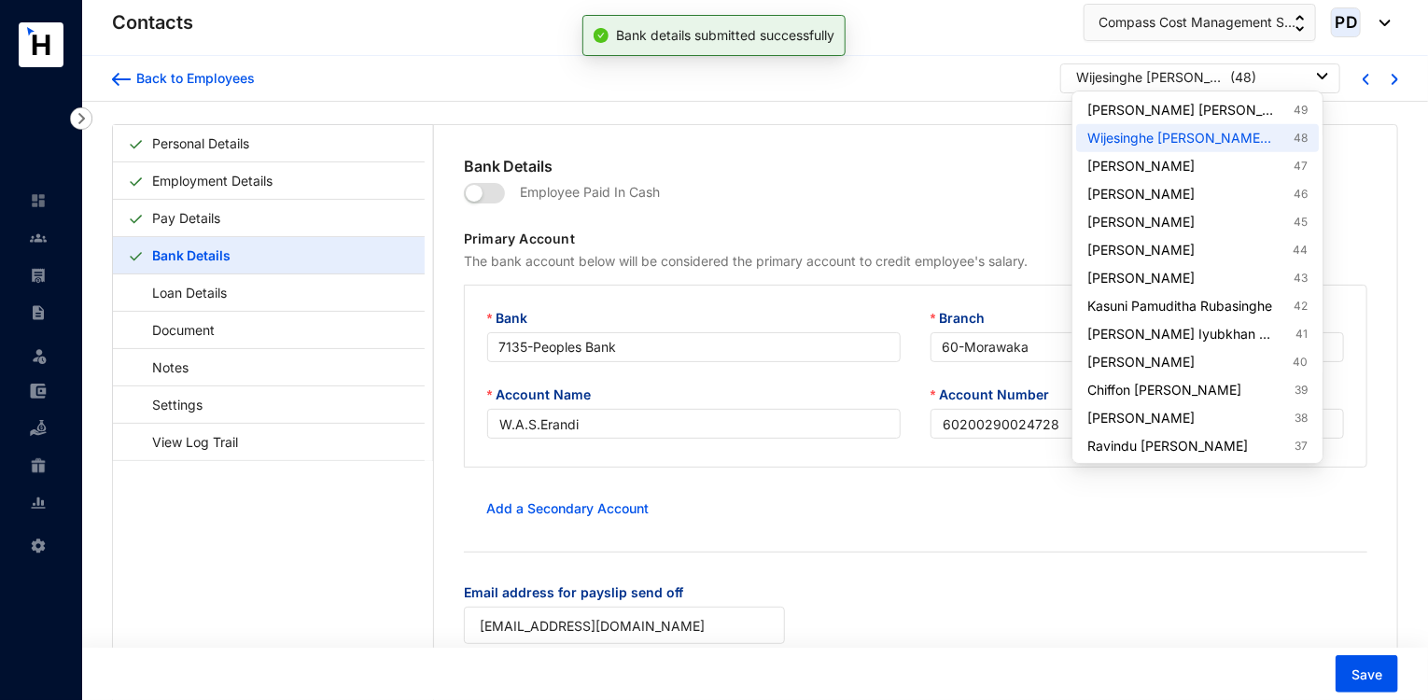
type input "060200290024728"
click at [1246, 81] on p "( 48 )" at bounding box center [1243, 77] width 26 height 19
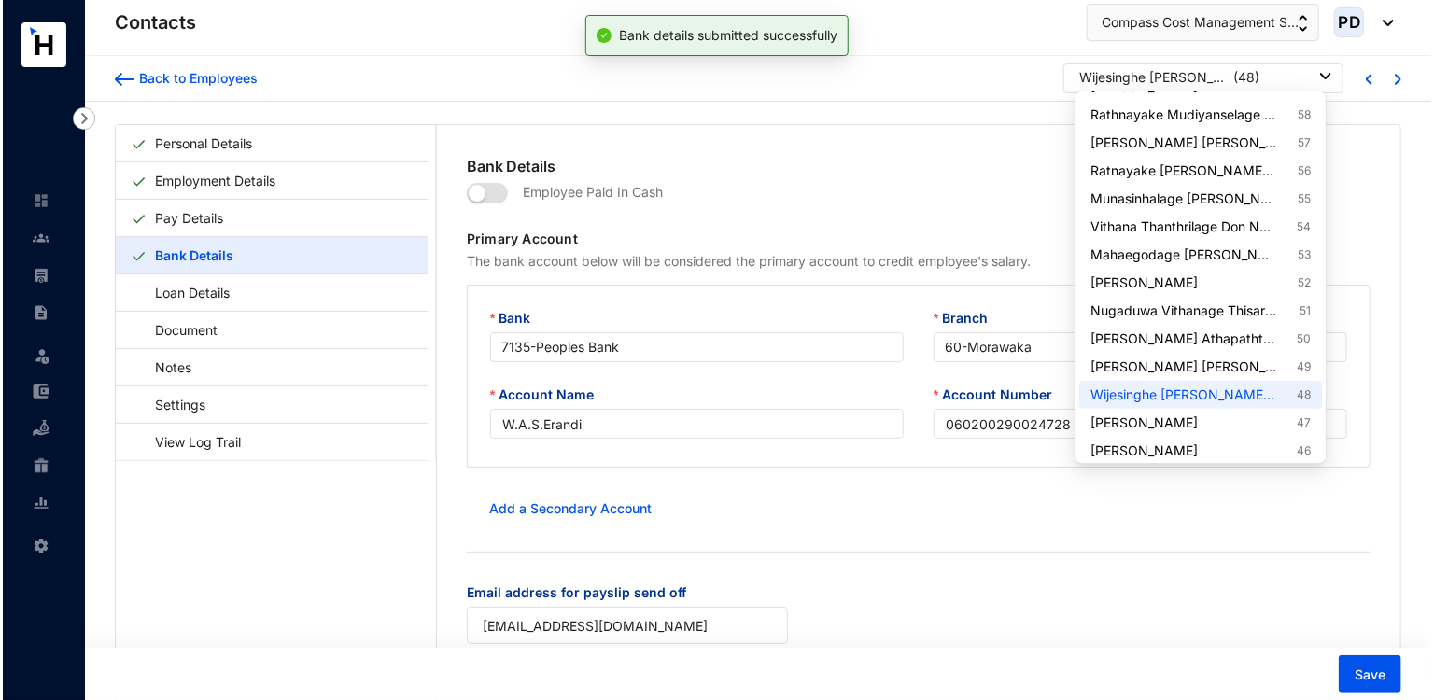
scroll to position [412, 0]
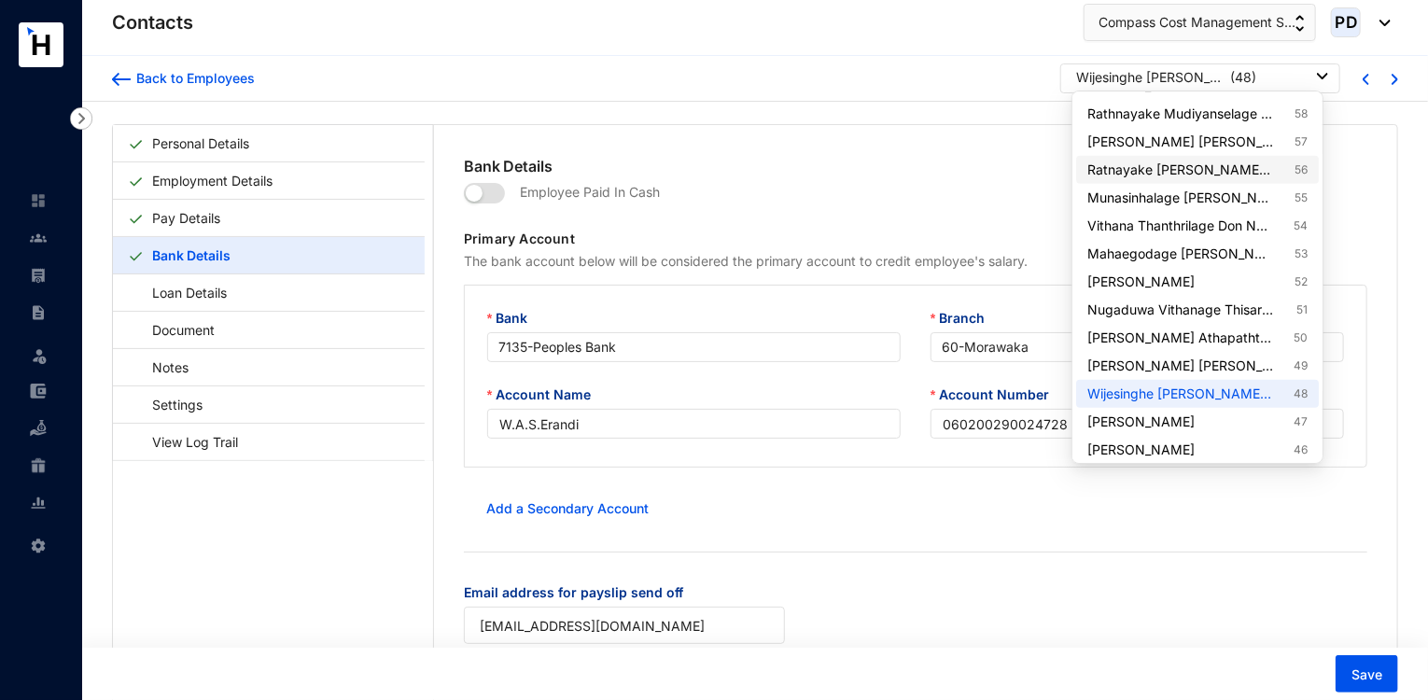
click at [1258, 162] on link "Ratnayake [PERSON_NAME] [PERSON_NAME] 56" at bounding box center [1197, 170] width 220 height 19
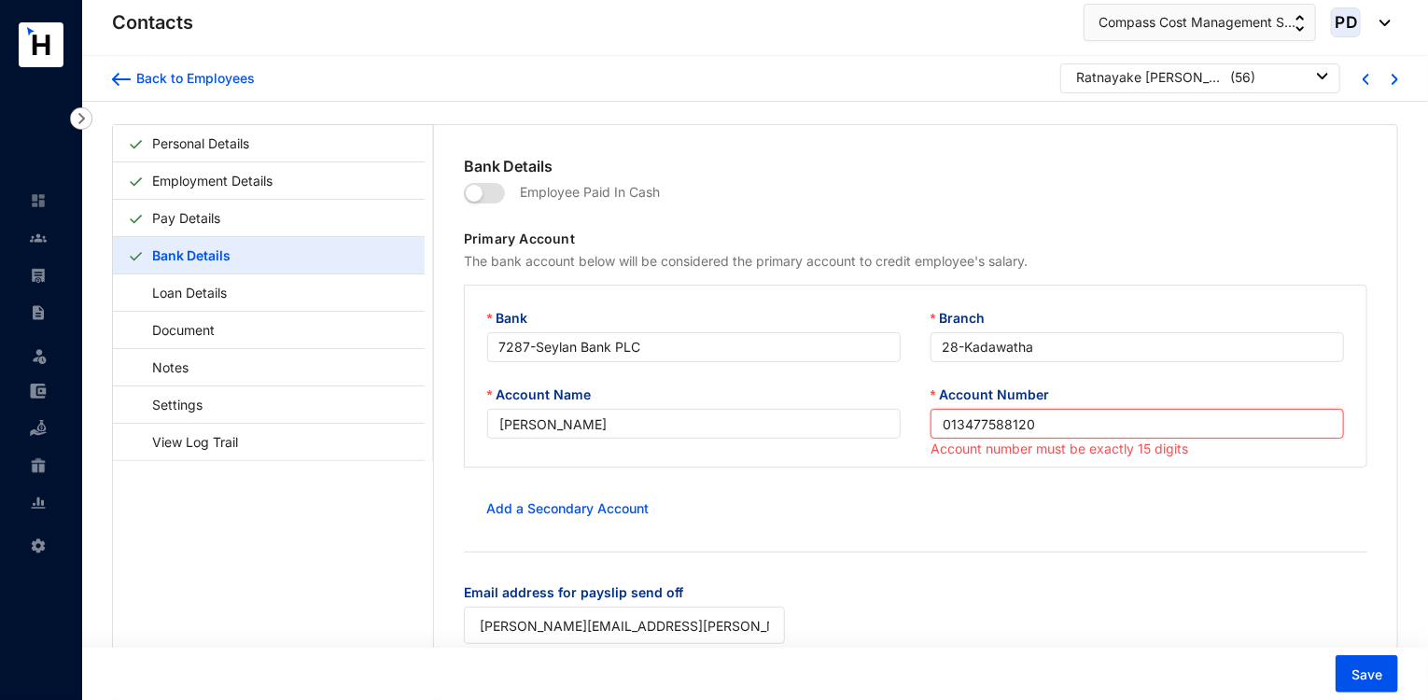
click at [937, 428] on input "013477588120" at bounding box center [1137, 424] width 413 height 30
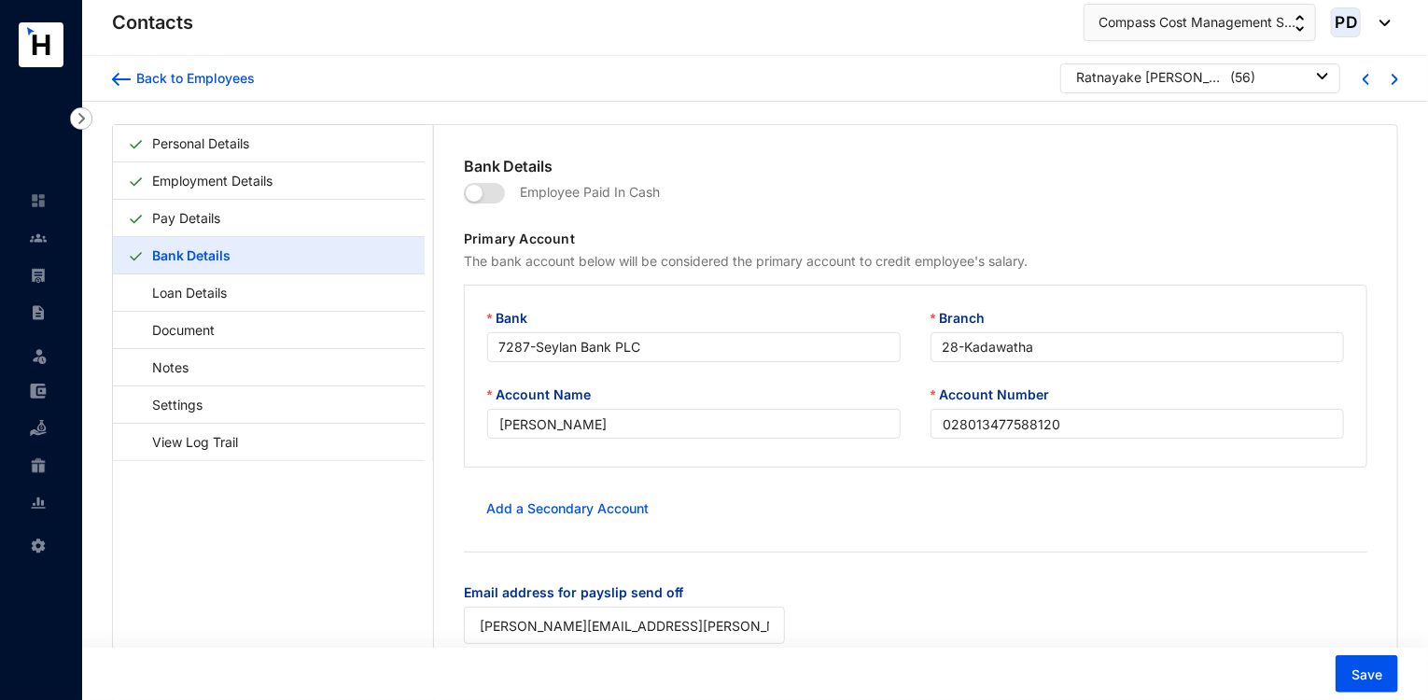
click at [1056, 535] on form "Employee Paid In Cash Primary Account The bank account below will be considered…" at bounding box center [916, 421] width 904 height 489
click at [1348, 666] on button "Save" at bounding box center [1367, 673] width 63 height 37
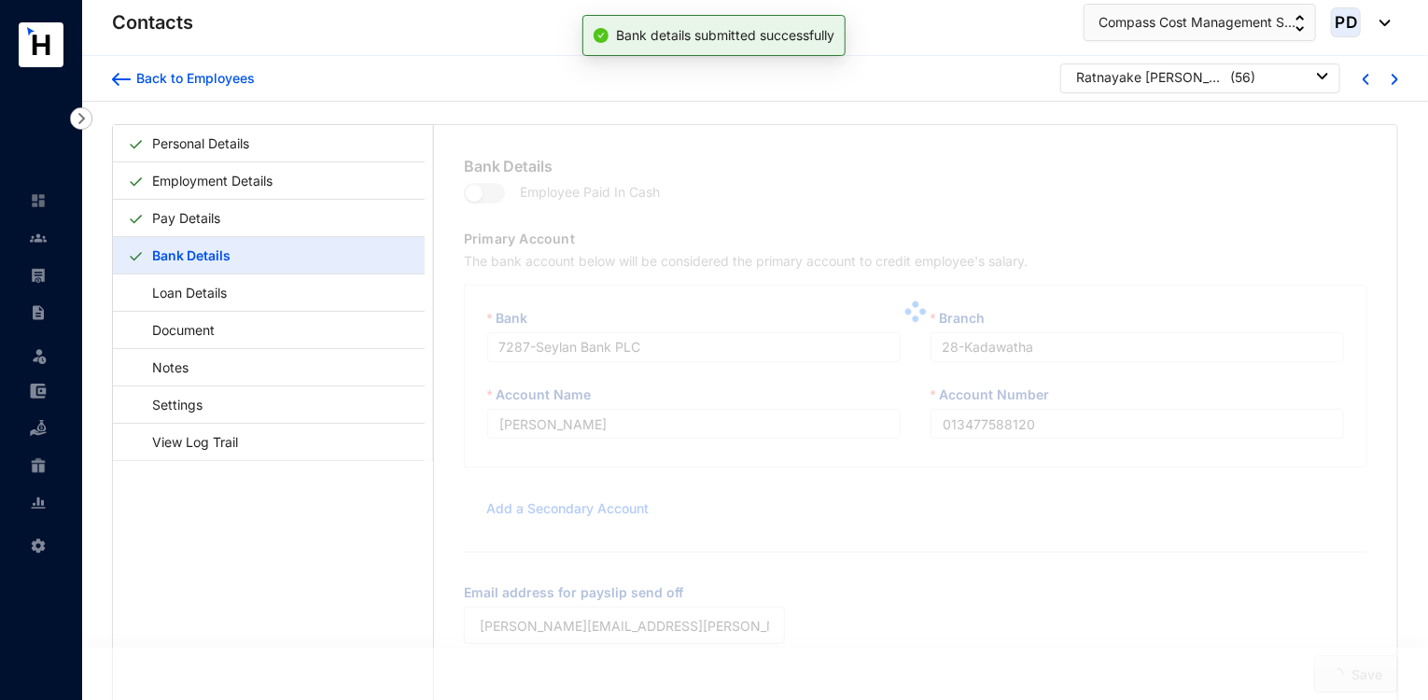
click at [1361, 670] on div "Bank Details Employee Paid In Cash Primary Account The bank account below will …" at bounding box center [915, 442] width 963 height 635
type input "028013477588120"
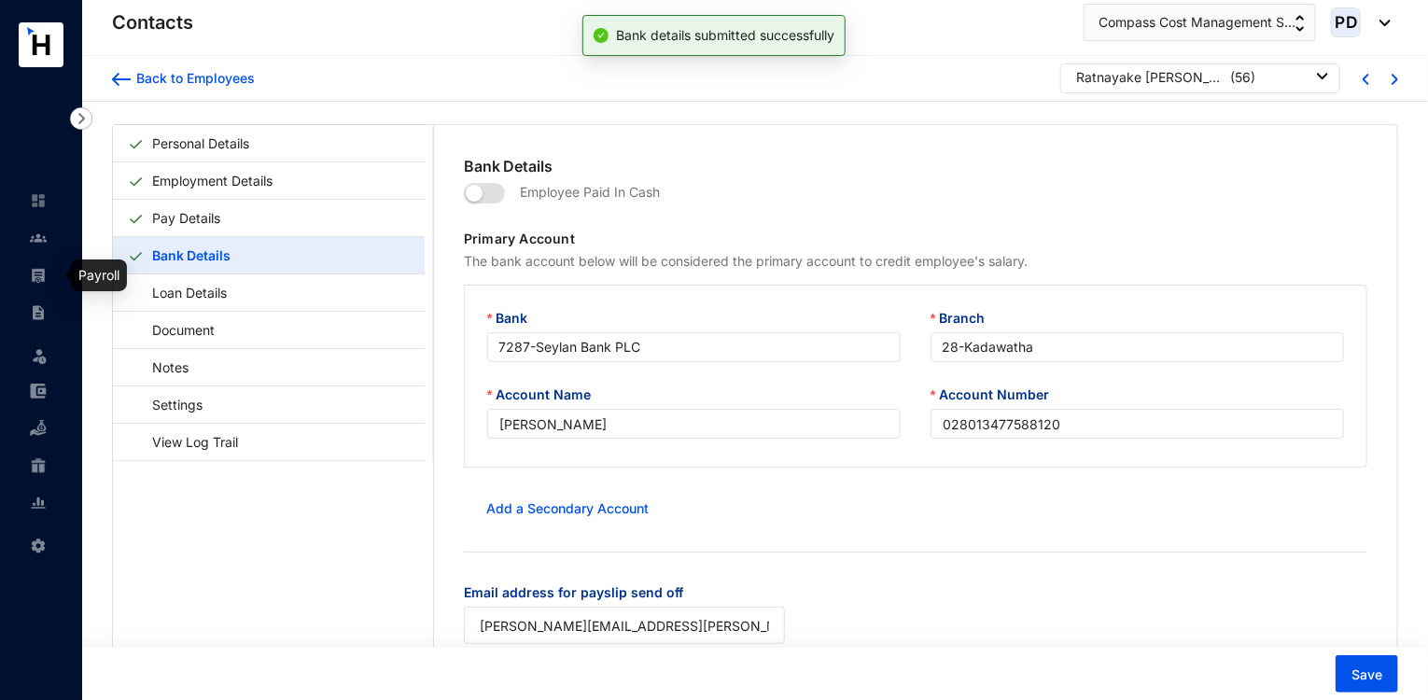
click at [46, 270] on img at bounding box center [38, 275] width 17 height 17
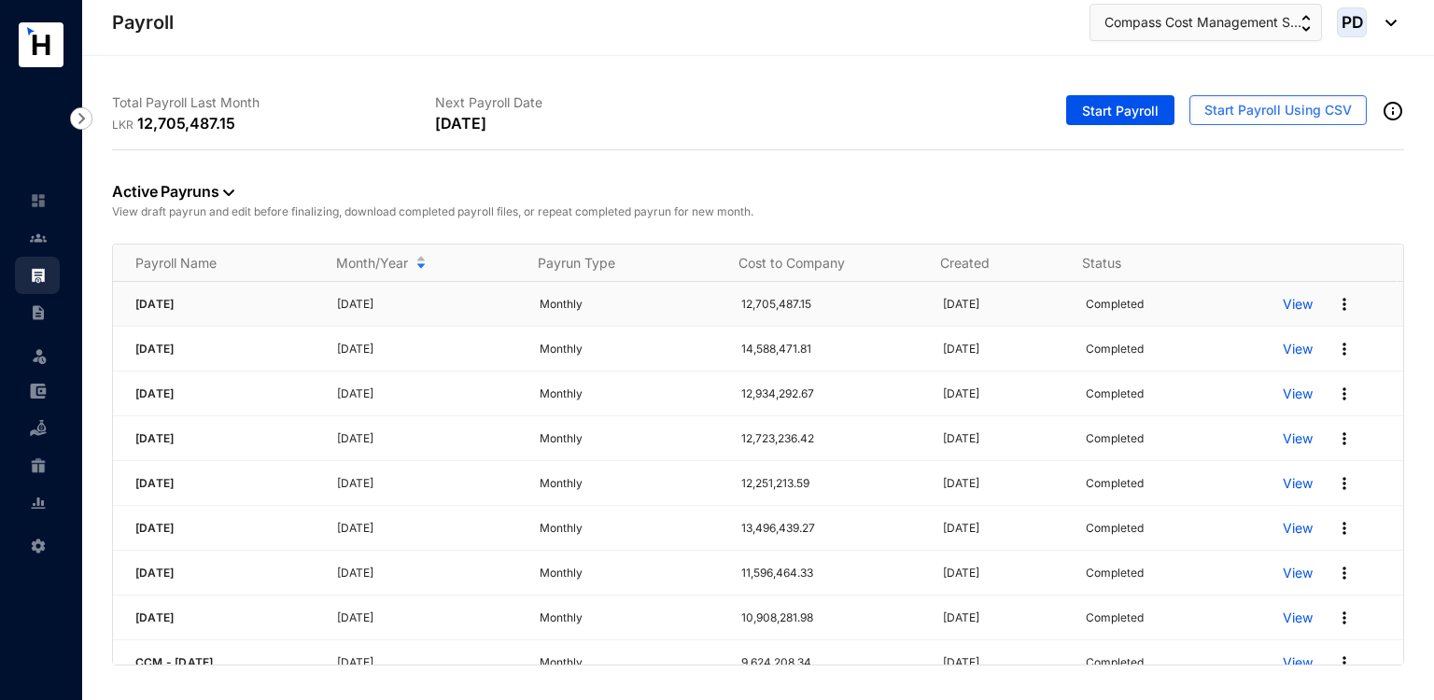
click at [1282, 307] on p "View" at bounding box center [1297, 304] width 30 height 19
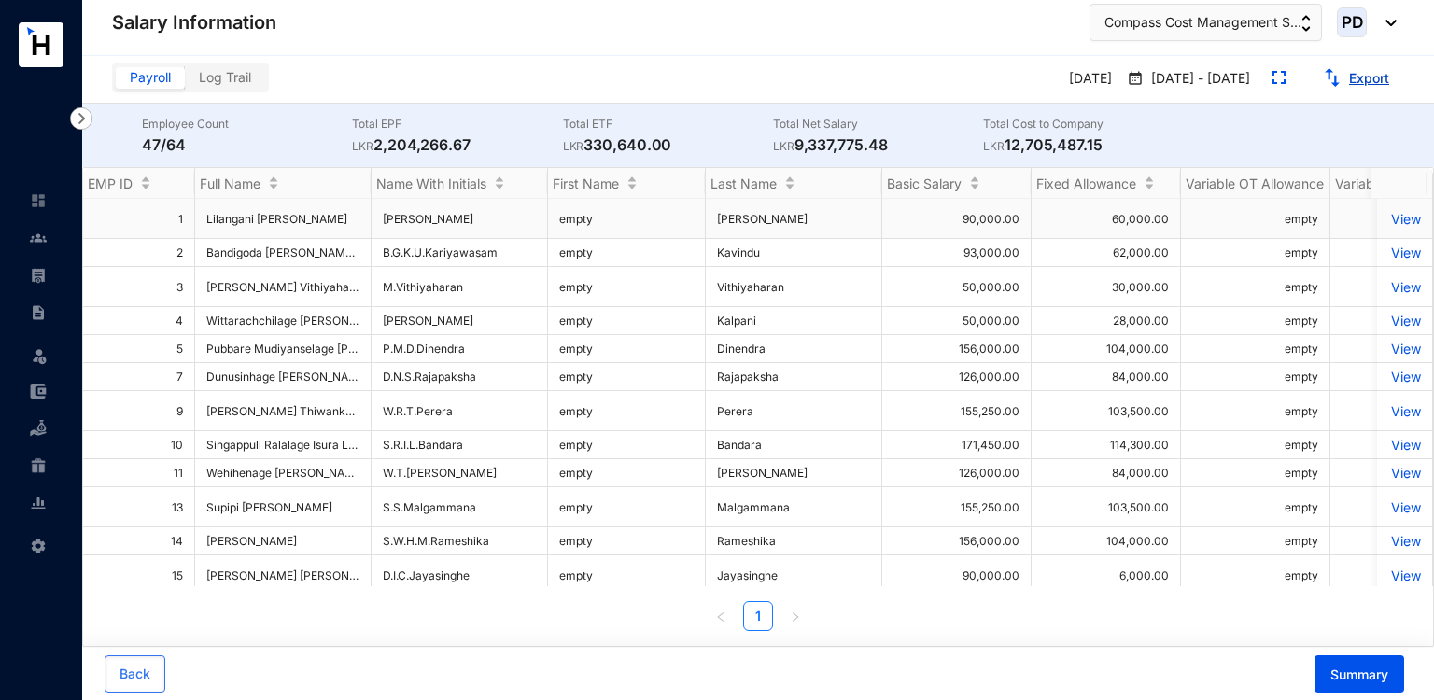
click at [1359, 77] on link "Export" at bounding box center [1369, 78] width 40 height 16
click at [36, 272] on img at bounding box center [38, 275] width 17 height 17
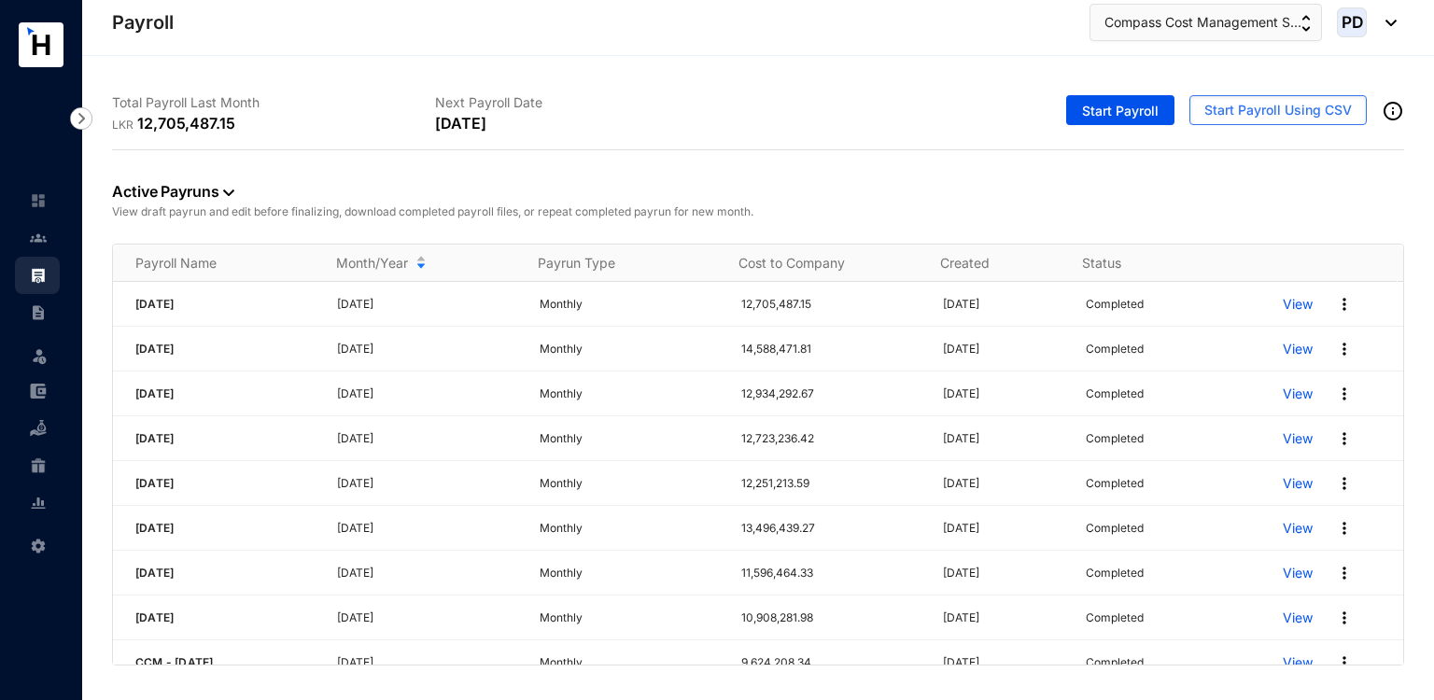
click at [1335, 300] on img at bounding box center [1344, 304] width 19 height 19
click at [1237, 203] on p "View draft payrun and edit before finalizing, download completed payroll files,…" at bounding box center [758, 212] width 1292 height 19
click at [1252, 108] on span "Start Payroll Using CSV" at bounding box center [1277, 110] width 147 height 19
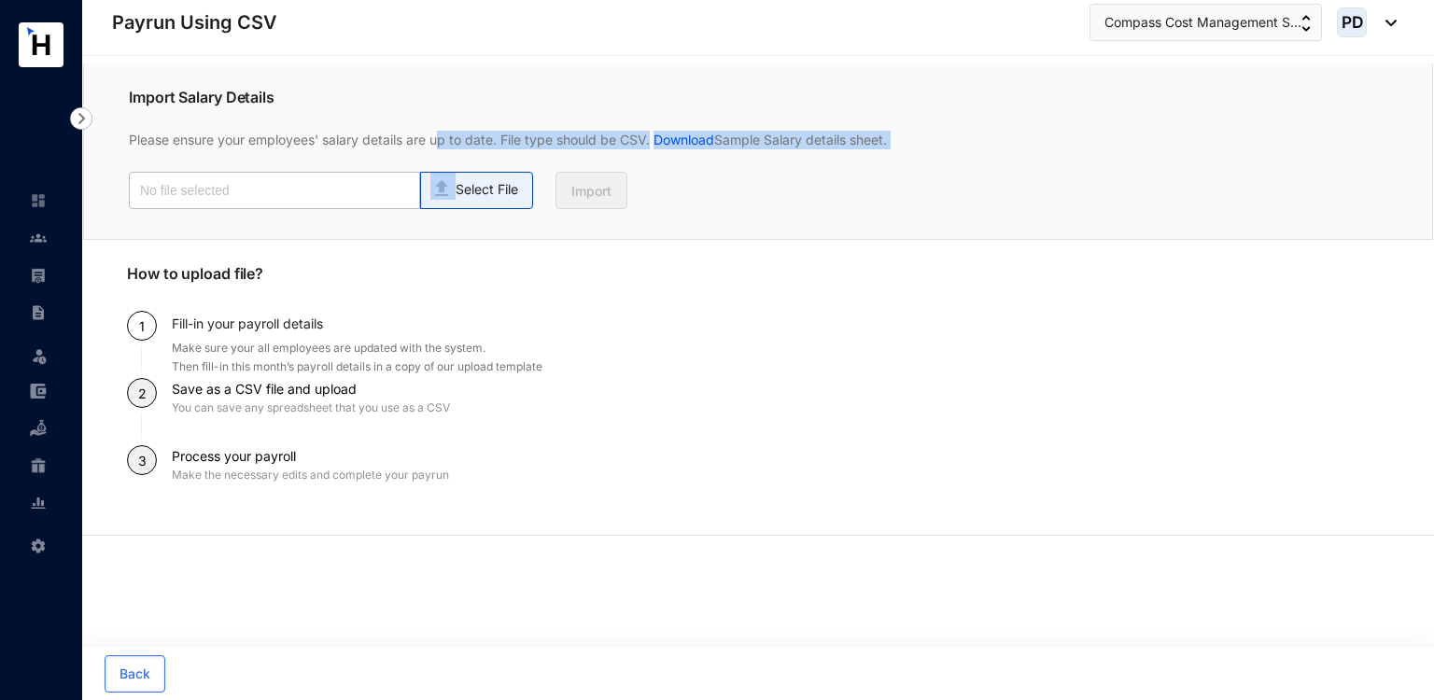
drag, startPoint x: 442, startPoint y: 161, endPoint x: 463, endPoint y: 179, distance: 27.8
click at [463, 179] on div "Please ensure your employees' salary details are up to date. File type should b…" at bounding box center [758, 158] width 1258 height 101
click at [463, 179] on div "Select File" at bounding box center [476, 186] width 92 height 27
click at [0, 0] on input "Select File" at bounding box center [0, 0] width 0 height 0
type input "Payroll Upload File - Revised.csv"
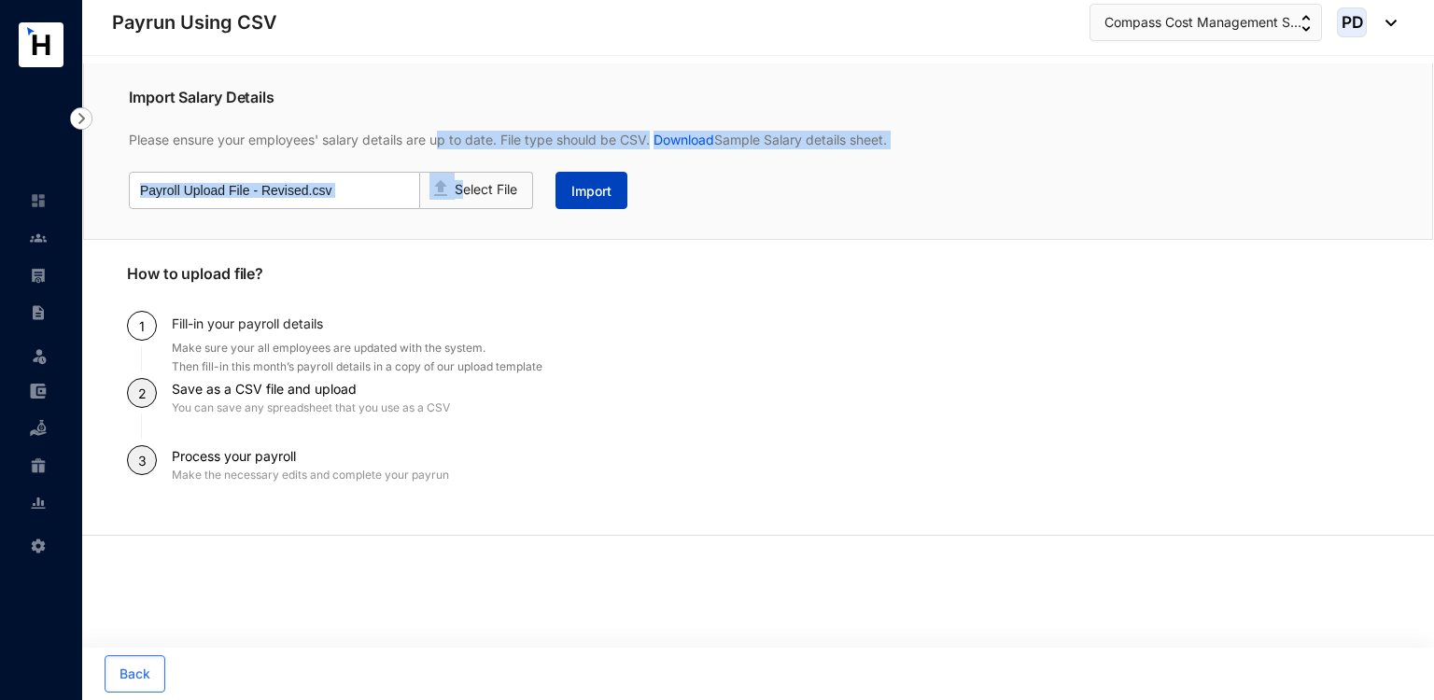
click at [574, 175] on button "Import" at bounding box center [591, 190] width 72 height 37
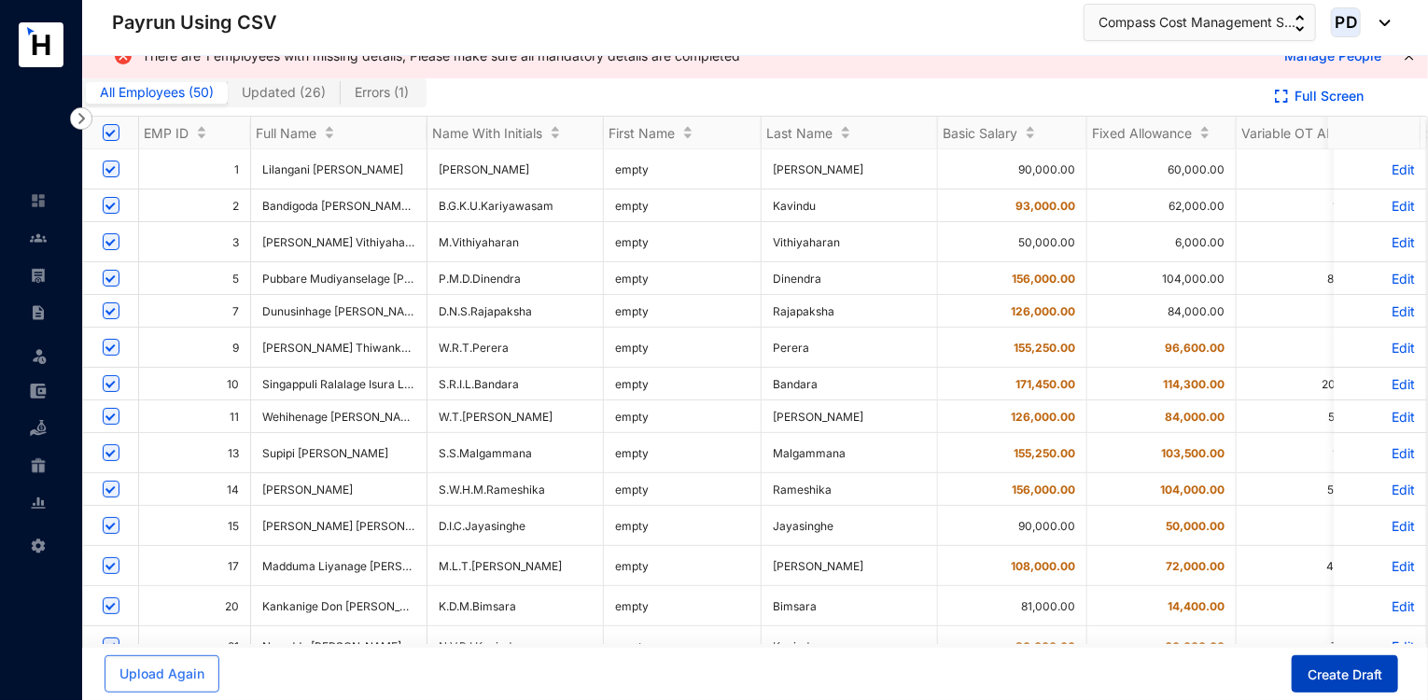
click at [1330, 663] on button "Create Draft" at bounding box center [1345, 673] width 106 height 37
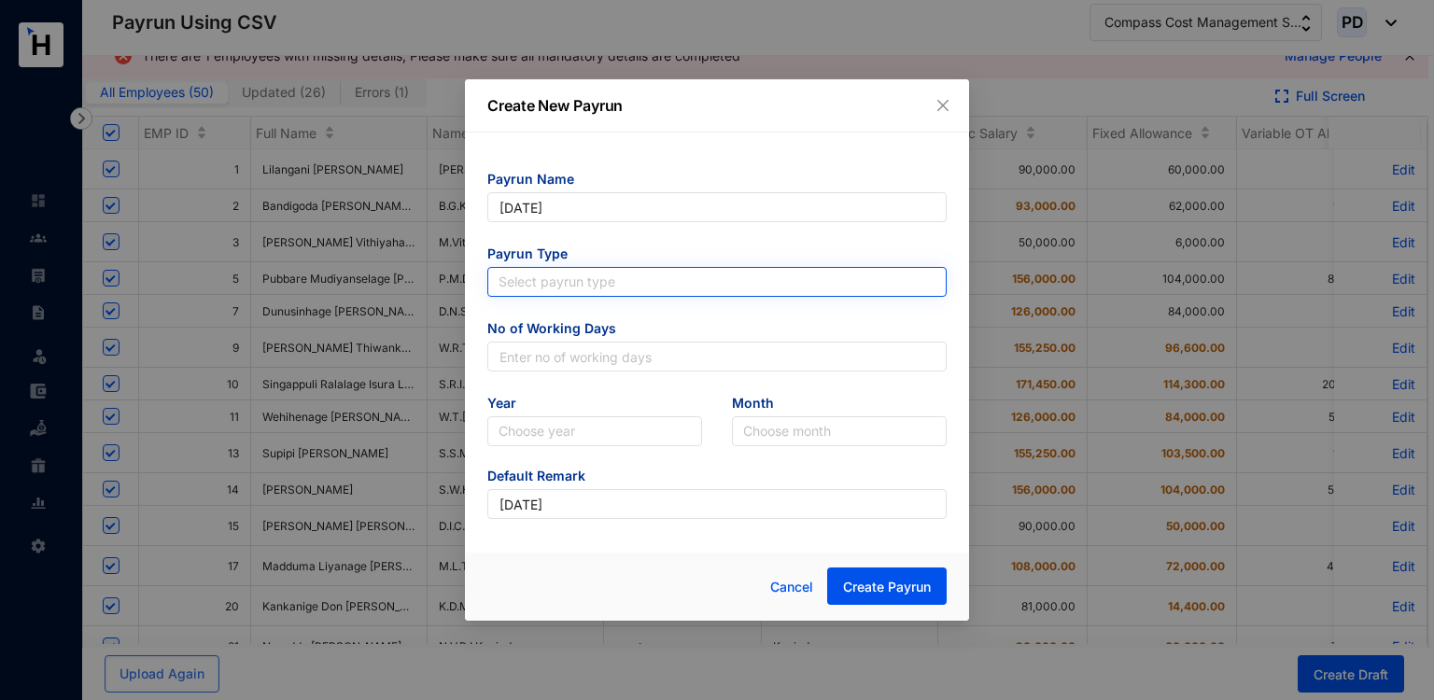
click at [632, 283] on input "search" at bounding box center [716, 282] width 437 height 28
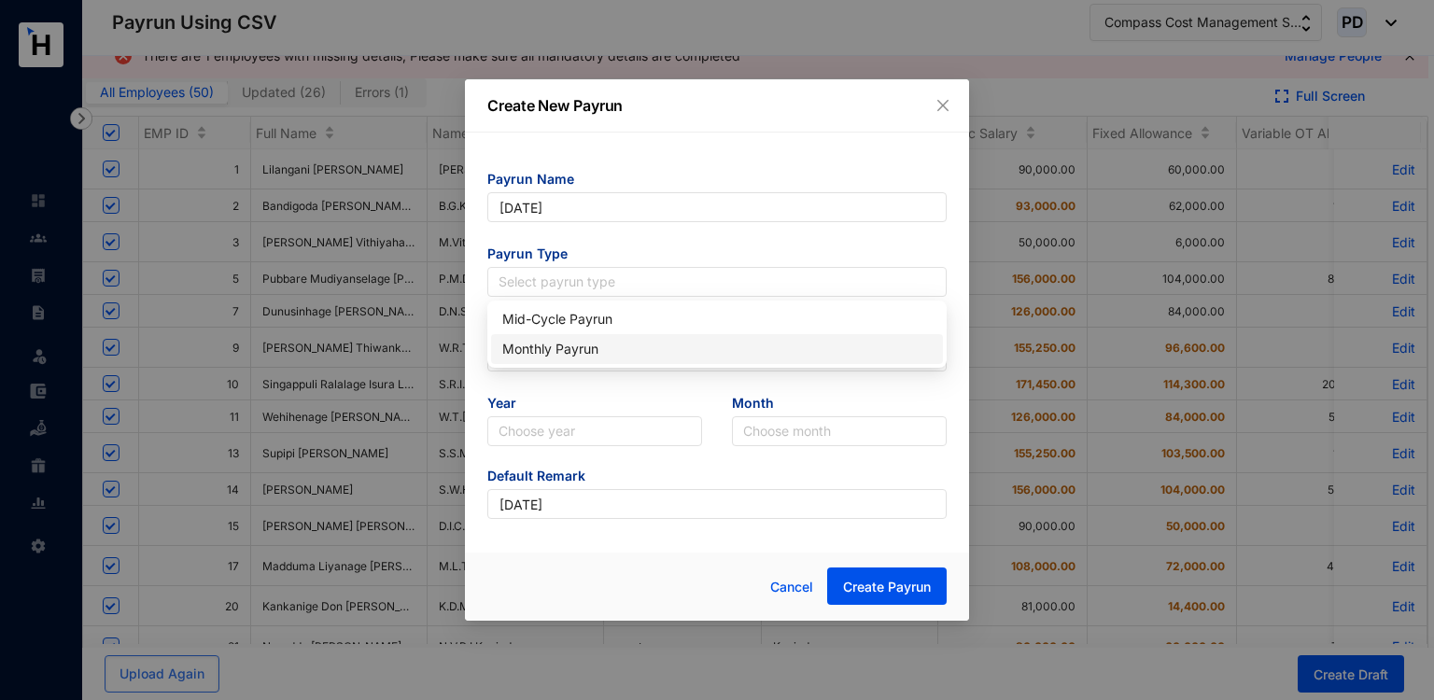
click at [539, 344] on div "Monthly Payrun" at bounding box center [716, 349] width 429 height 21
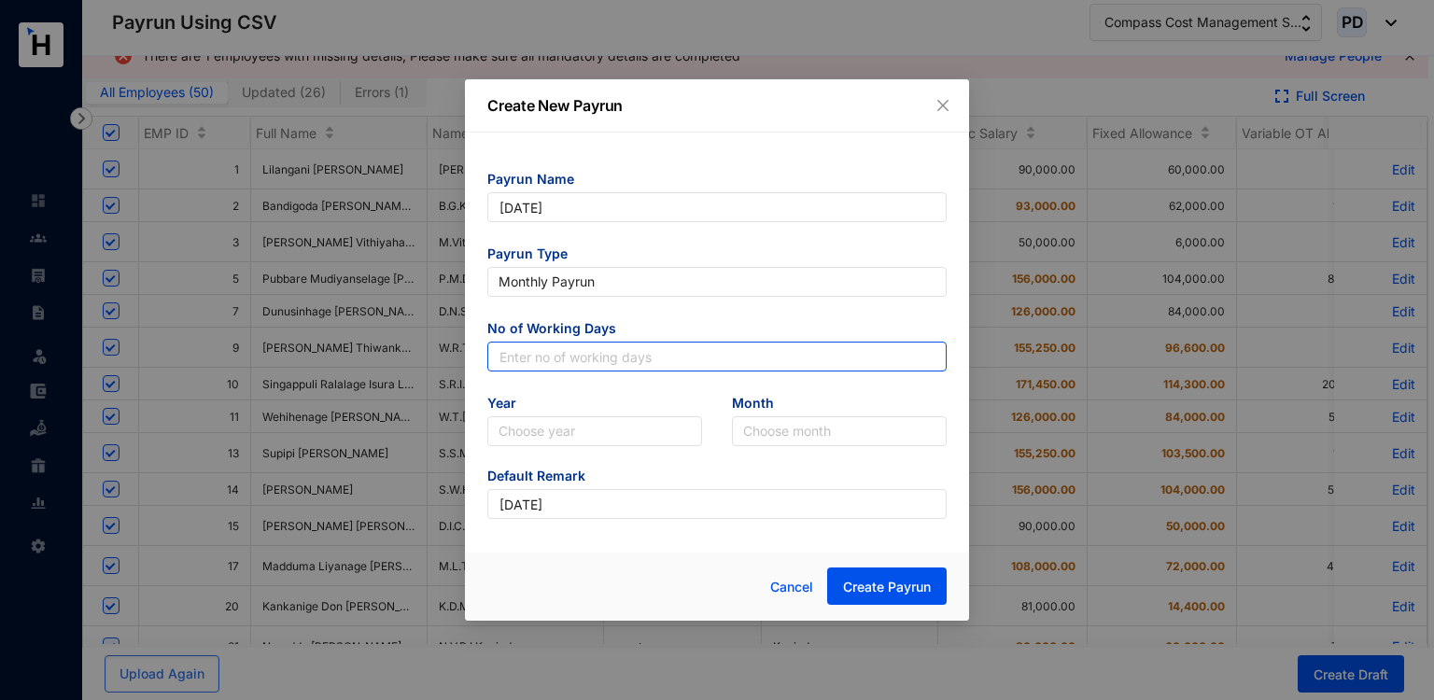
click at [539, 344] on input "text" at bounding box center [716, 357] width 459 height 30
type input "30"
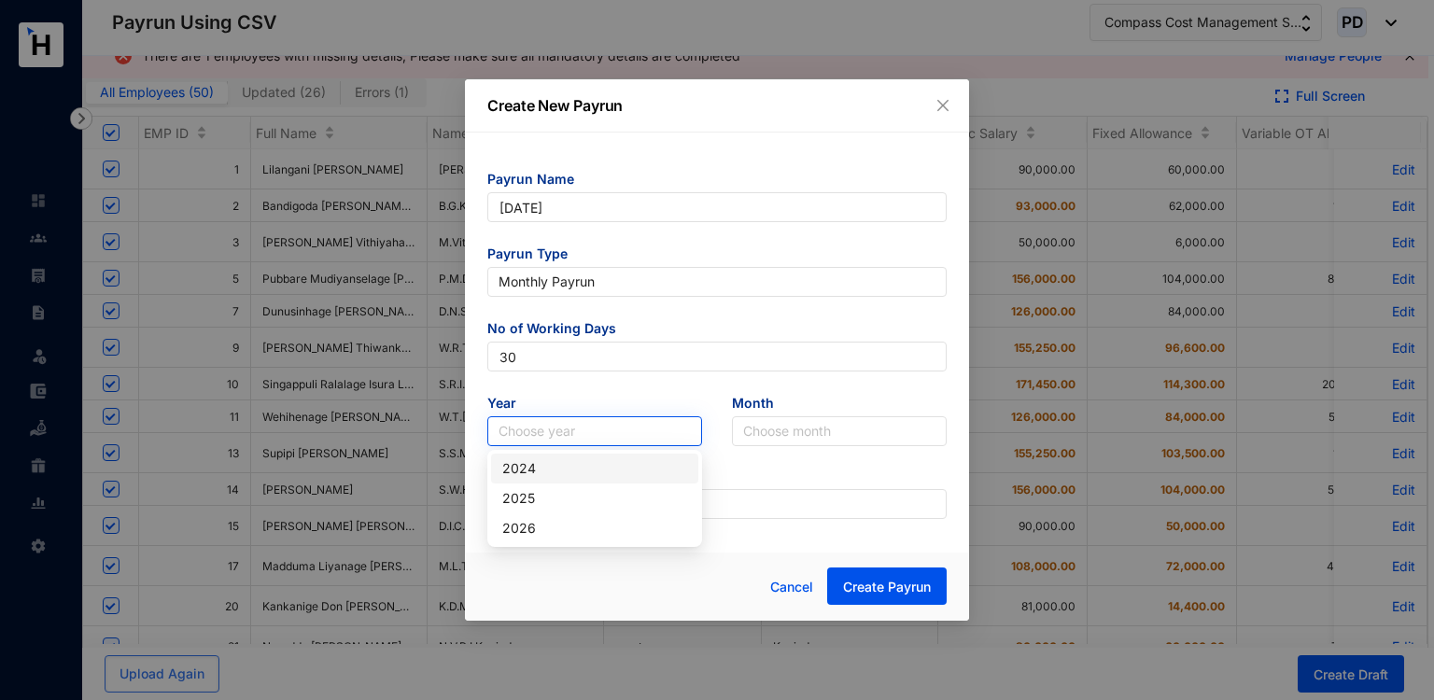
click at [525, 424] on input "search" at bounding box center [594, 431] width 192 height 28
click at [526, 503] on div "2025" at bounding box center [594, 498] width 185 height 21
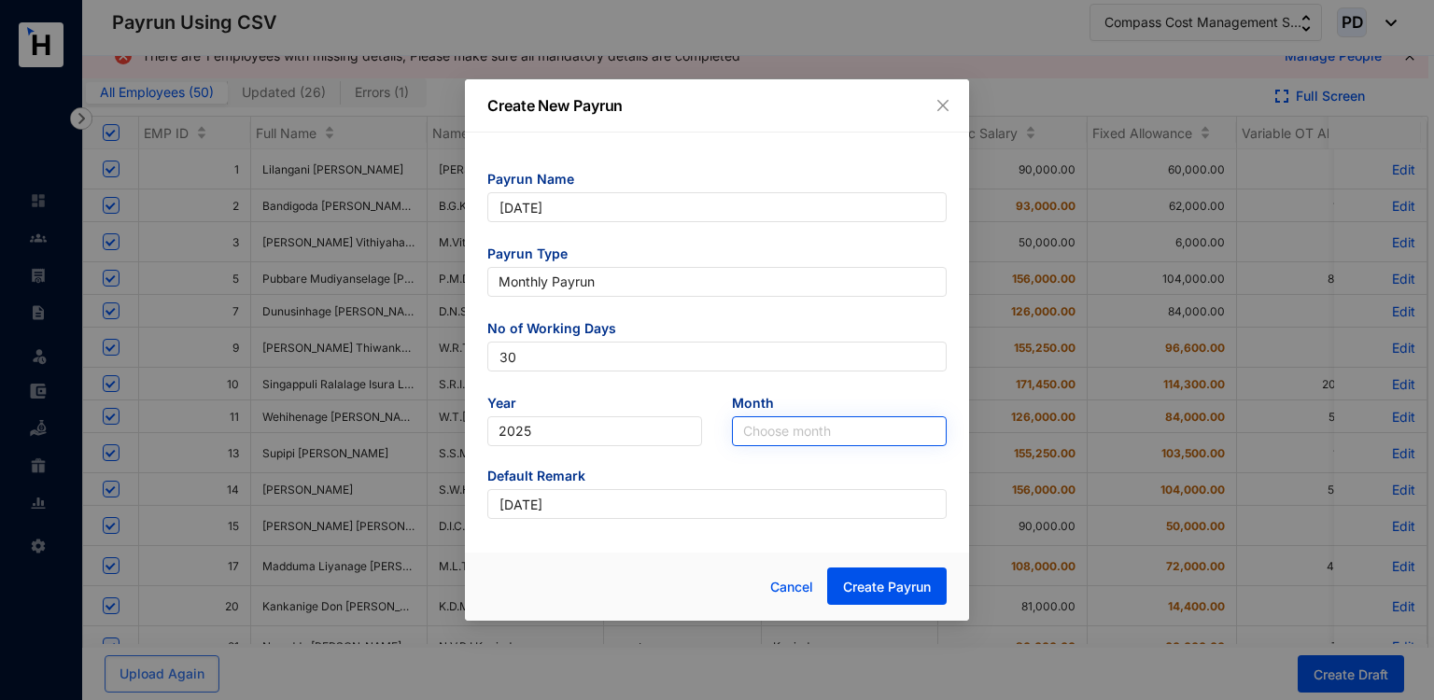
drag, startPoint x: 867, startPoint y: 396, endPoint x: 829, endPoint y: 416, distance: 43.4
click at [829, 416] on div "Month Choose month" at bounding box center [839, 420] width 215 height 52
click at [829, 417] on input "search" at bounding box center [839, 431] width 192 height 28
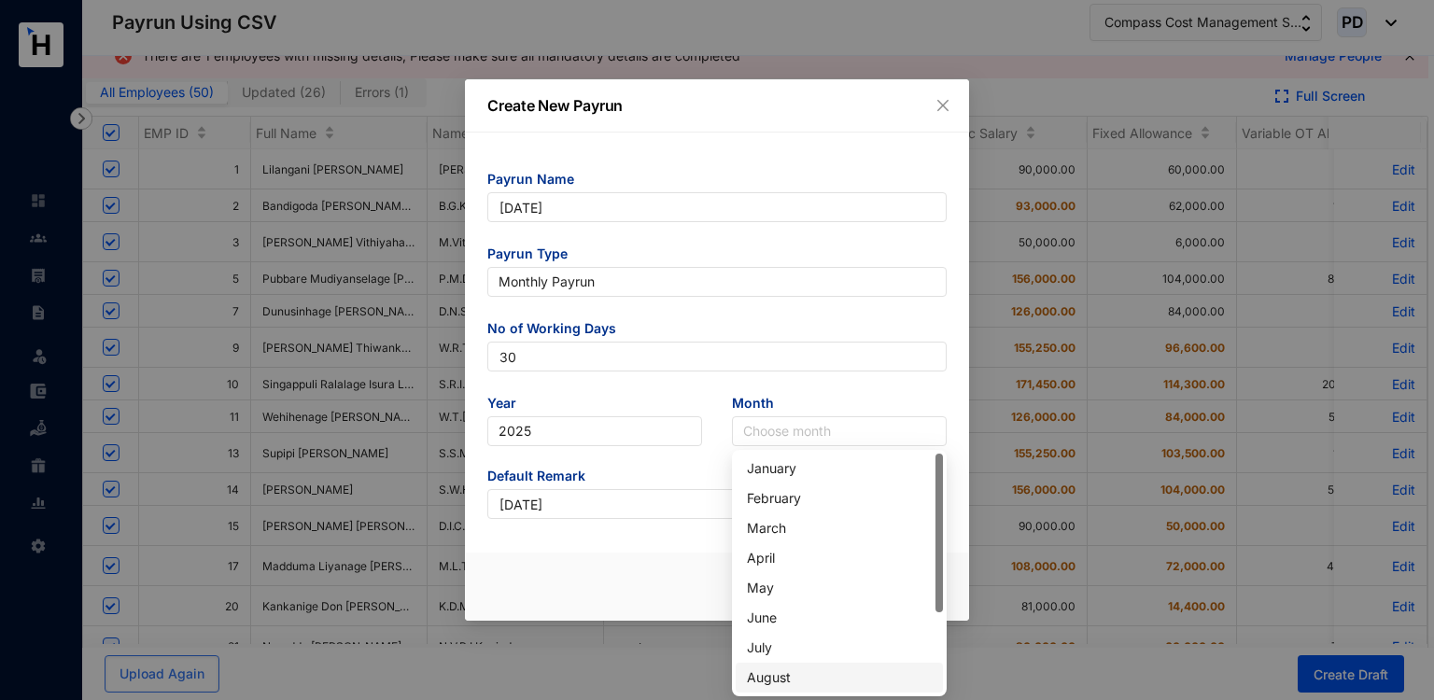
click at [767, 677] on div "August" at bounding box center [839, 677] width 185 height 21
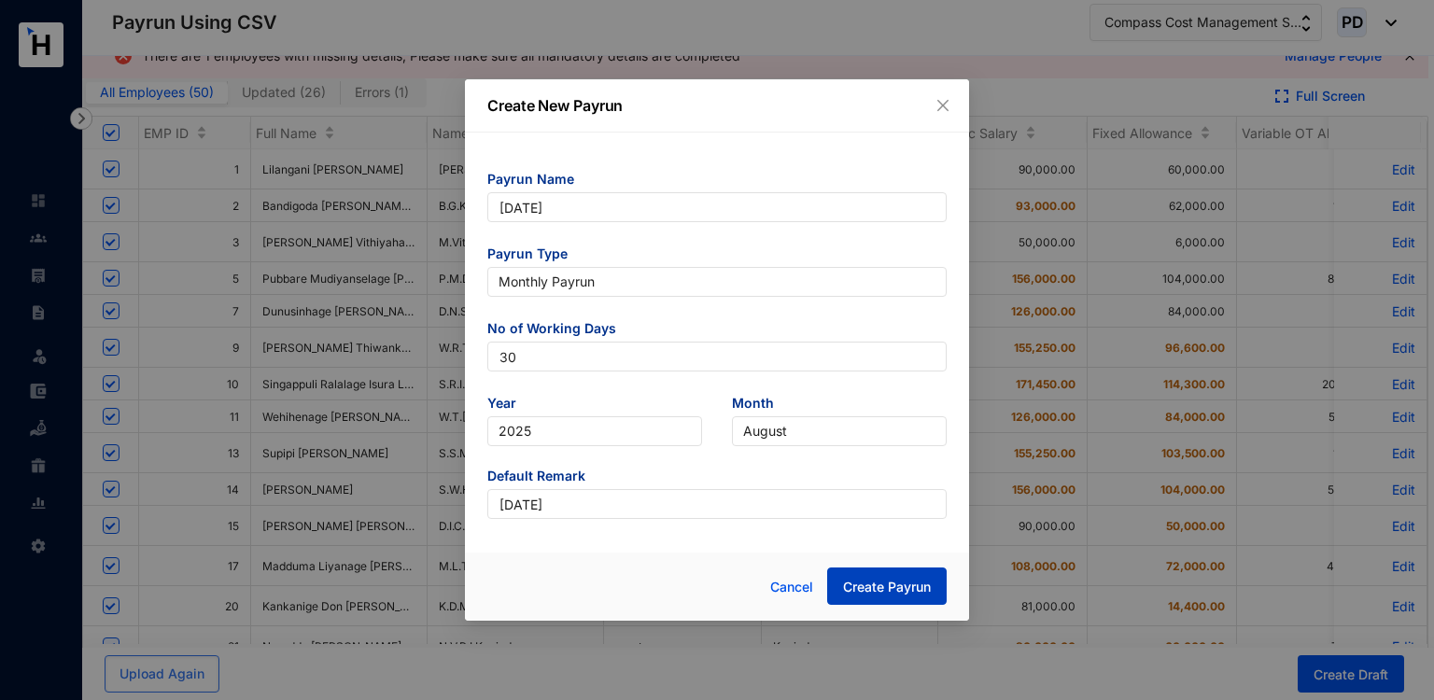
click at [865, 579] on span "Create Payrun" at bounding box center [887, 587] width 88 height 19
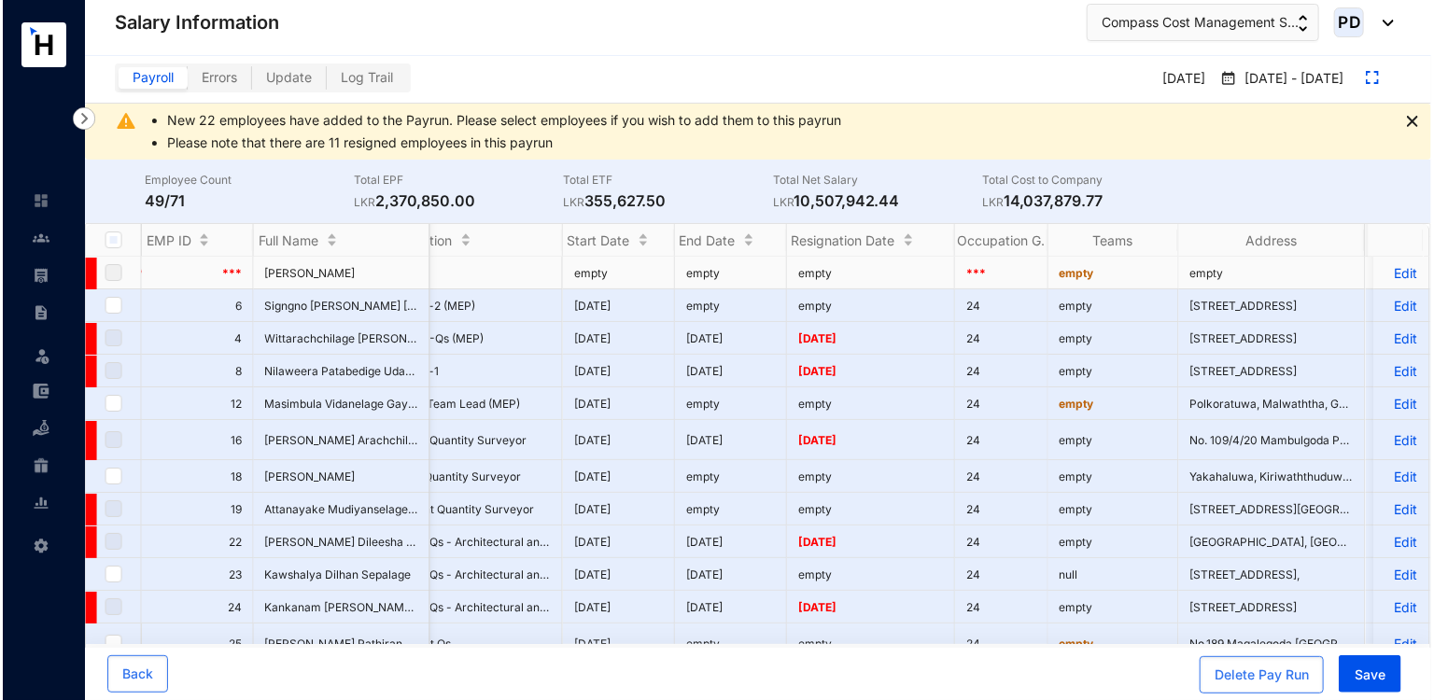
scroll to position [0, 15]
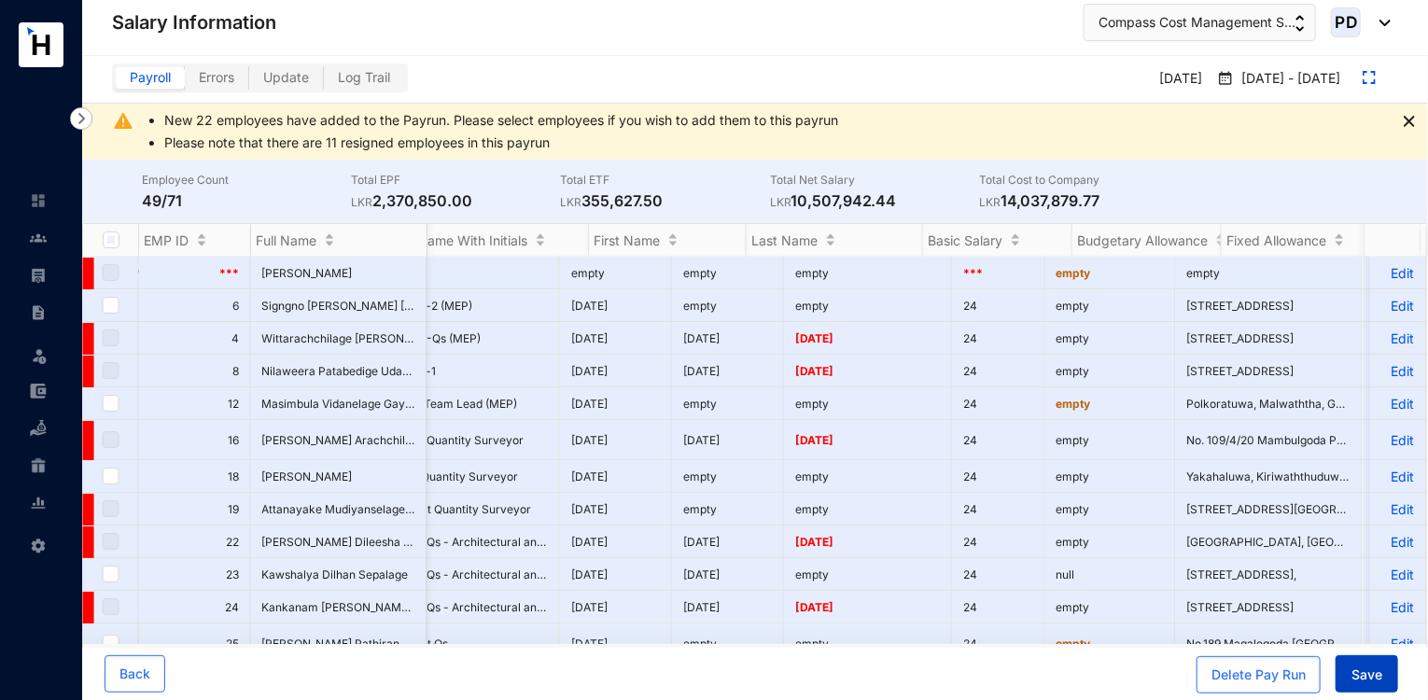
click at [1365, 685] on button "Save" at bounding box center [1367, 673] width 63 height 37
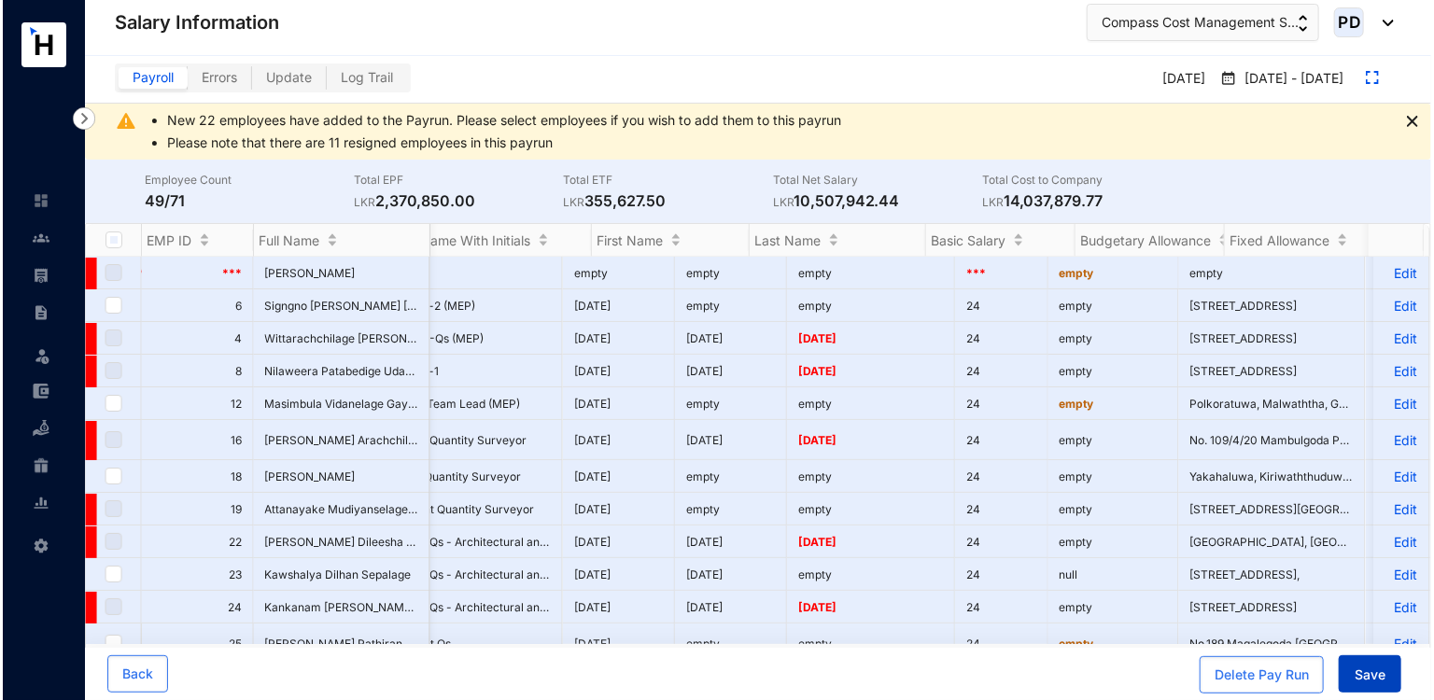
scroll to position [0, 5184]
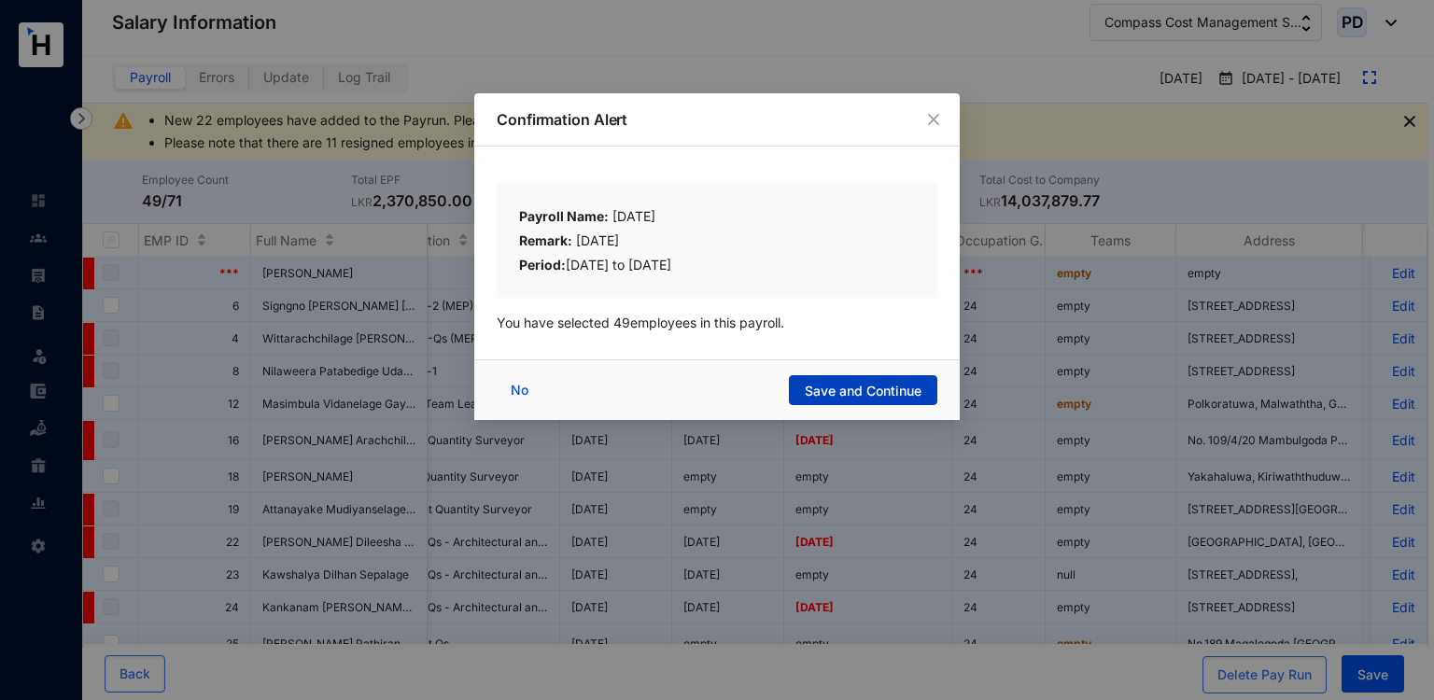
click at [847, 382] on span "Save and Continue" at bounding box center [863, 391] width 117 height 19
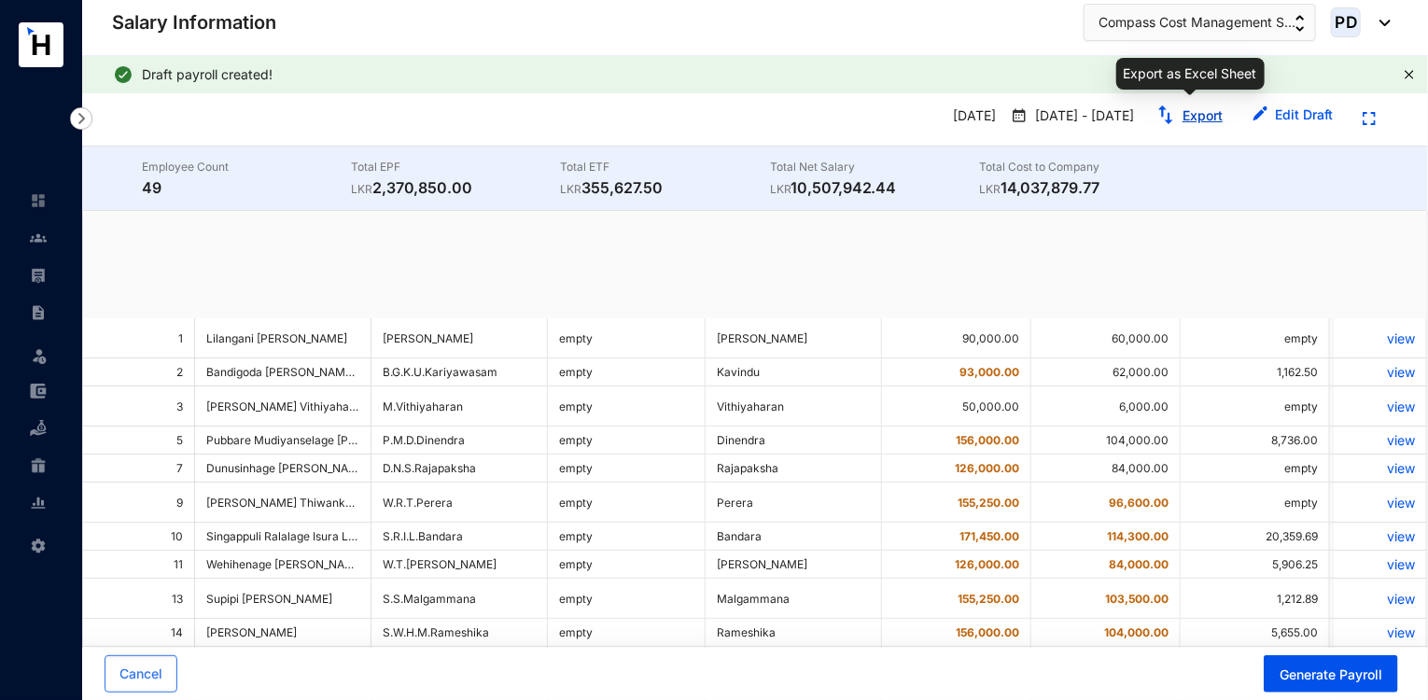
click at [1195, 119] on link "Export" at bounding box center [1203, 115] width 40 height 16
click at [1376, 23] on img at bounding box center [1380, 23] width 21 height 7
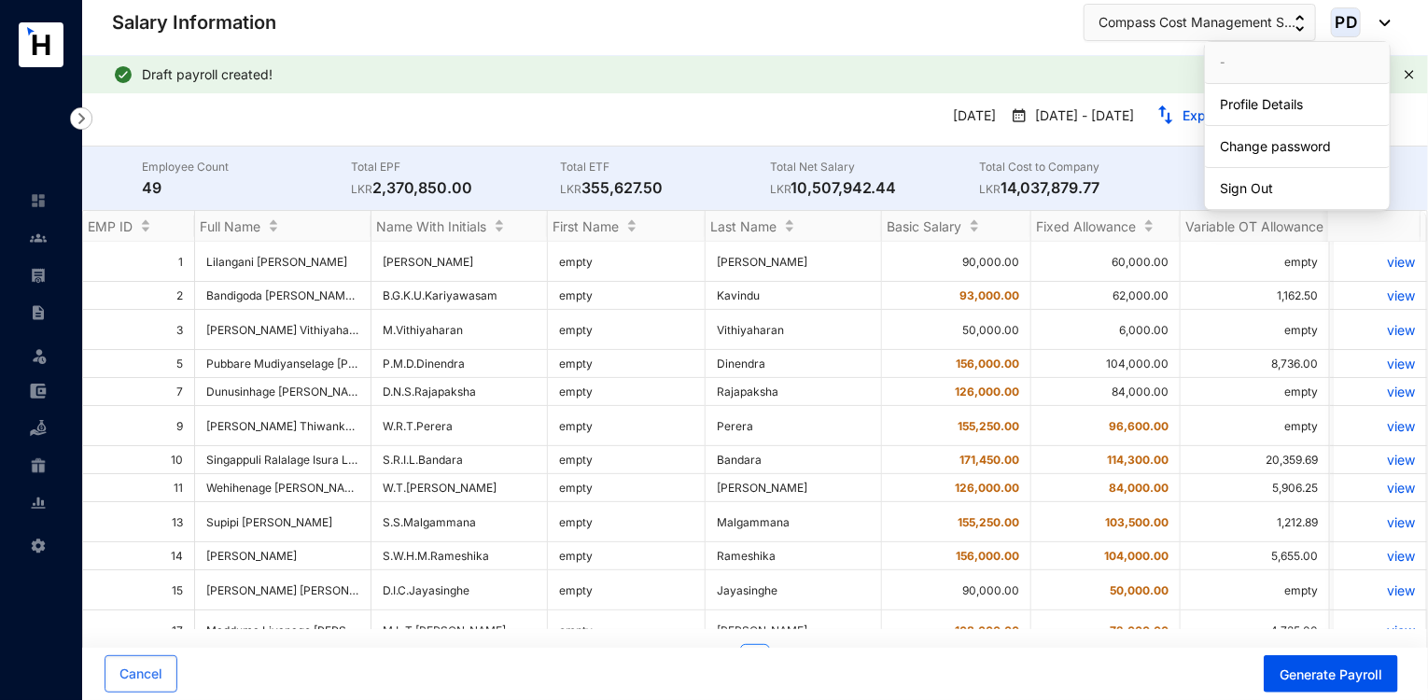
click at [1384, 20] on img at bounding box center [1380, 23] width 21 height 7
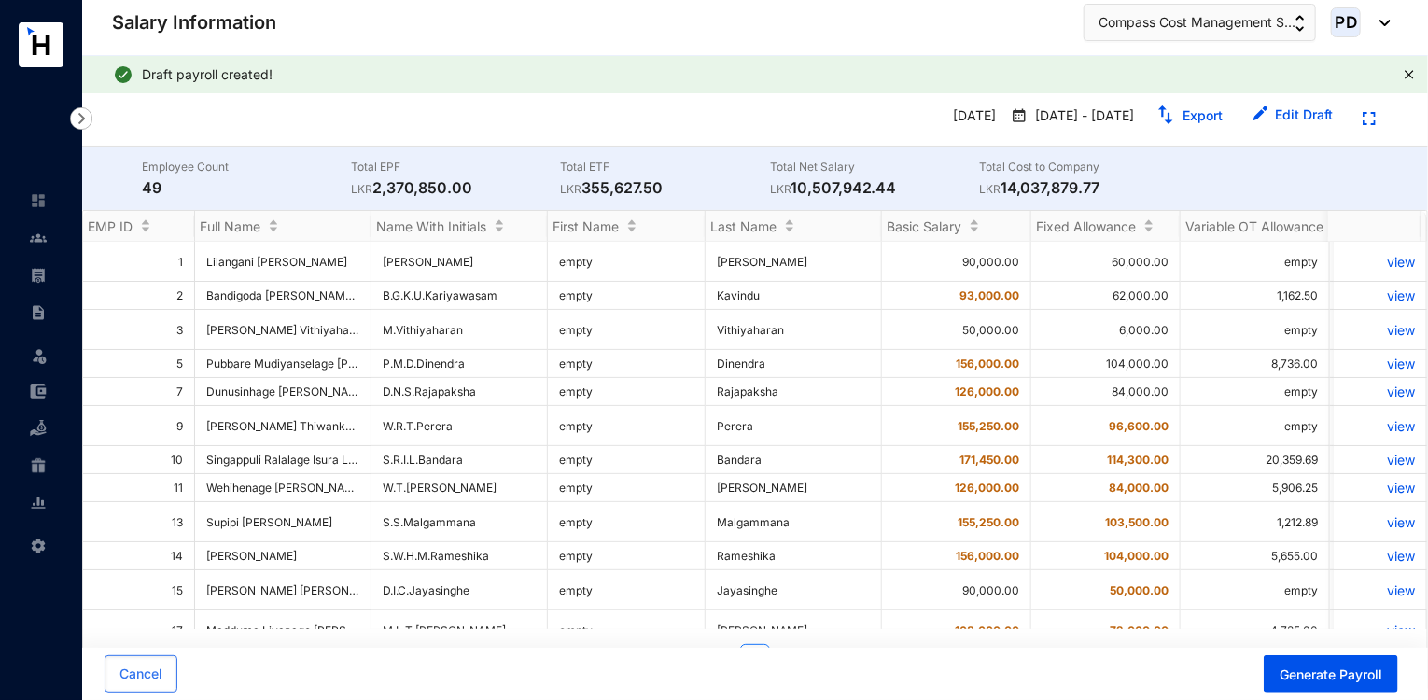
click at [1384, 20] on img at bounding box center [1380, 23] width 21 height 7
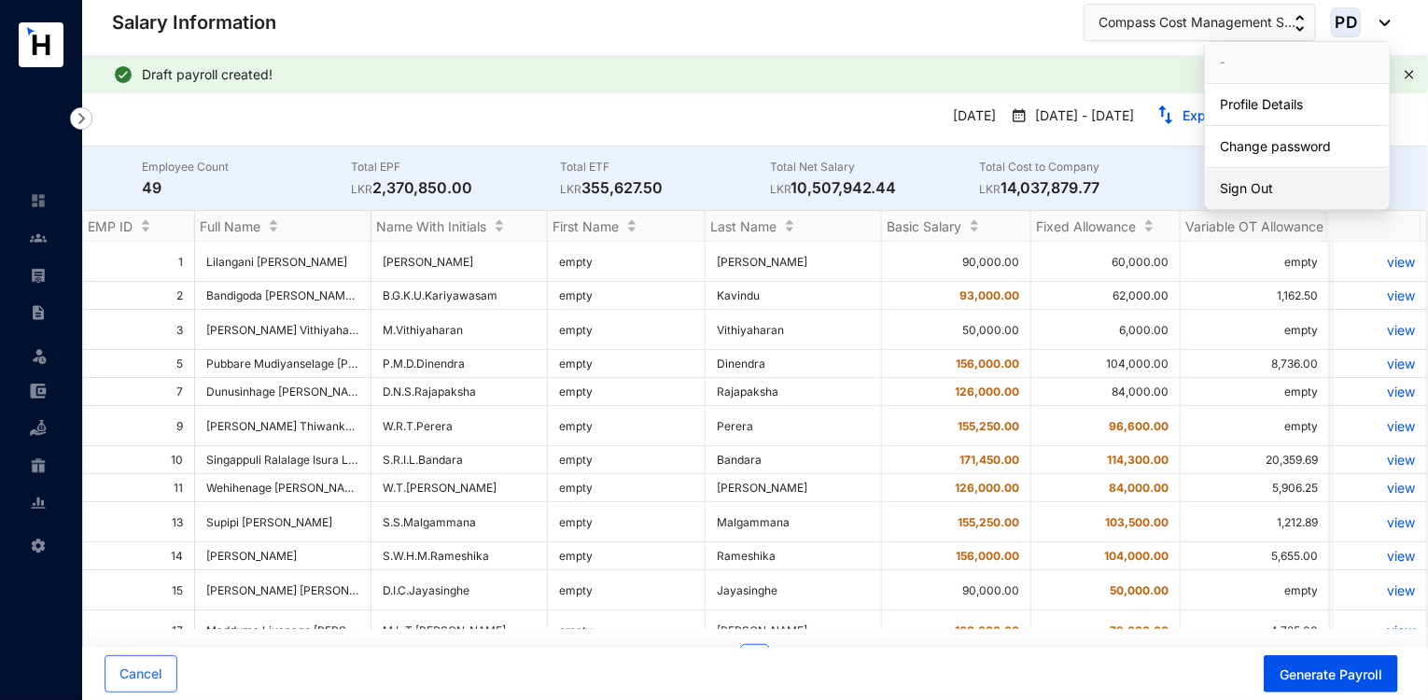
click at [1269, 192] on link "Sign Out" at bounding box center [1297, 188] width 155 height 19
